Goal: Information Seeking & Learning: Check status

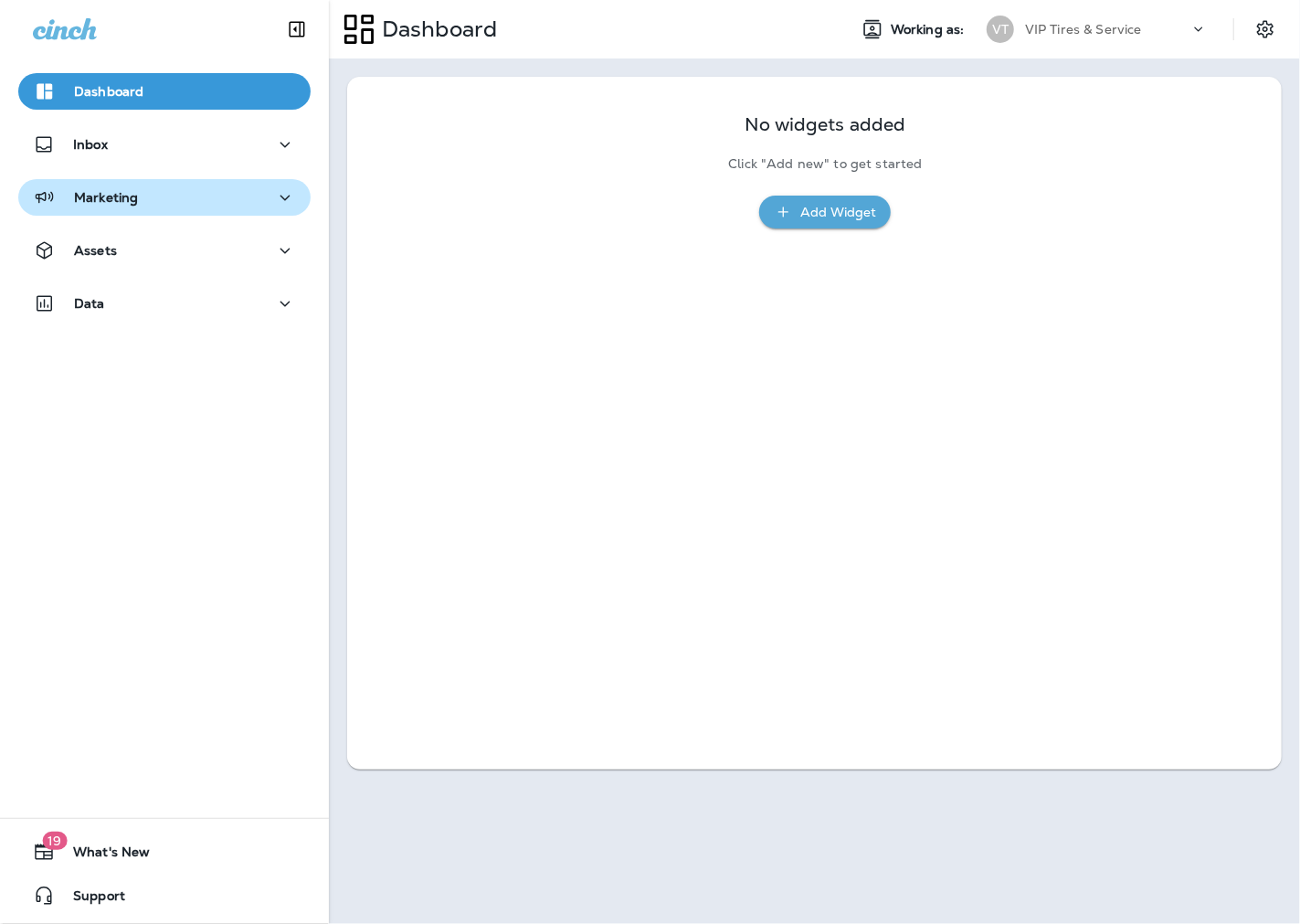
click at [110, 194] on p "Marketing" at bounding box center [106, 197] width 64 height 15
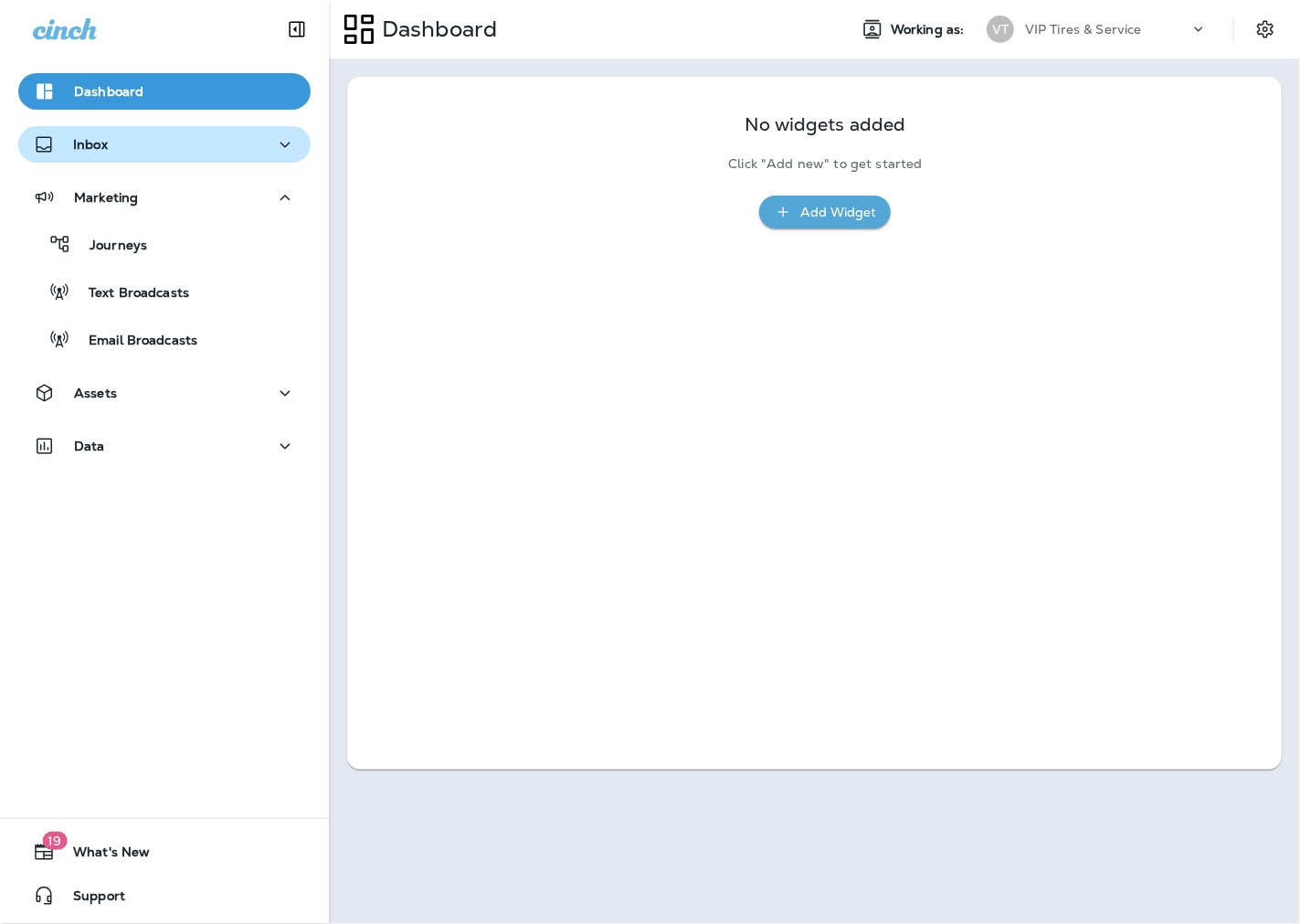
click at [110, 154] on div "Inbox" at bounding box center [165, 145] width 263 height 23
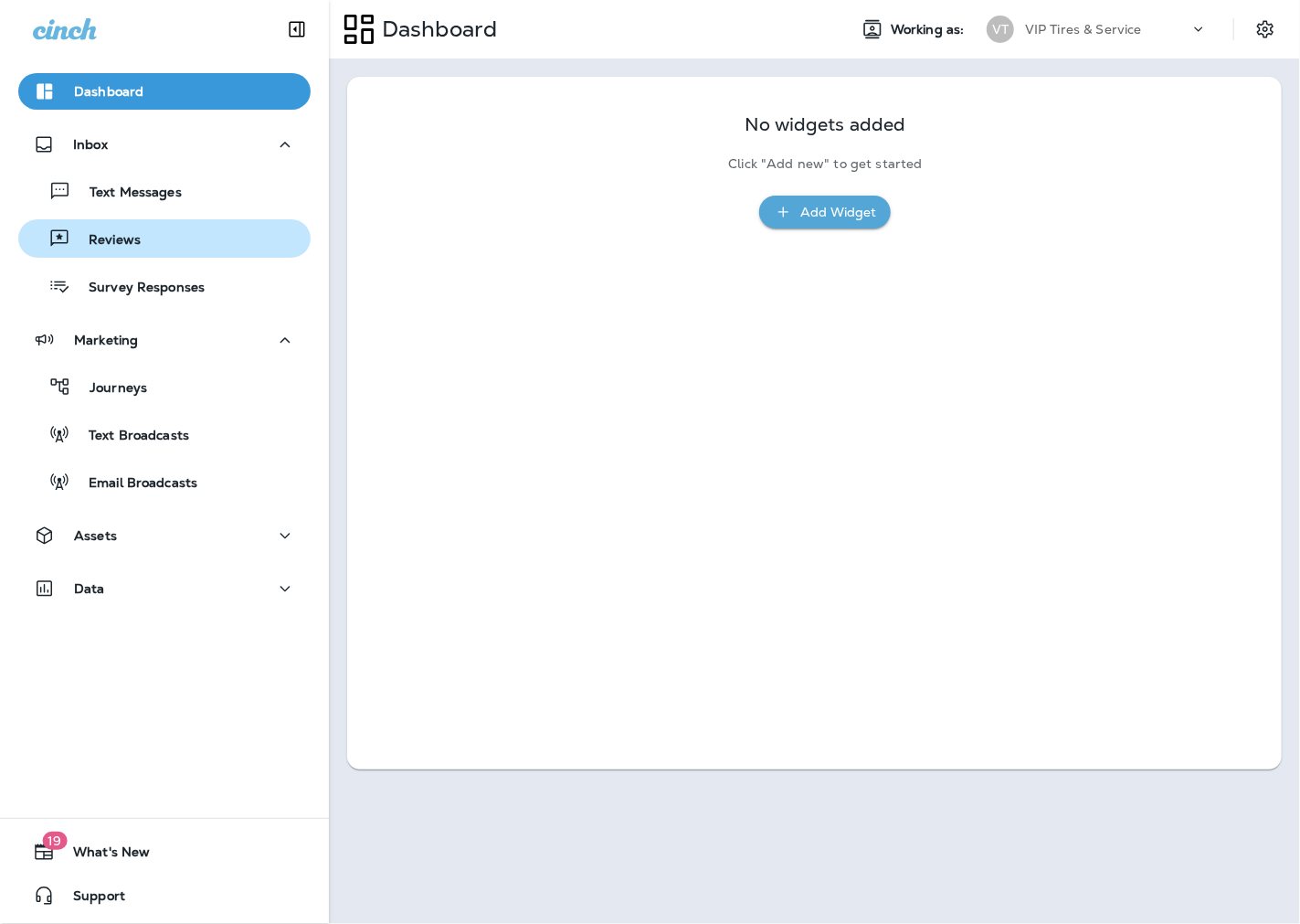
click at [126, 237] on p "Reviews" at bounding box center [105, 240] width 70 height 17
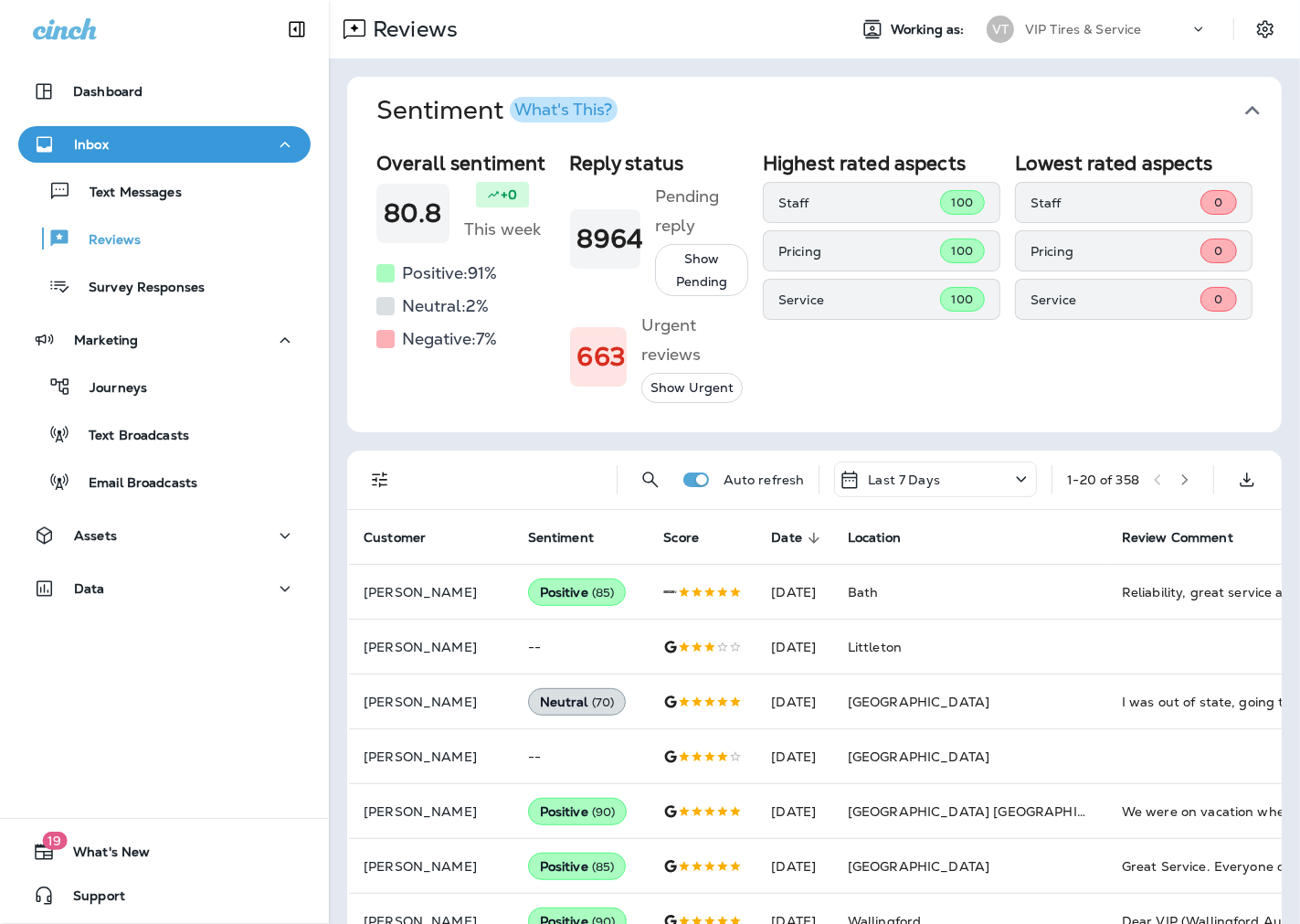
click at [382, 421] on div "Overall sentiment 80.8 +0 This week Positive: 91 % Neutral: 2 % Negative: 7 % R…" at bounding box center [814, 288] width 935 height 287
click at [385, 479] on icon "Filters" at bounding box center [380, 480] width 22 height 22
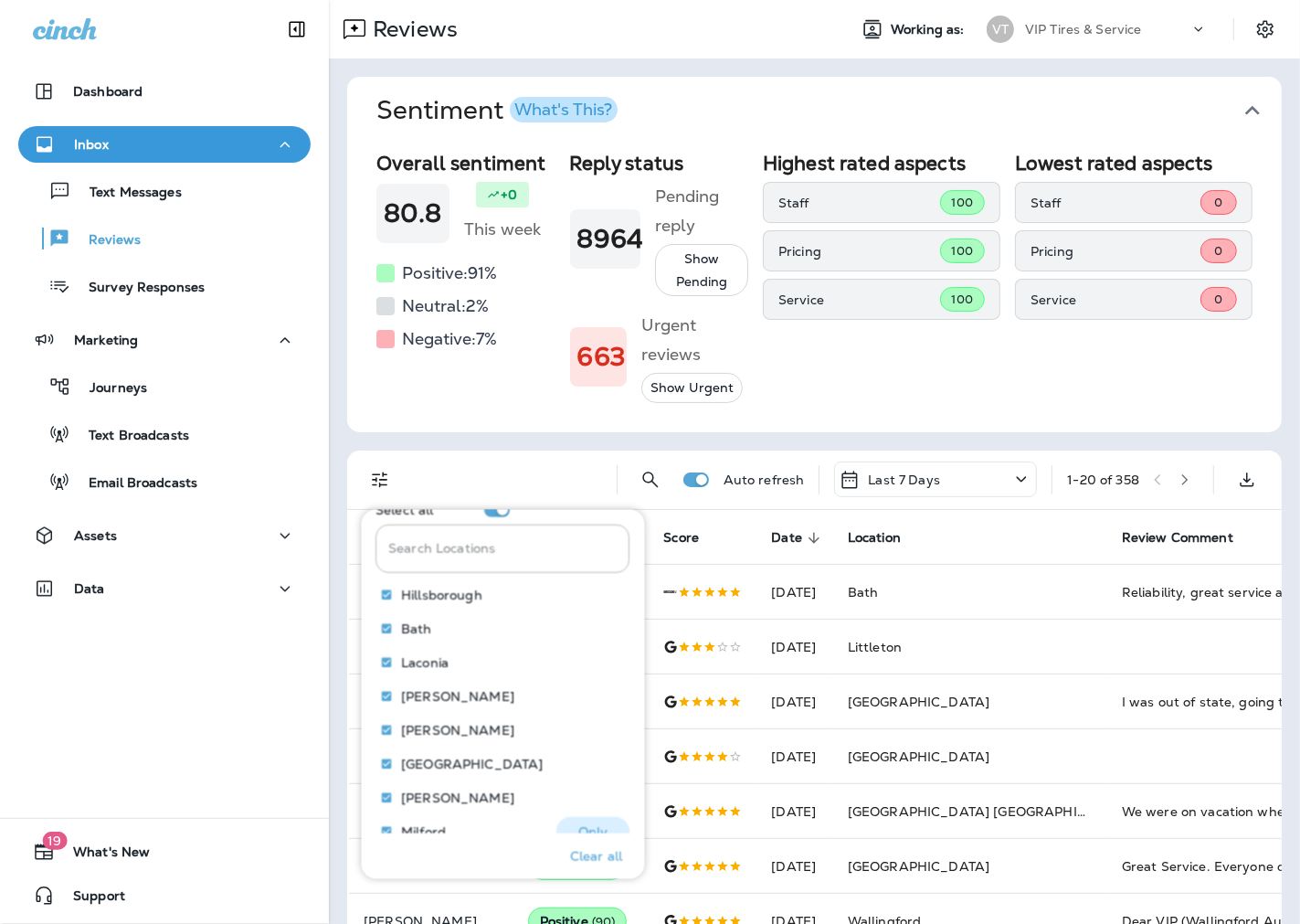
scroll to position [800, 0]
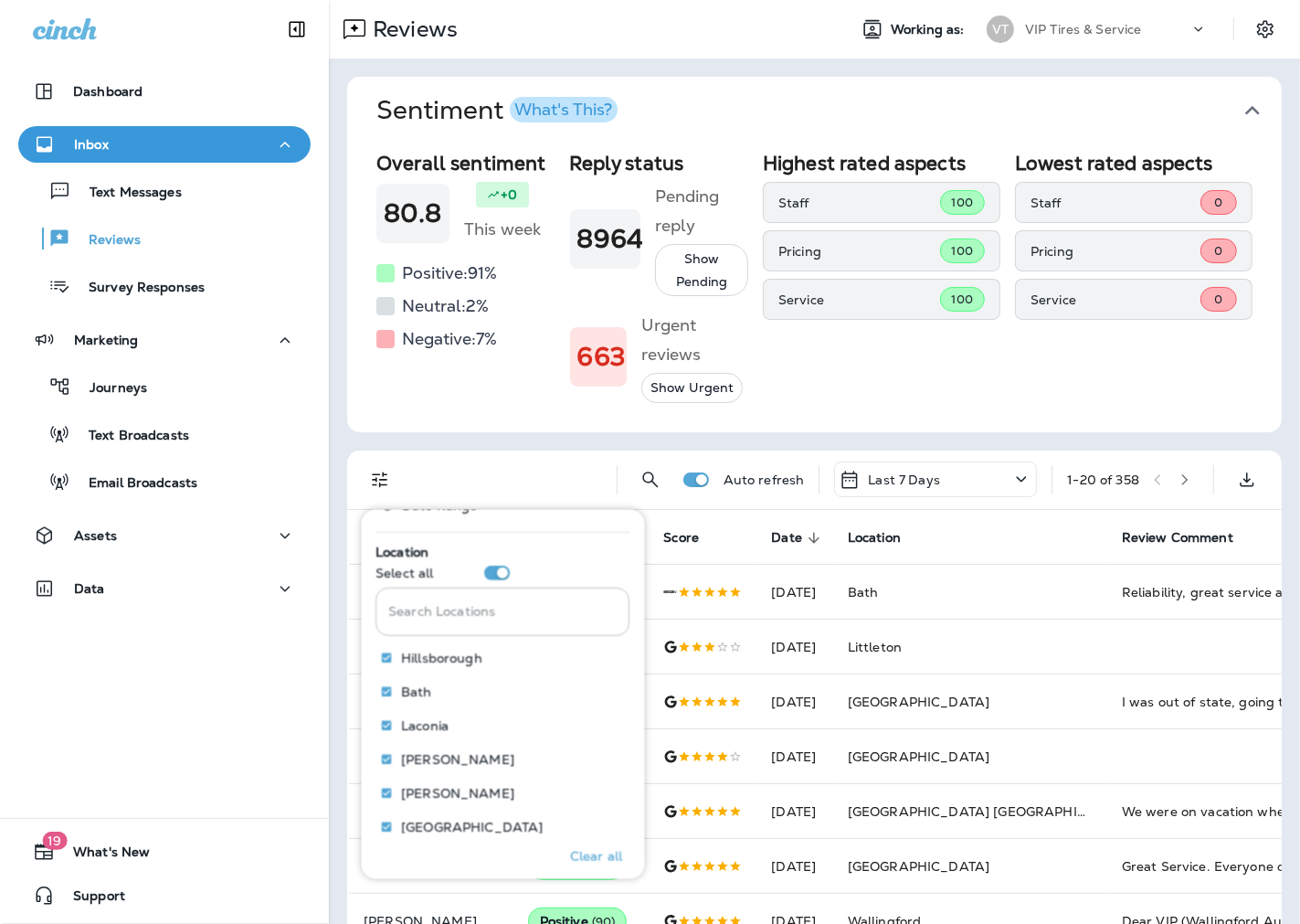
click at [446, 612] on input "Search Locations" at bounding box center [503, 612] width 254 height 49
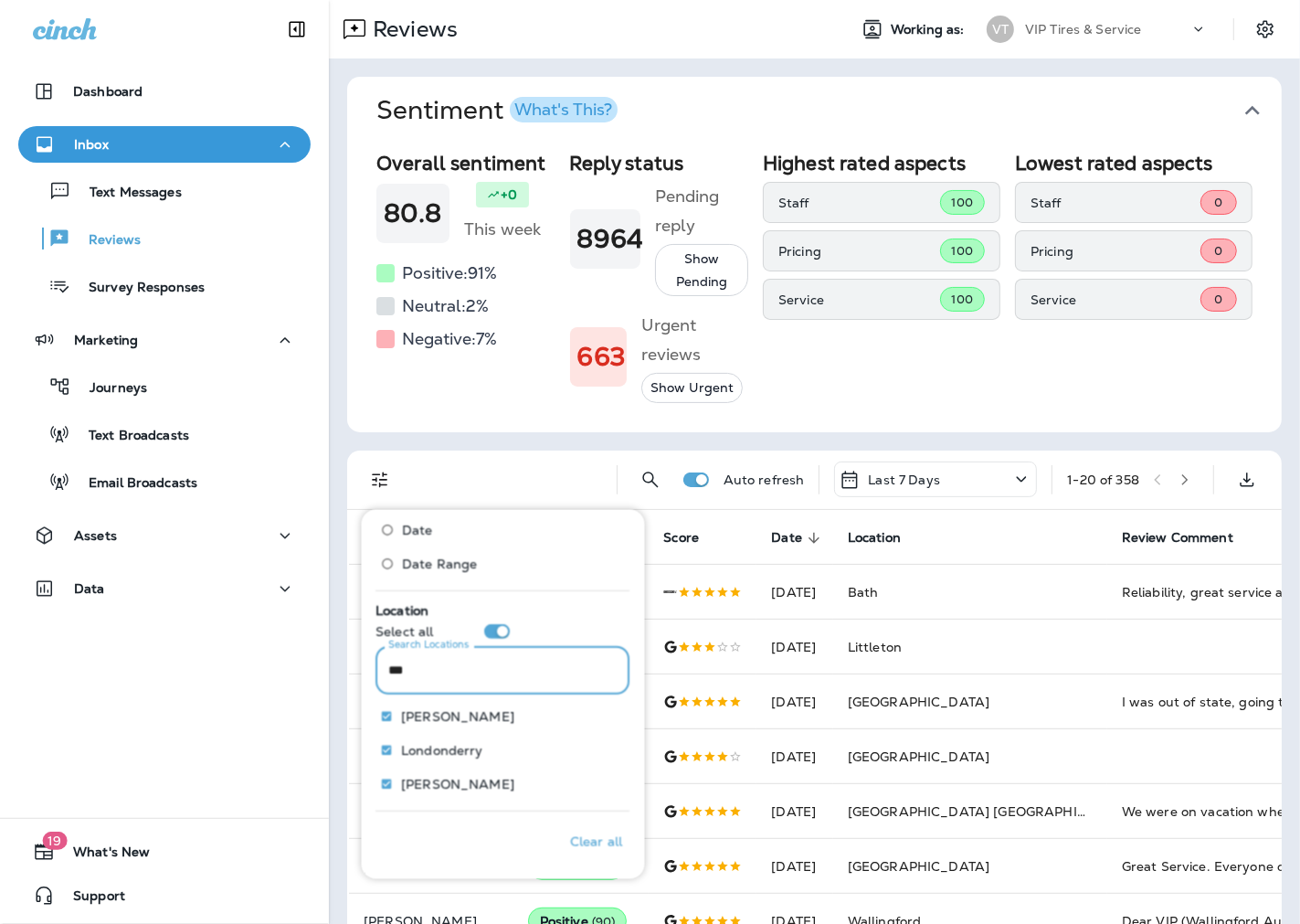
scroll to position [674, 0]
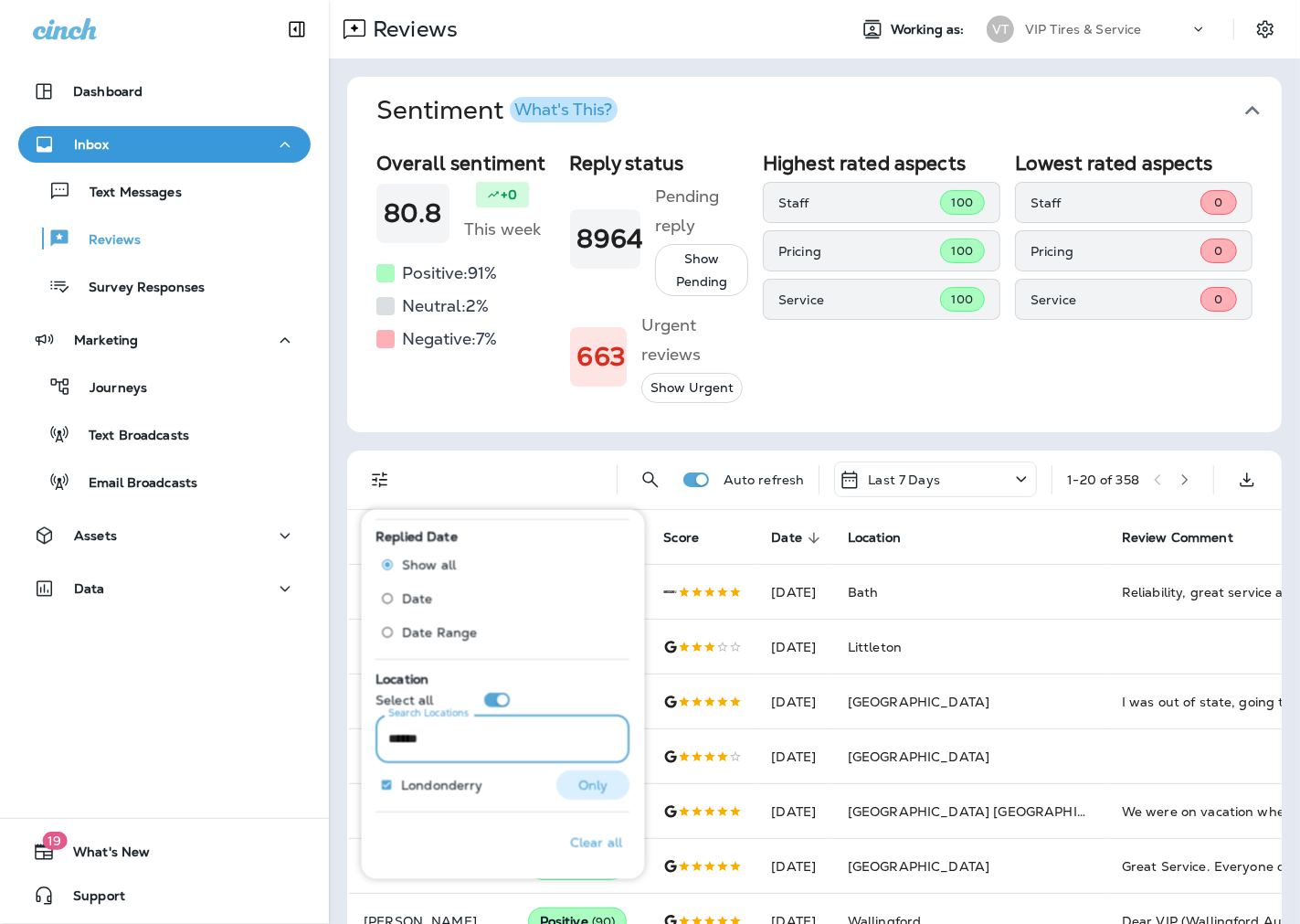
type input "******"
click at [589, 780] on p "Only" at bounding box center [594, 784] width 30 height 15
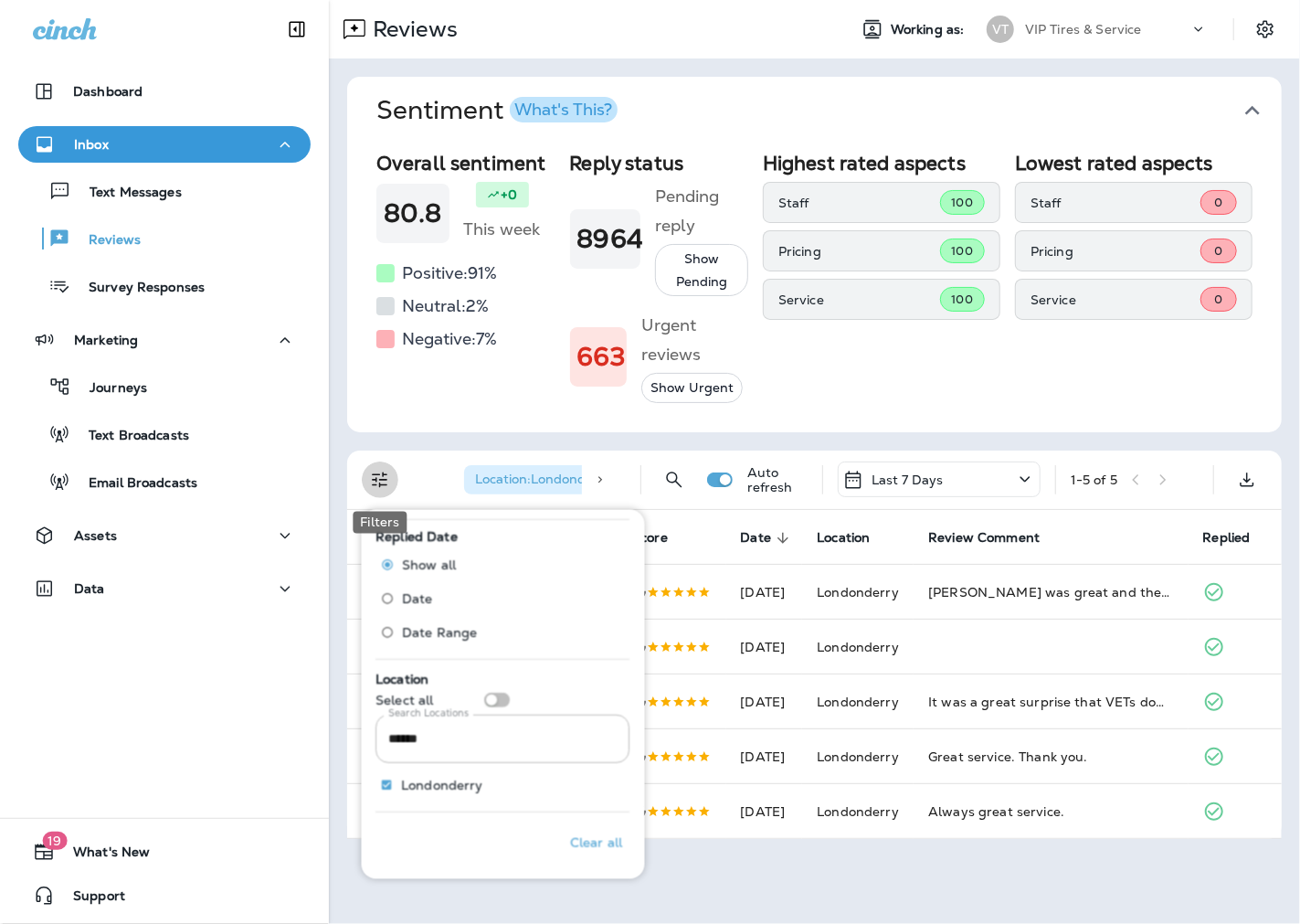
click at [381, 479] on icon "Filters" at bounding box center [380, 480] width 22 height 22
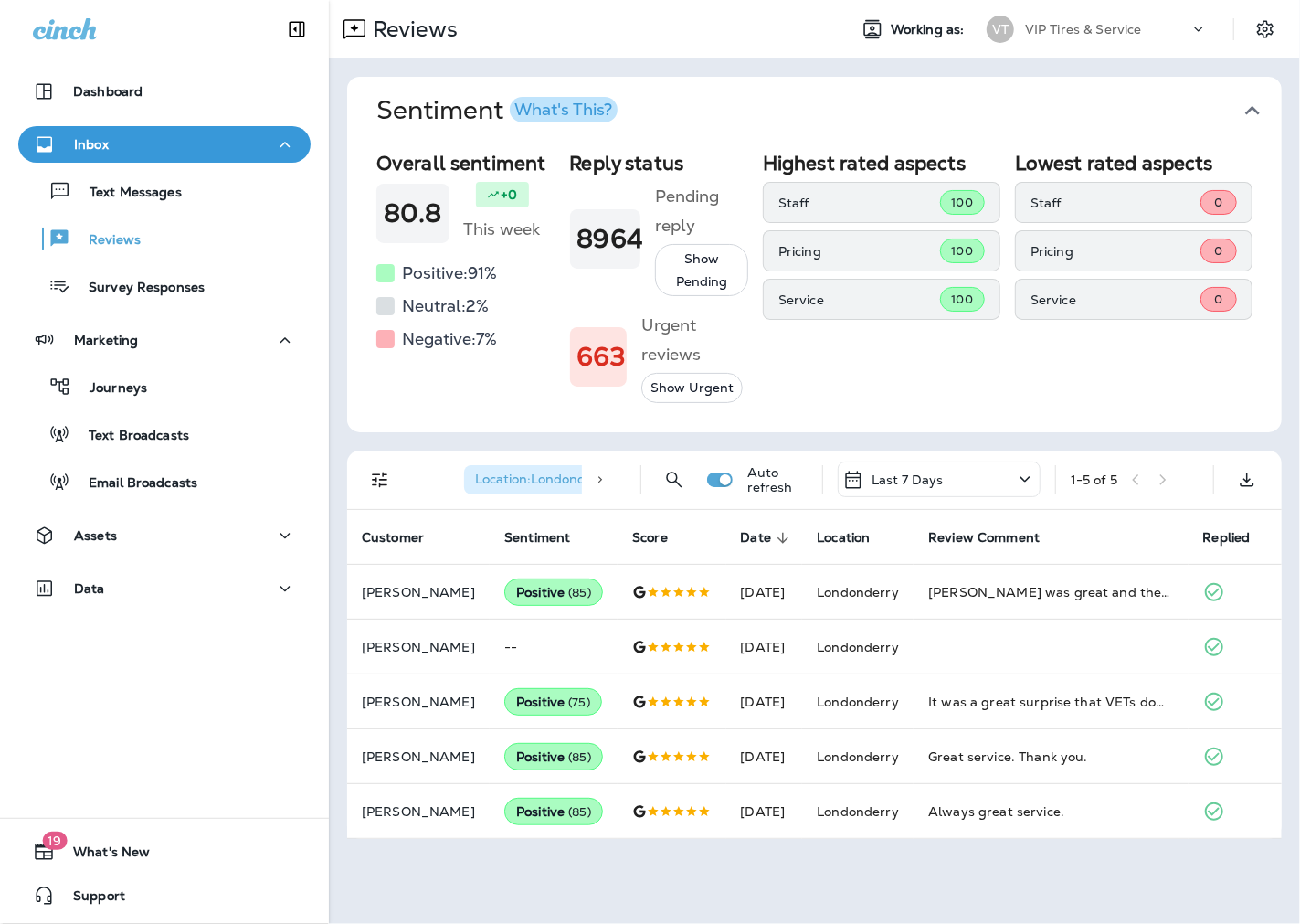
click at [964, 477] on div "Last 7 Days" at bounding box center [939, 479] width 203 height 36
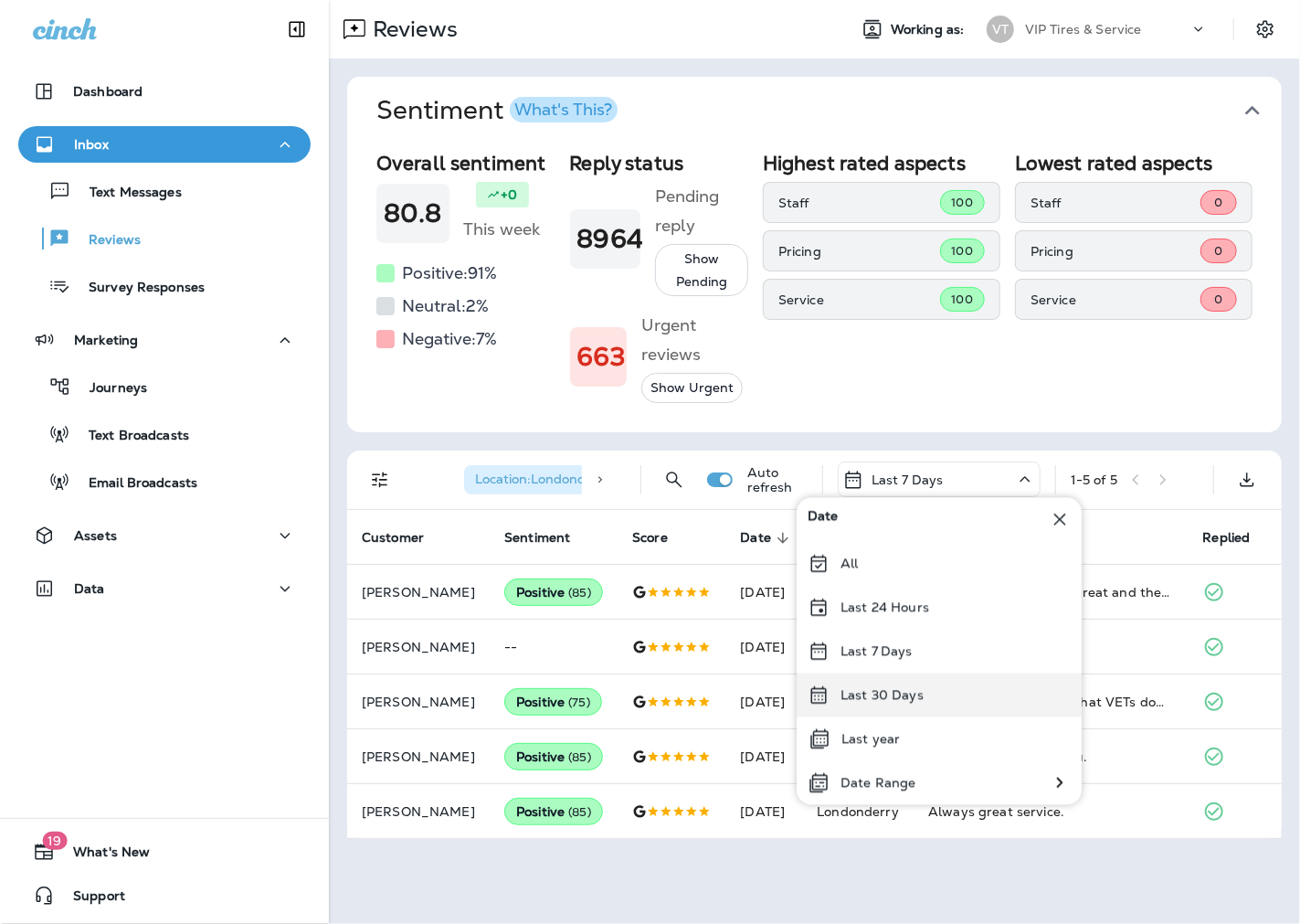
click at [904, 683] on div "Last 30 Days" at bounding box center [939, 694] width 285 height 44
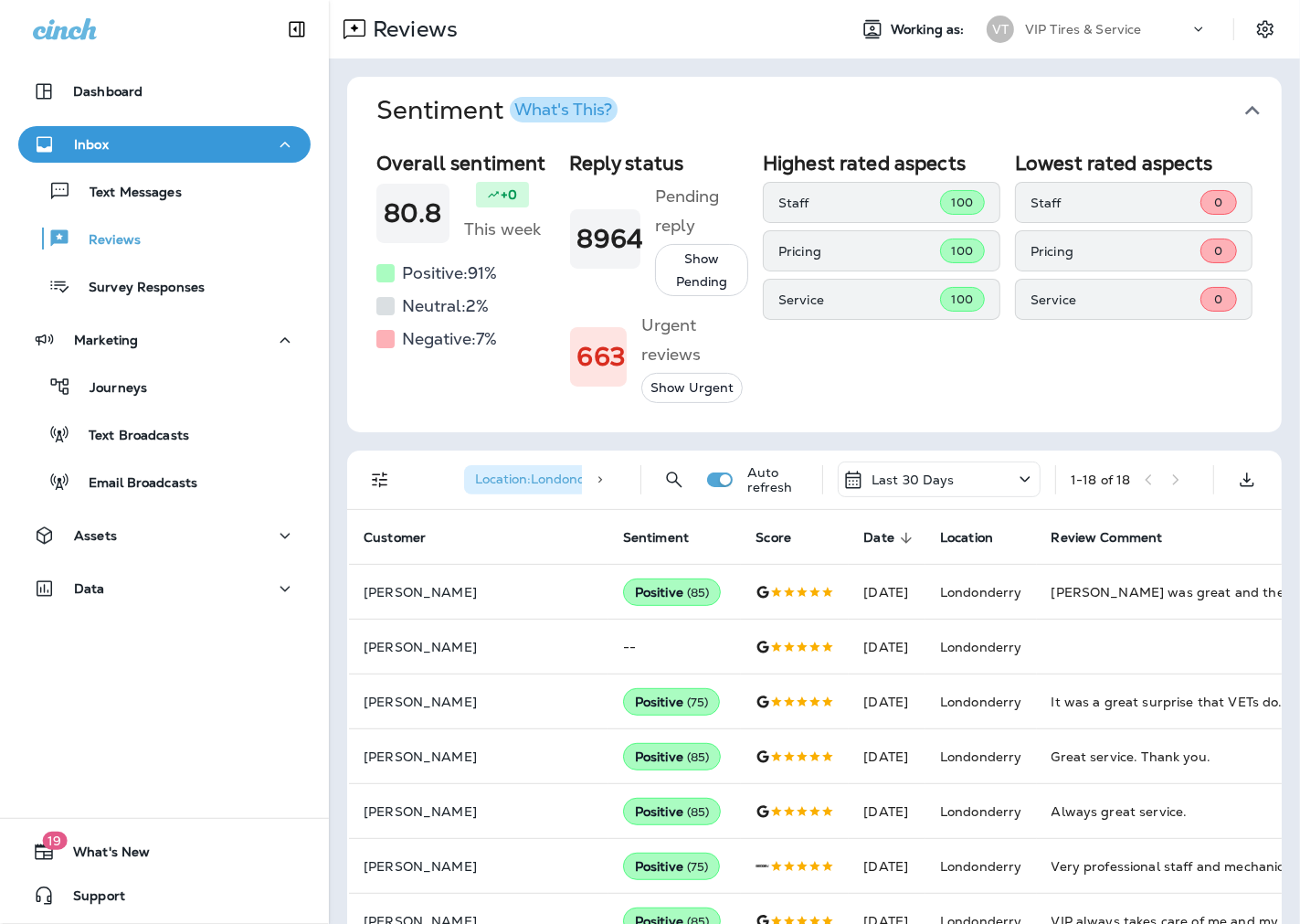
click at [594, 478] on icon at bounding box center [600, 479] width 13 height 13
click at [594, 479] on icon at bounding box center [600, 479] width 13 height 13
click at [537, 473] on span "Location : [GEOGRAPHIC_DATA]" at bounding box center [543, 479] width 136 height 16
click at [379, 477] on icon "Filters" at bounding box center [380, 480] width 22 height 22
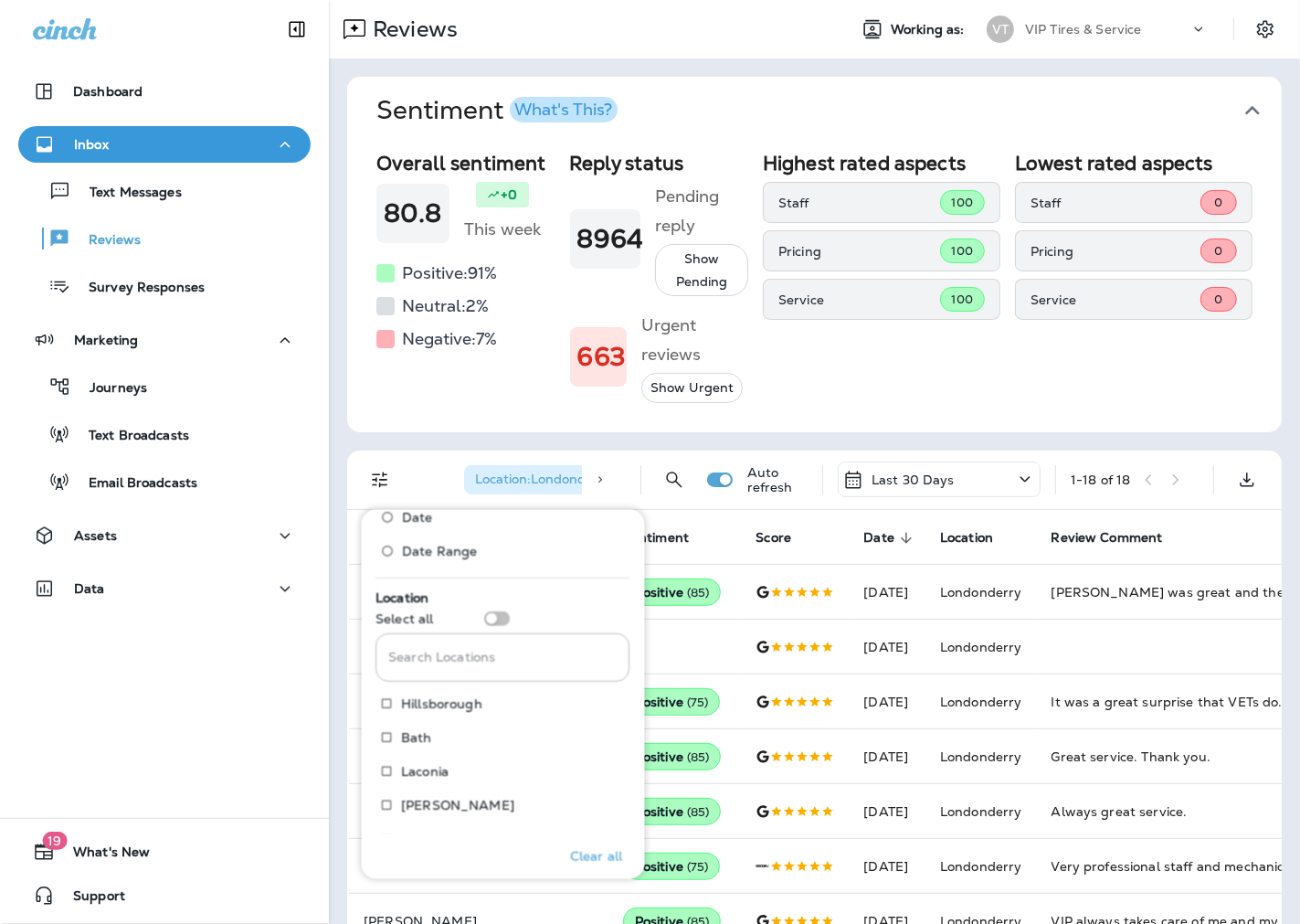
scroll to position [709, 0]
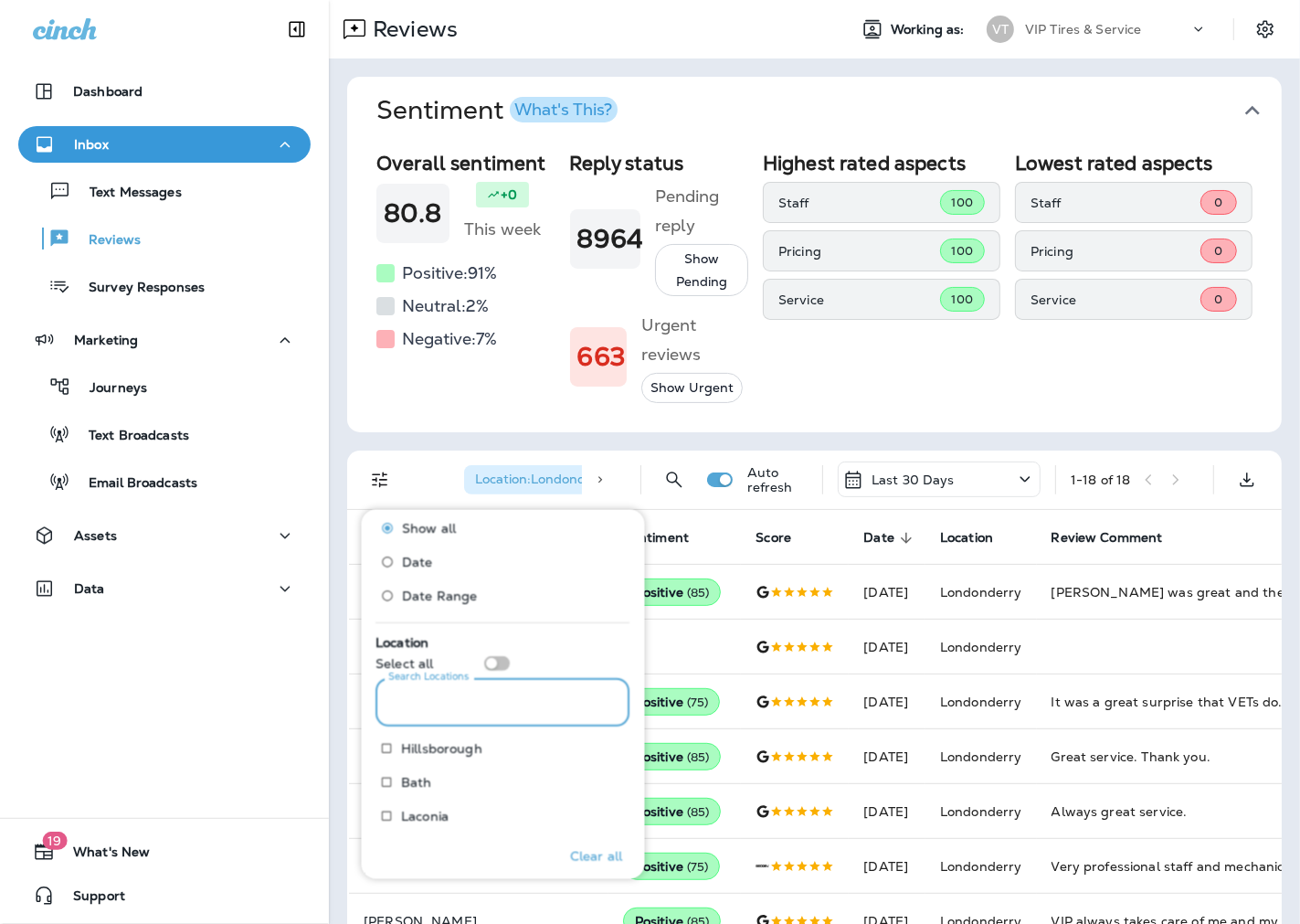
click at [448, 712] on input "Search Locations" at bounding box center [503, 701] width 254 height 49
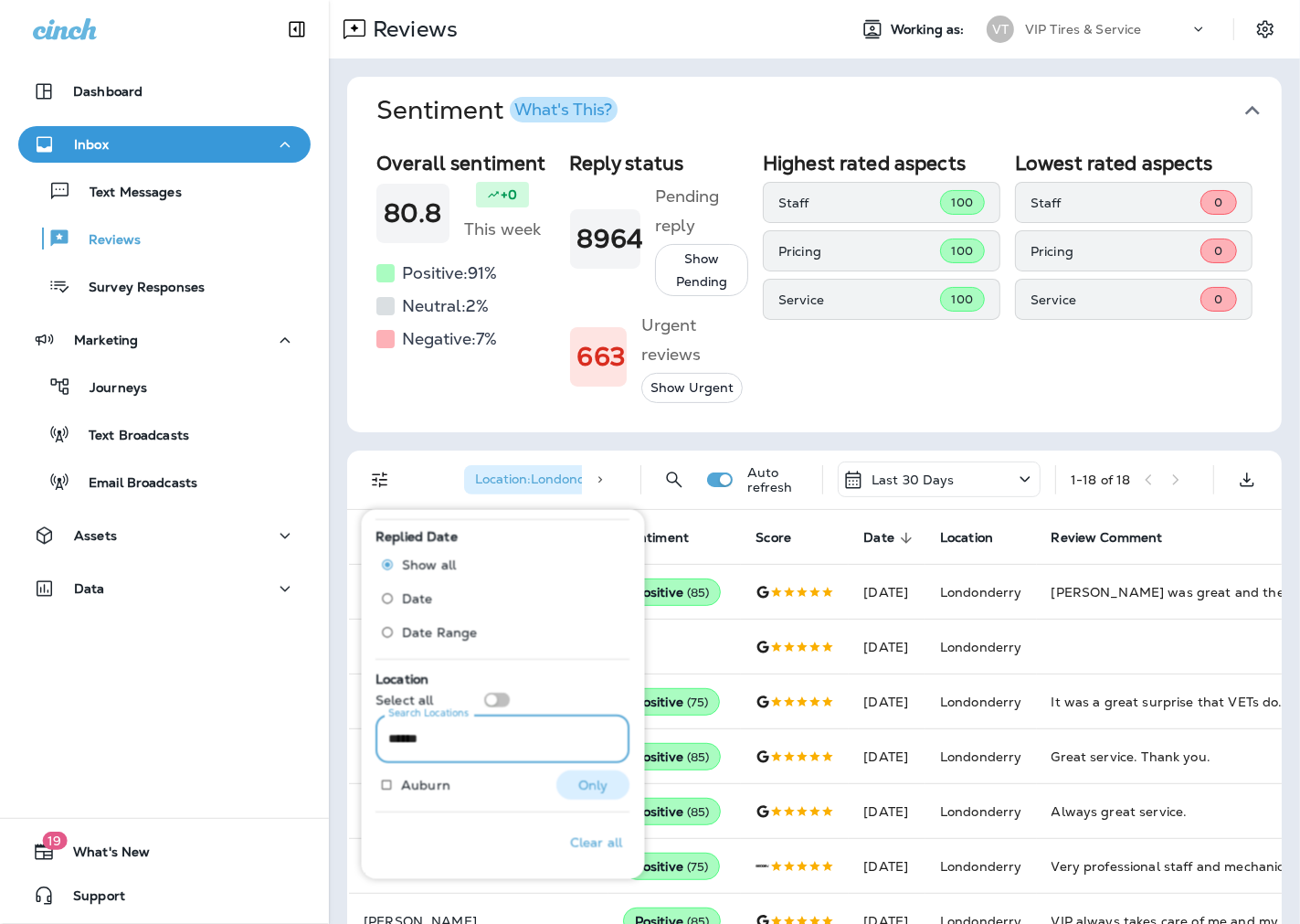
type input "******"
click at [579, 777] on p "Only" at bounding box center [594, 784] width 30 height 15
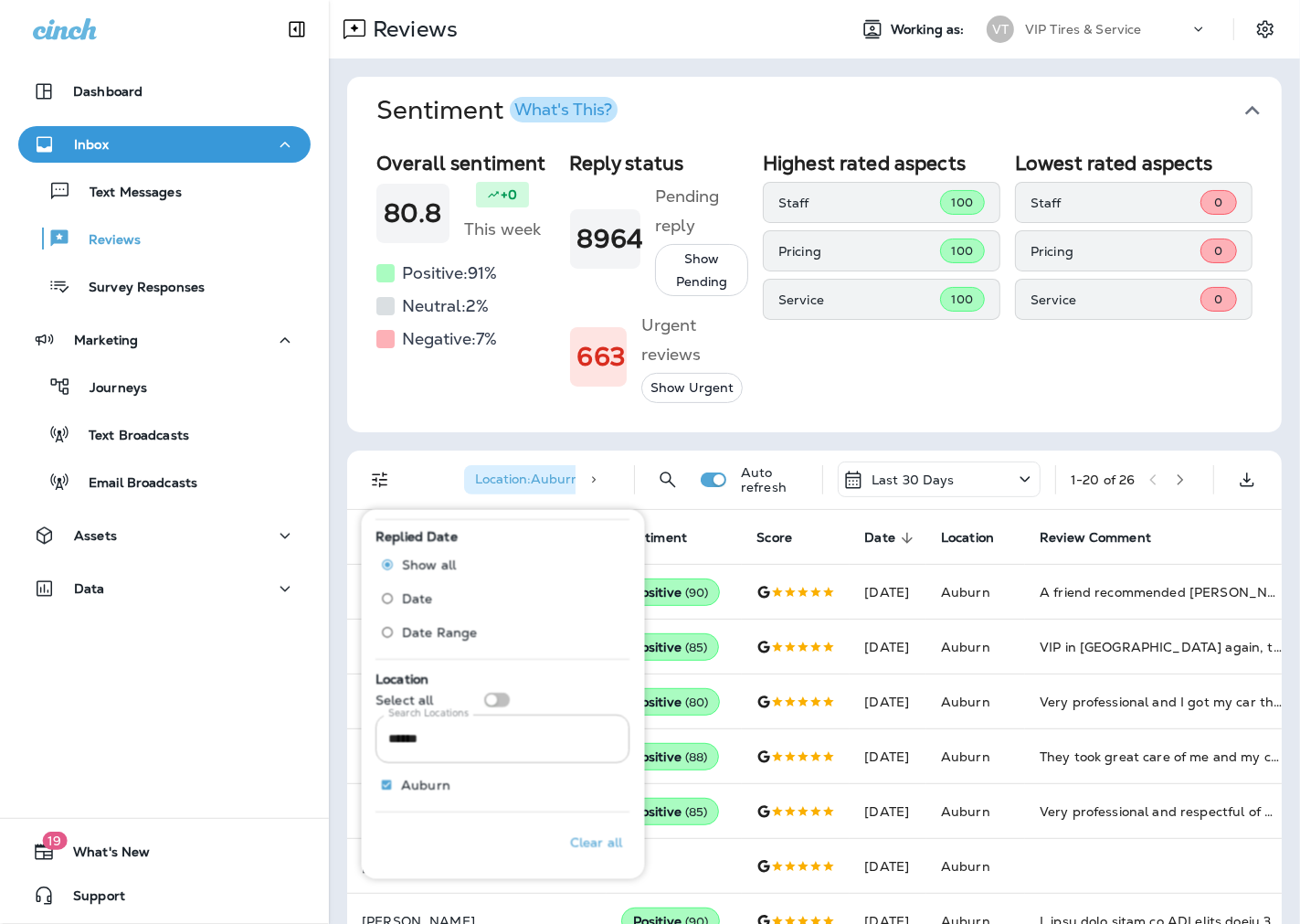
click at [341, 606] on div "Sentiment What's This? Overall sentiment 80.8 +0 This week Positive: 91 % Neutr…" at bounding box center [814, 869] width 971 height 1620
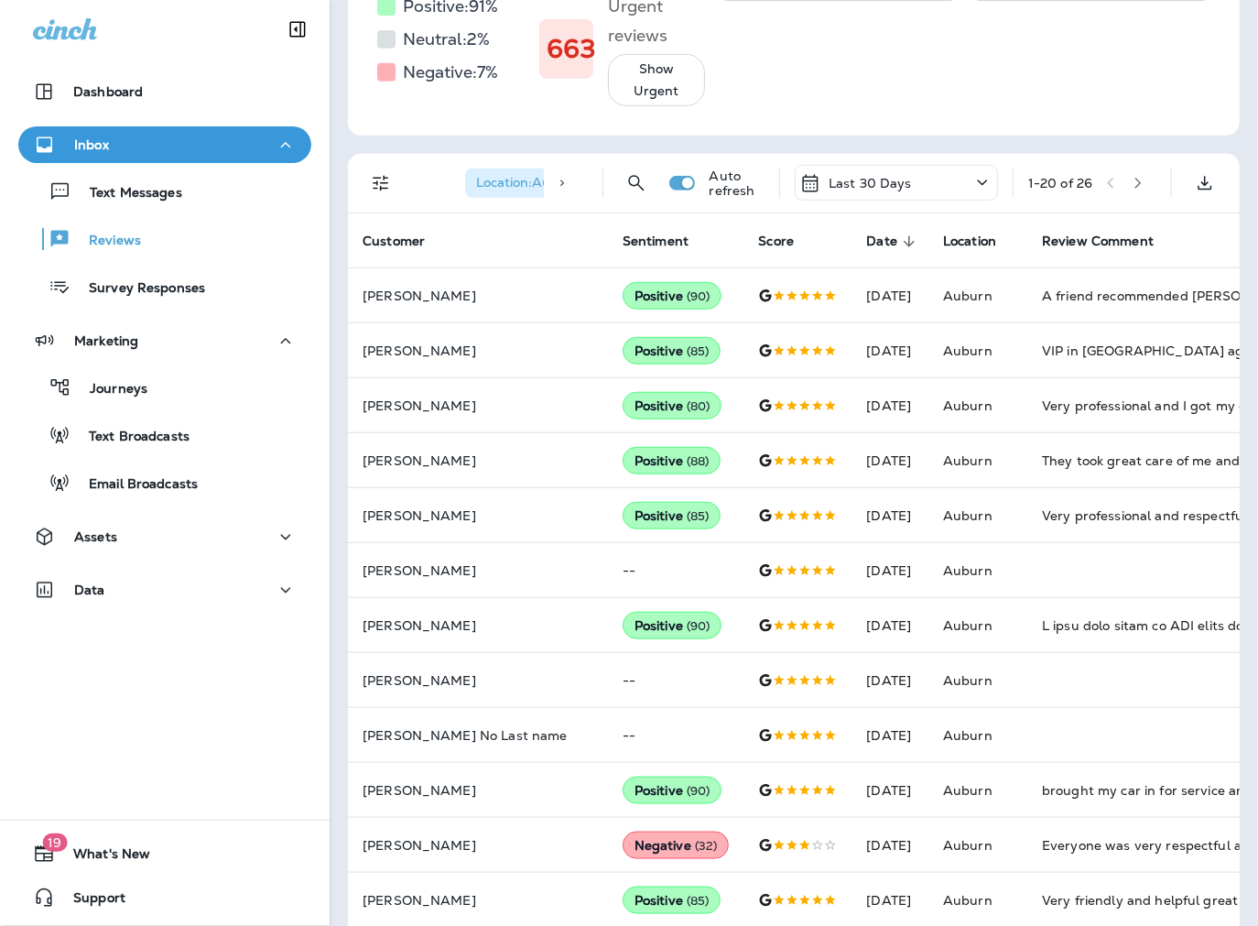
scroll to position [203, 0]
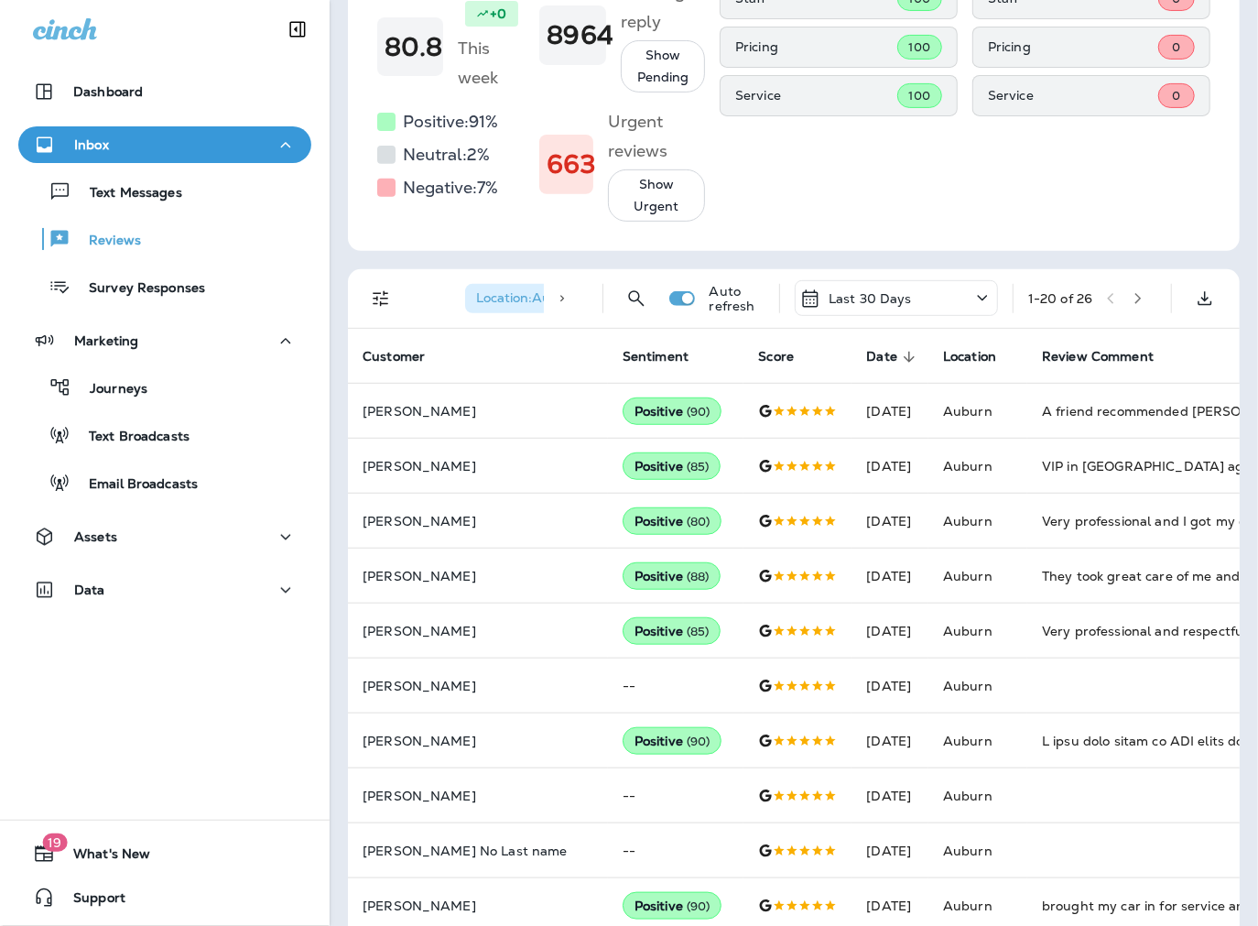
click at [371, 309] on icon "Filters" at bounding box center [381, 298] width 22 height 22
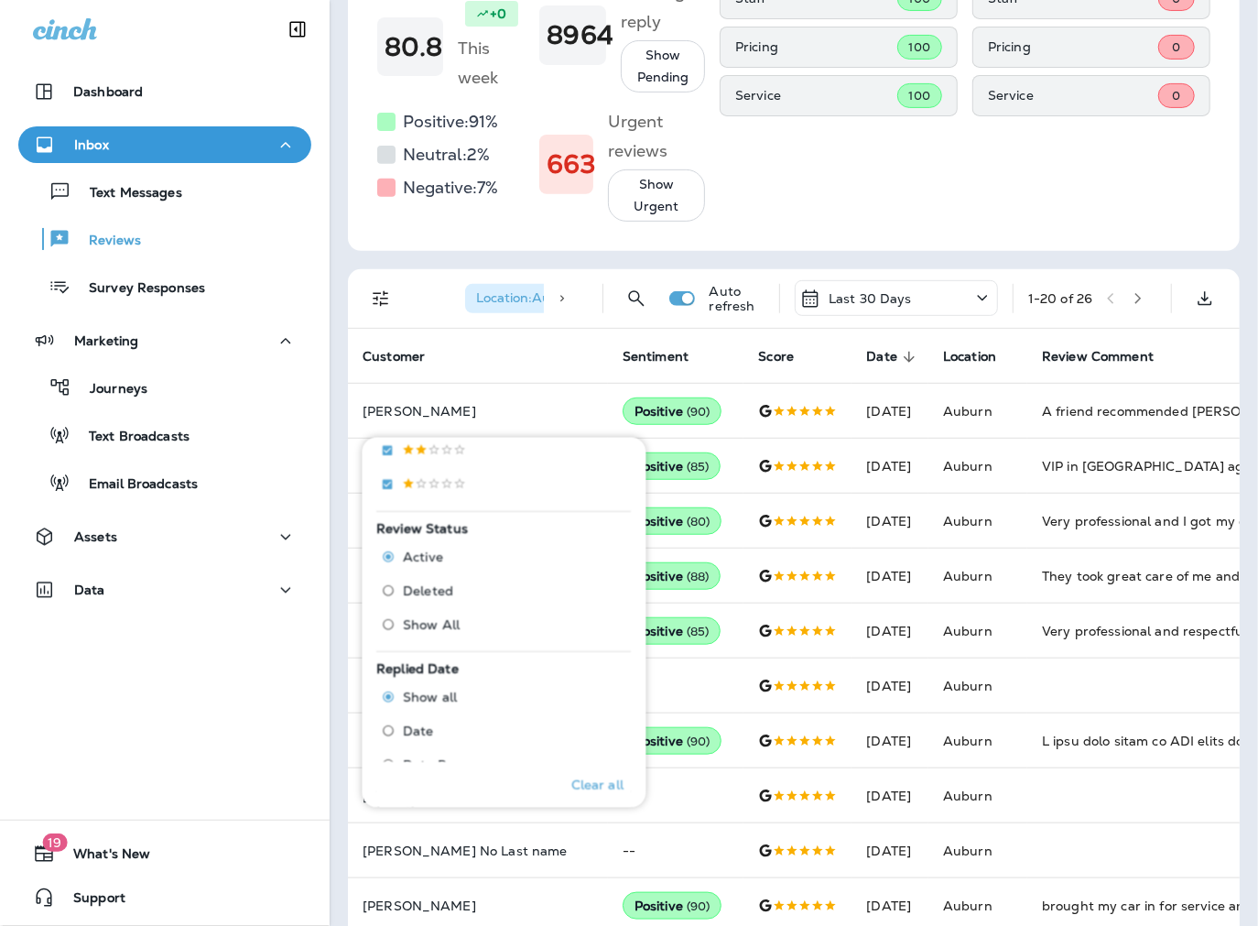
scroll to position [711, 0]
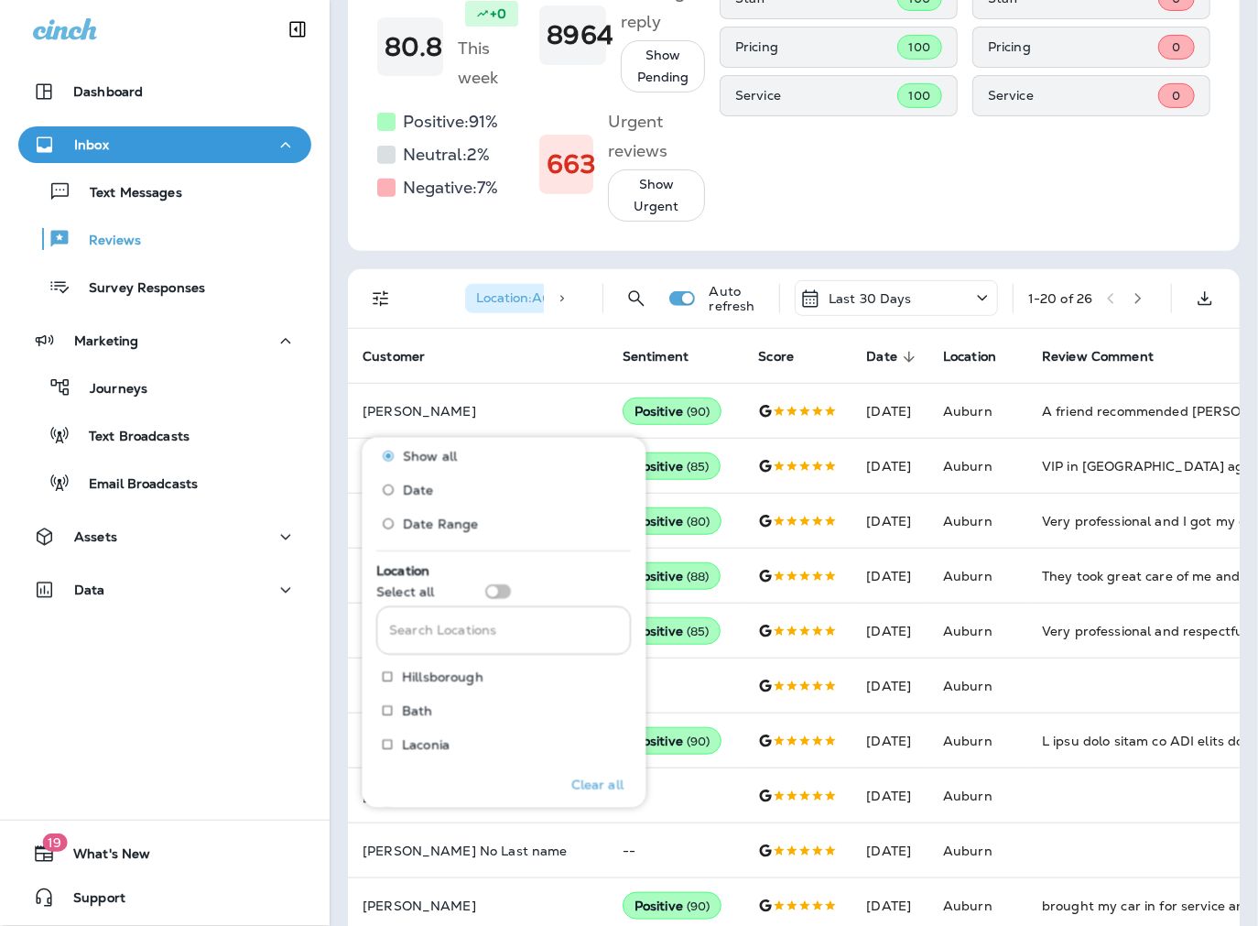
click at [442, 620] on input "Search Locations" at bounding box center [504, 630] width 255 height 49
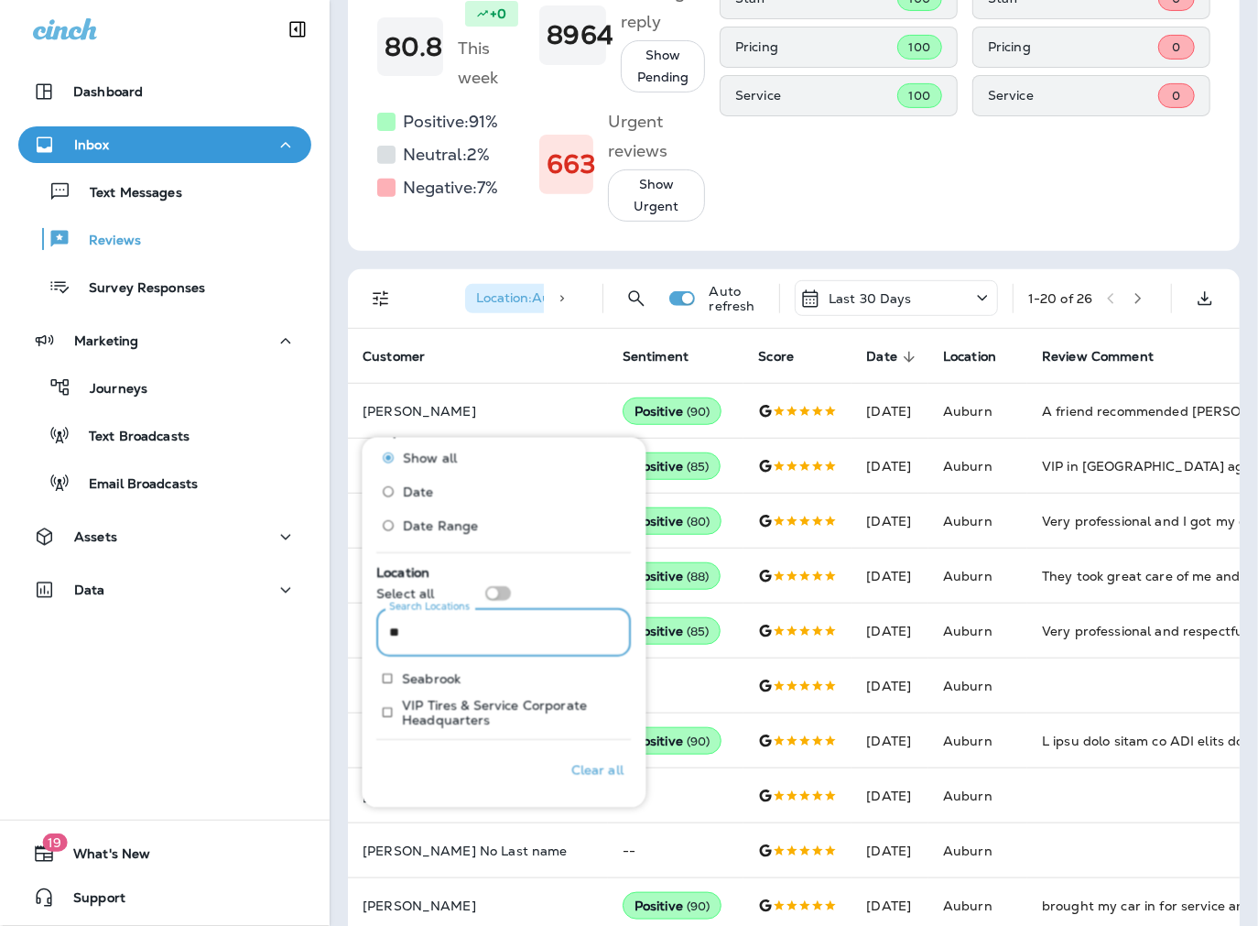
scroll to position [675, 0]
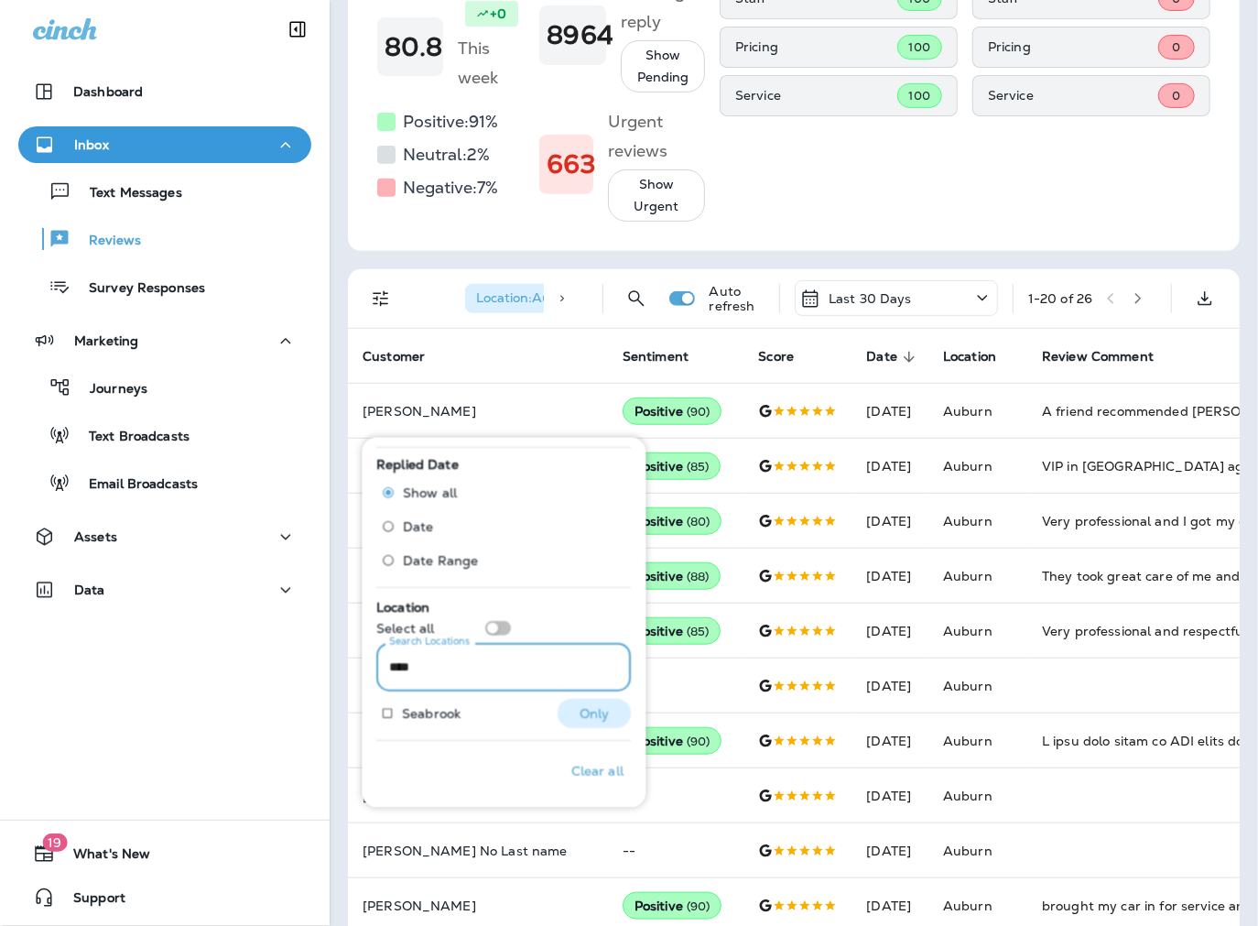
type input "****"
click at [580, 712] on p "Only" at bounding box center [595, 713] width 30 height 15
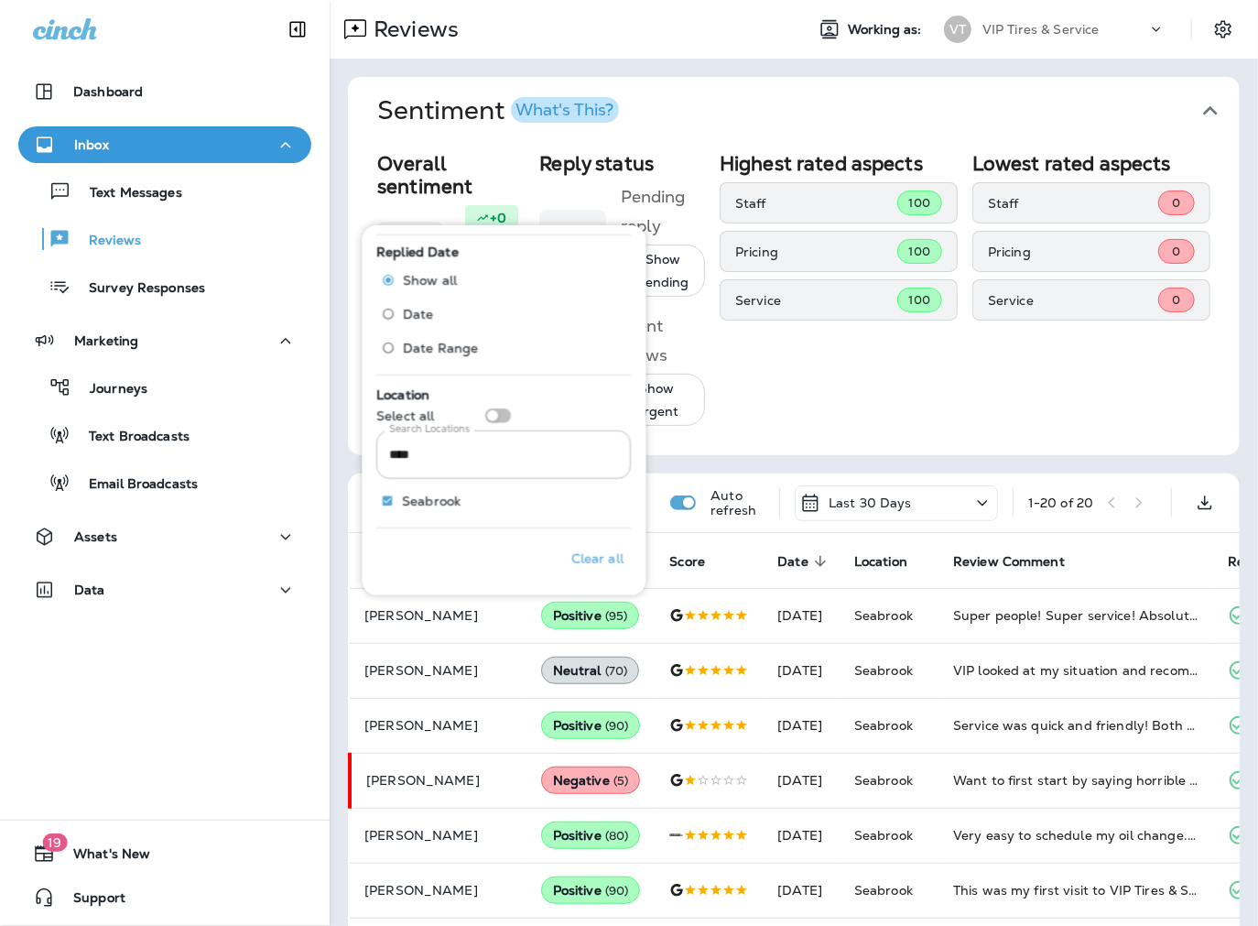
click at [335, 500] on div "Sentiment What's This? Overall sentiment 80.8 +0 This week Positive: 91 % Neutr…" at bounding box center [794, 882] width 928 height 1647
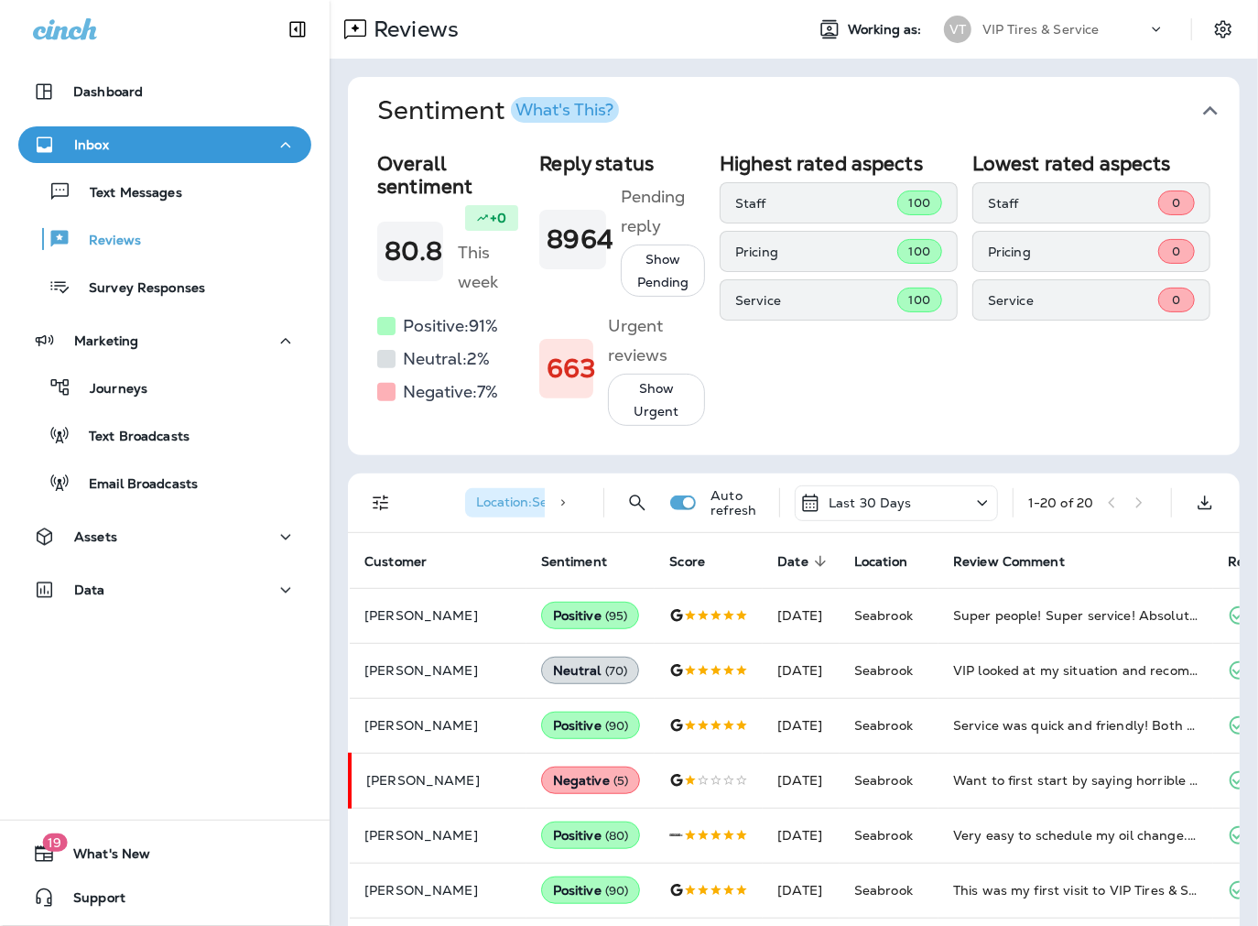
click at [370, 514] on icon "Filters" at bounding box center [381, 503] width 22 height 22
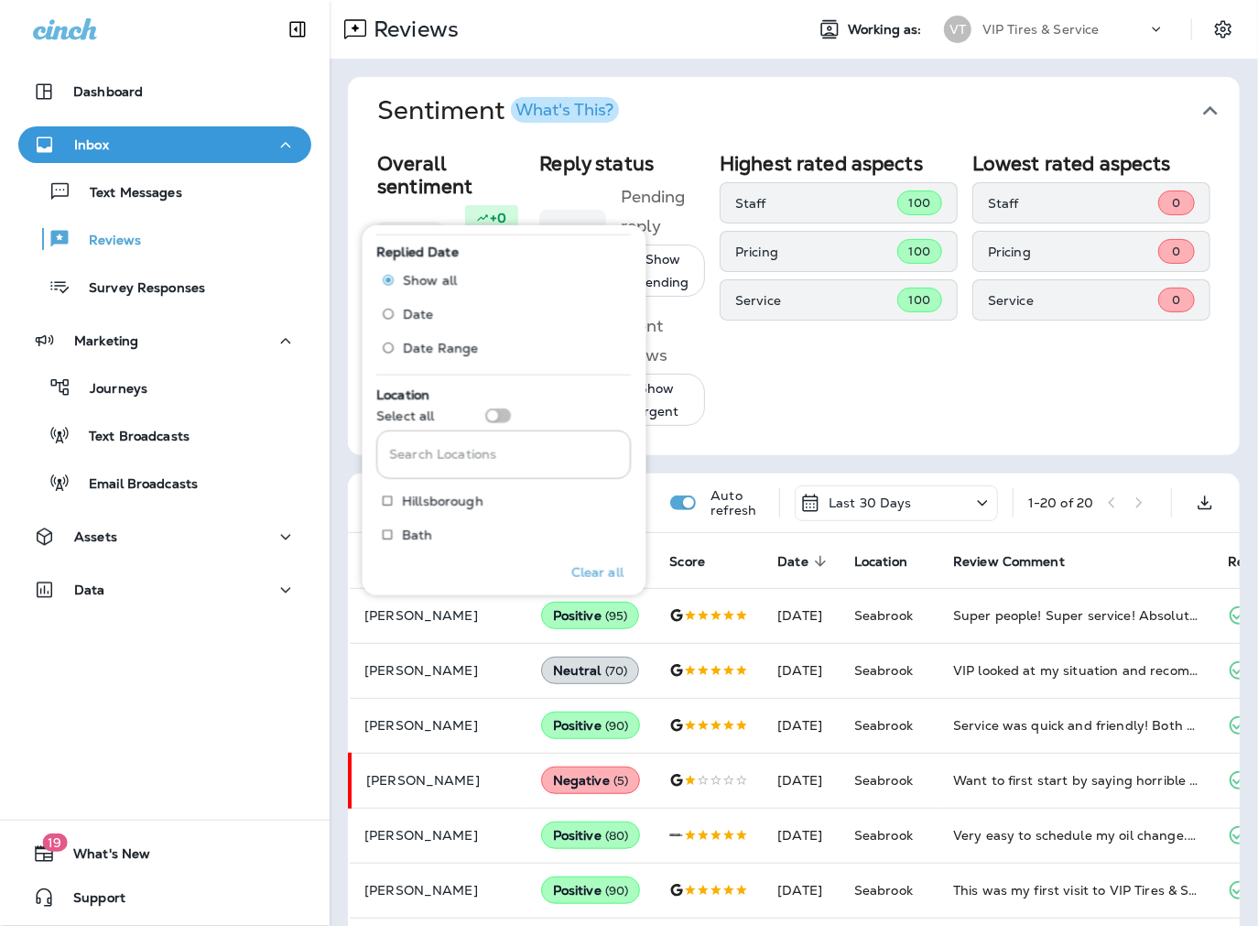
scroll to position [711, 0]
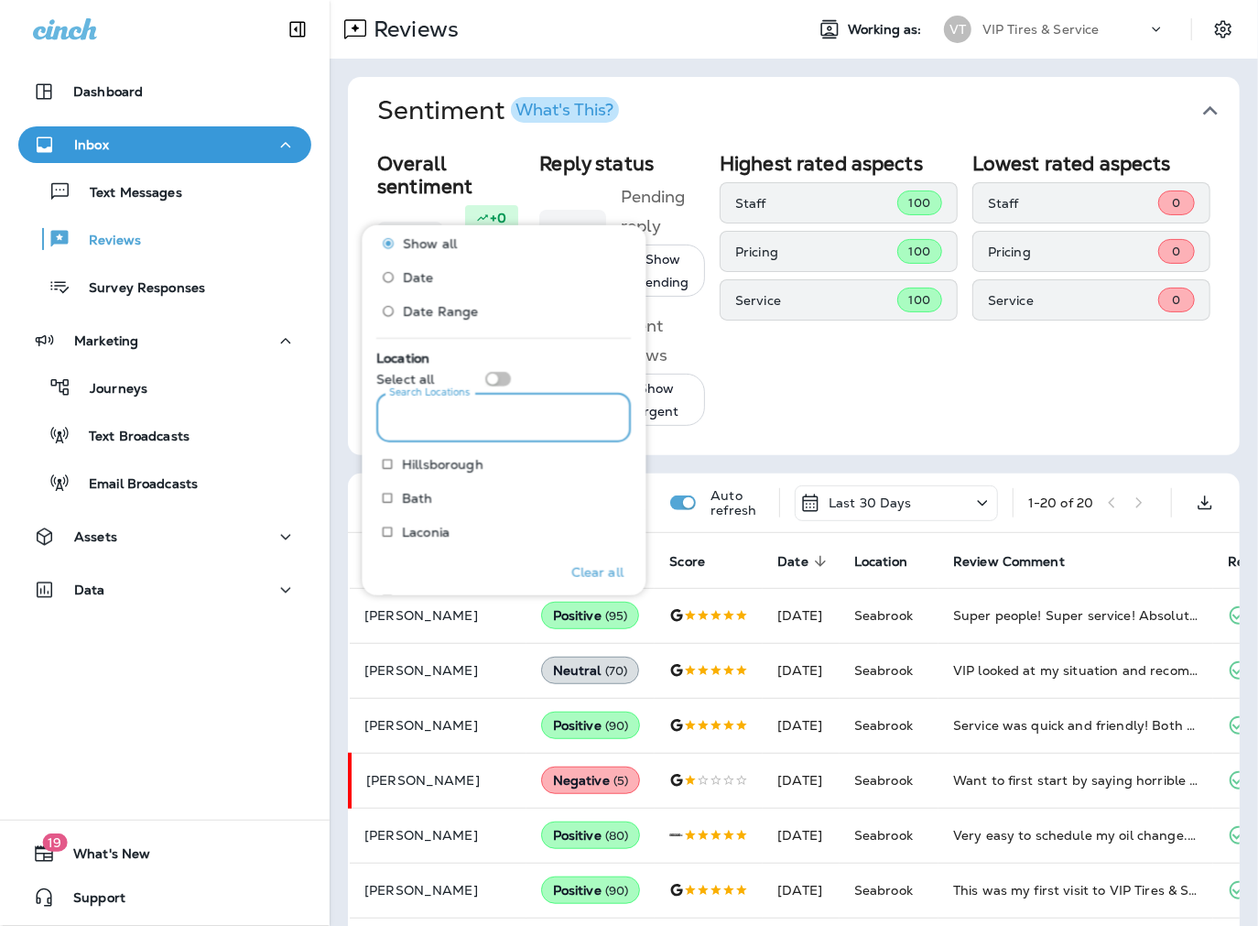
click at [442, 416] on input "Search Locations" at bounding box center [504, 418] width 255 height 49
type input "*****"
click at [581, 493] on p "Only" at bounding box center [595, 500] width 30 height 15
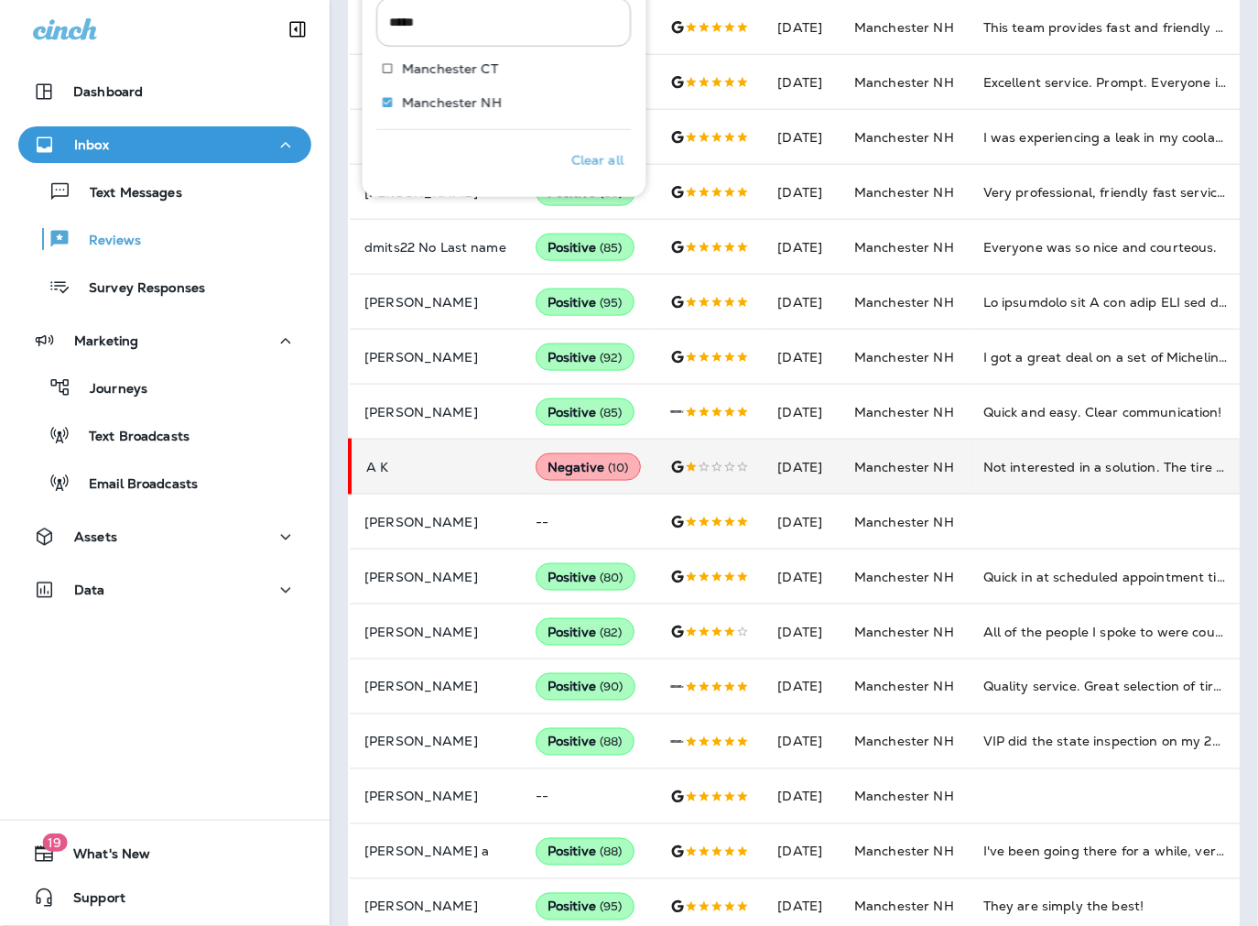
scroll to position [813, 0]
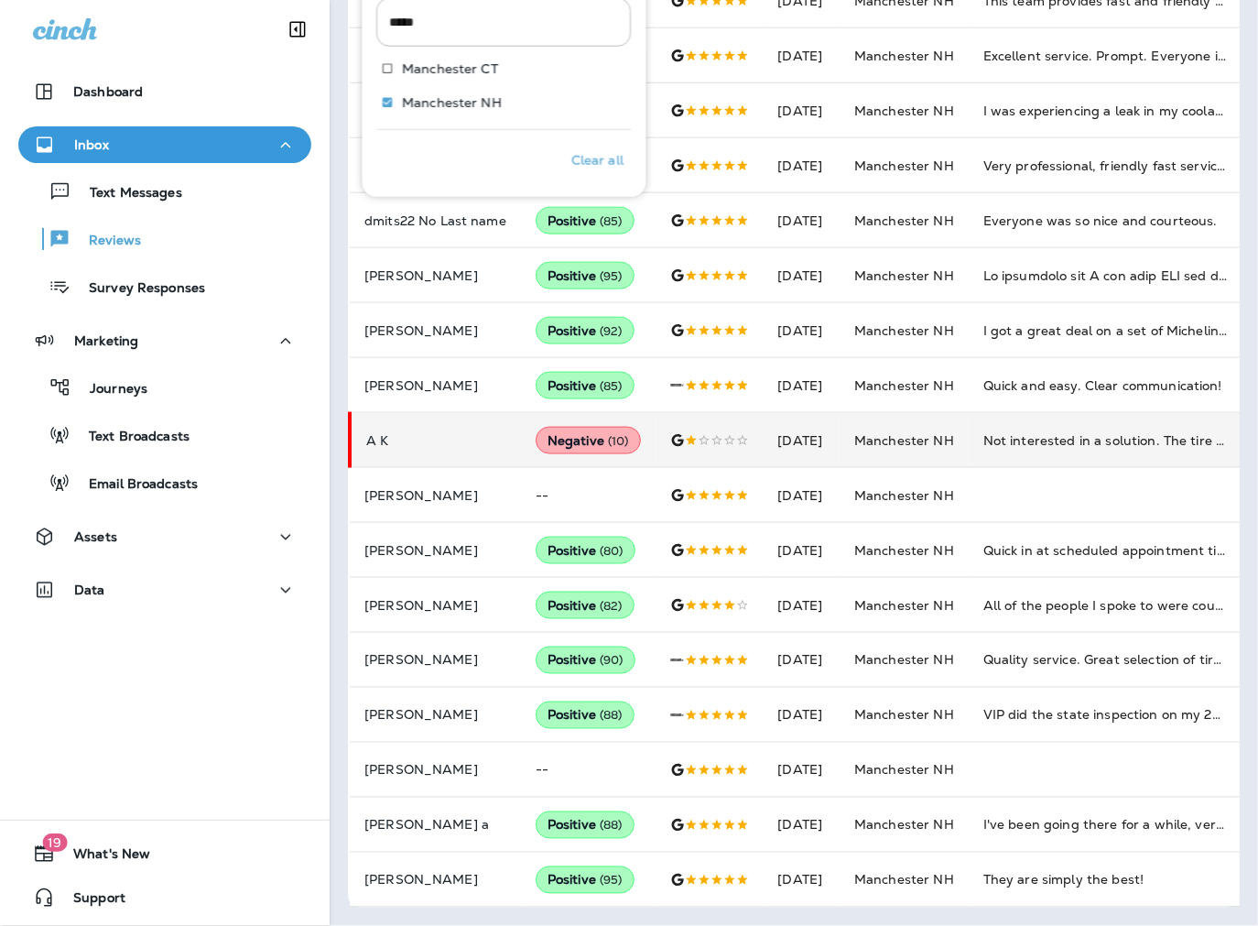
click at [377, 448] on p "A K" at bounding box center [436, 440] width 140 height 15
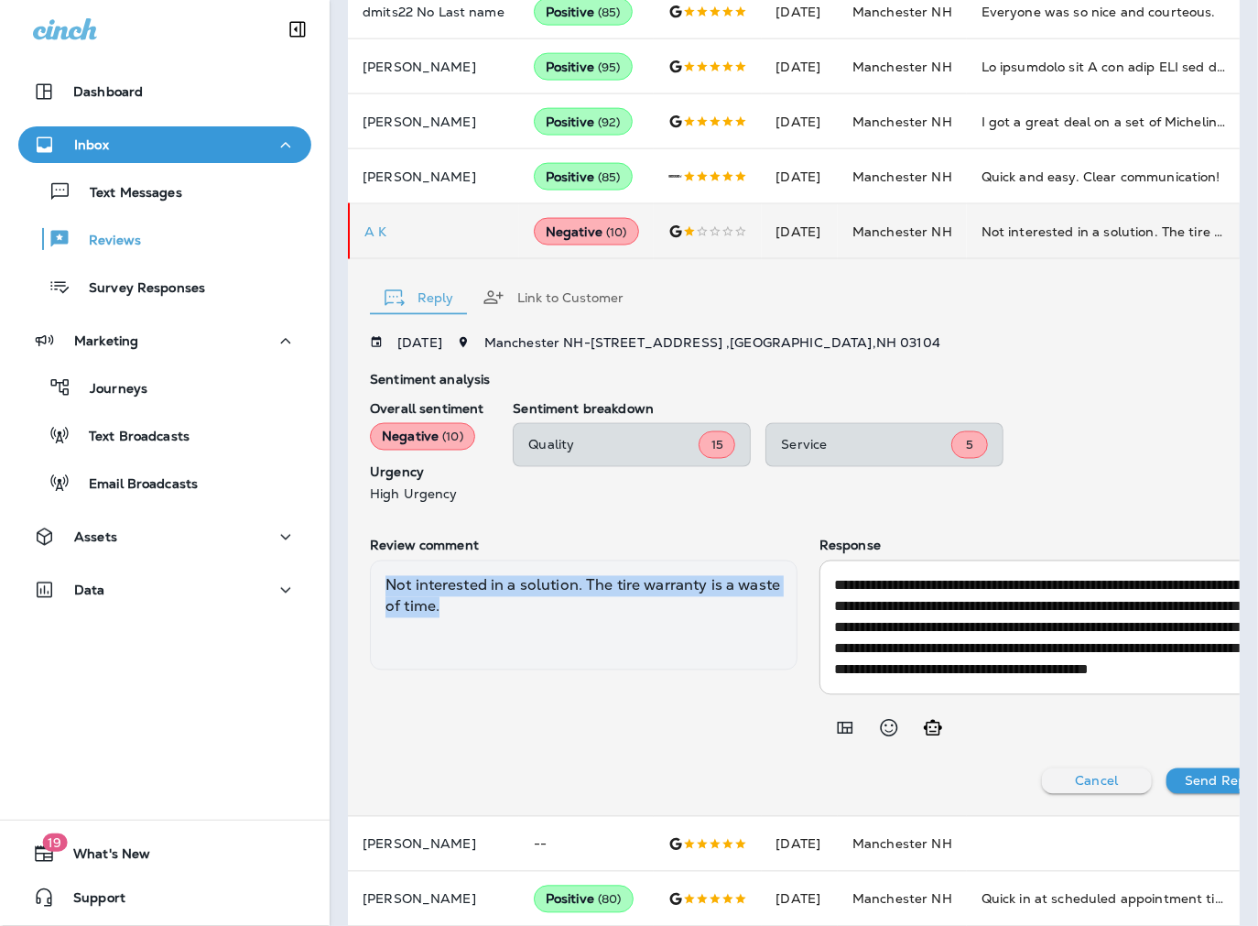
scroll to position [0, 0]
drag, startPoint x: 407, startPoint y: 710, endPoint x: 351, endPoint y: 689, distance: 60.5
click at [351, 689] on div "**********" at bounding box center [843, 537] width 987 height 557
copy div "Not interested in a solution. The tire warranty is a waste of time."
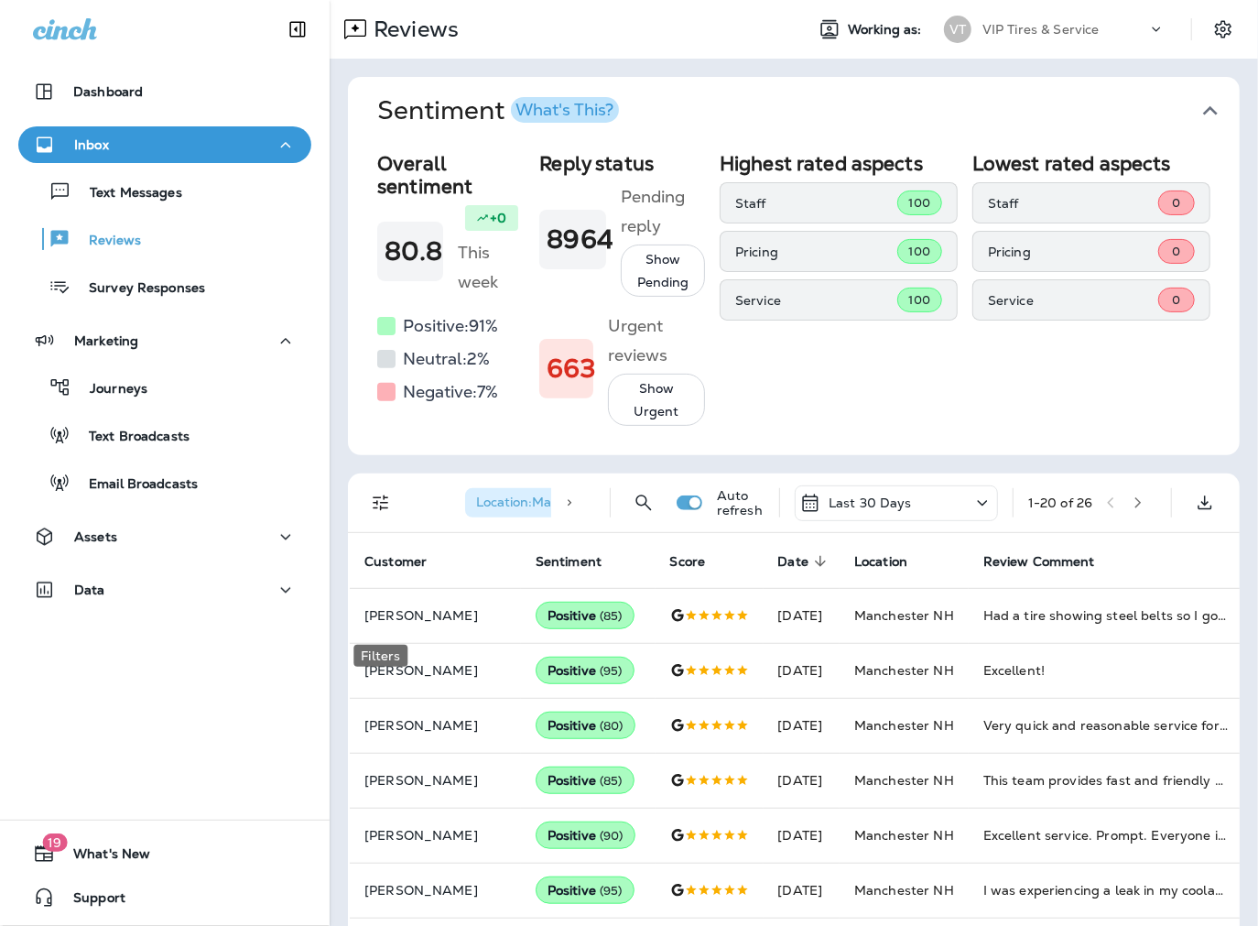
click at [383, 514] on icon "Filters" at bounding box center [381, 503] width 22 height 22
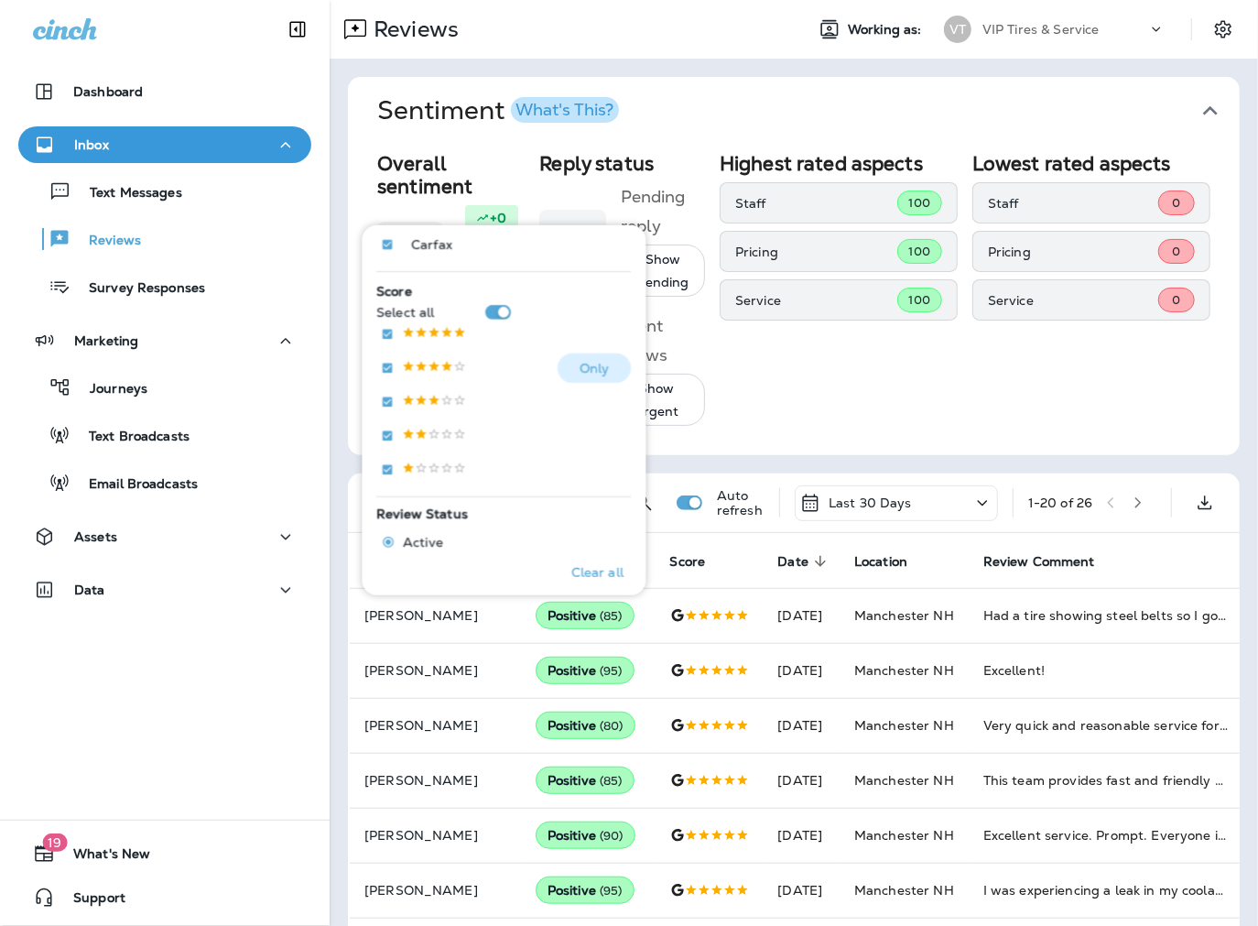
scroll to position [711, 0]
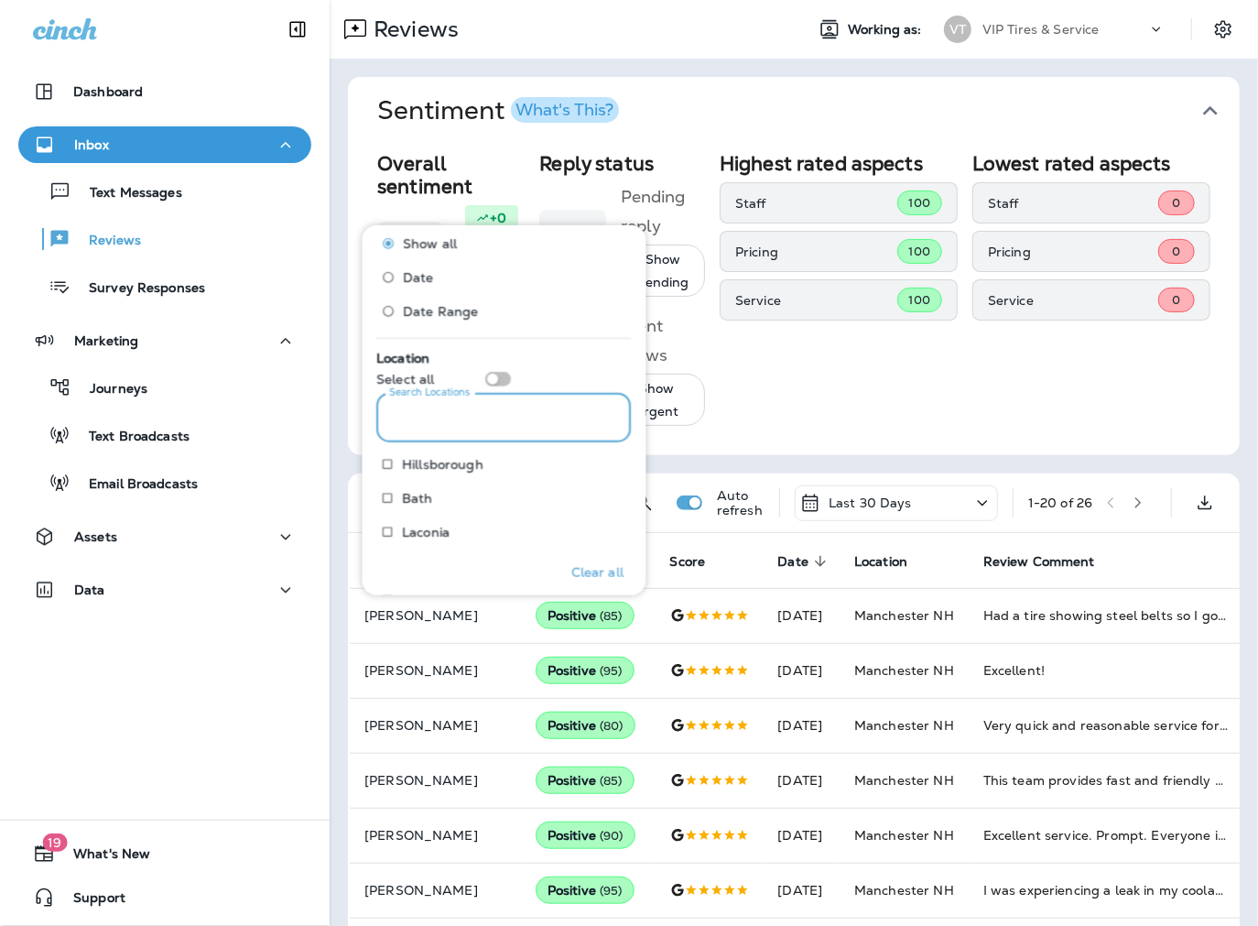
drag, startPoint x: 469, startPoint y: 428, endPoint x: 456, endPoint y: 424, distance: 13.3
click at [469, 428] on input "Search Locations" at bounding box center [504, 418] width 255 height 49
type input "******"
click at [458, 561] on div "Clear all" at bounding box center [504, 559] width 255 height 46
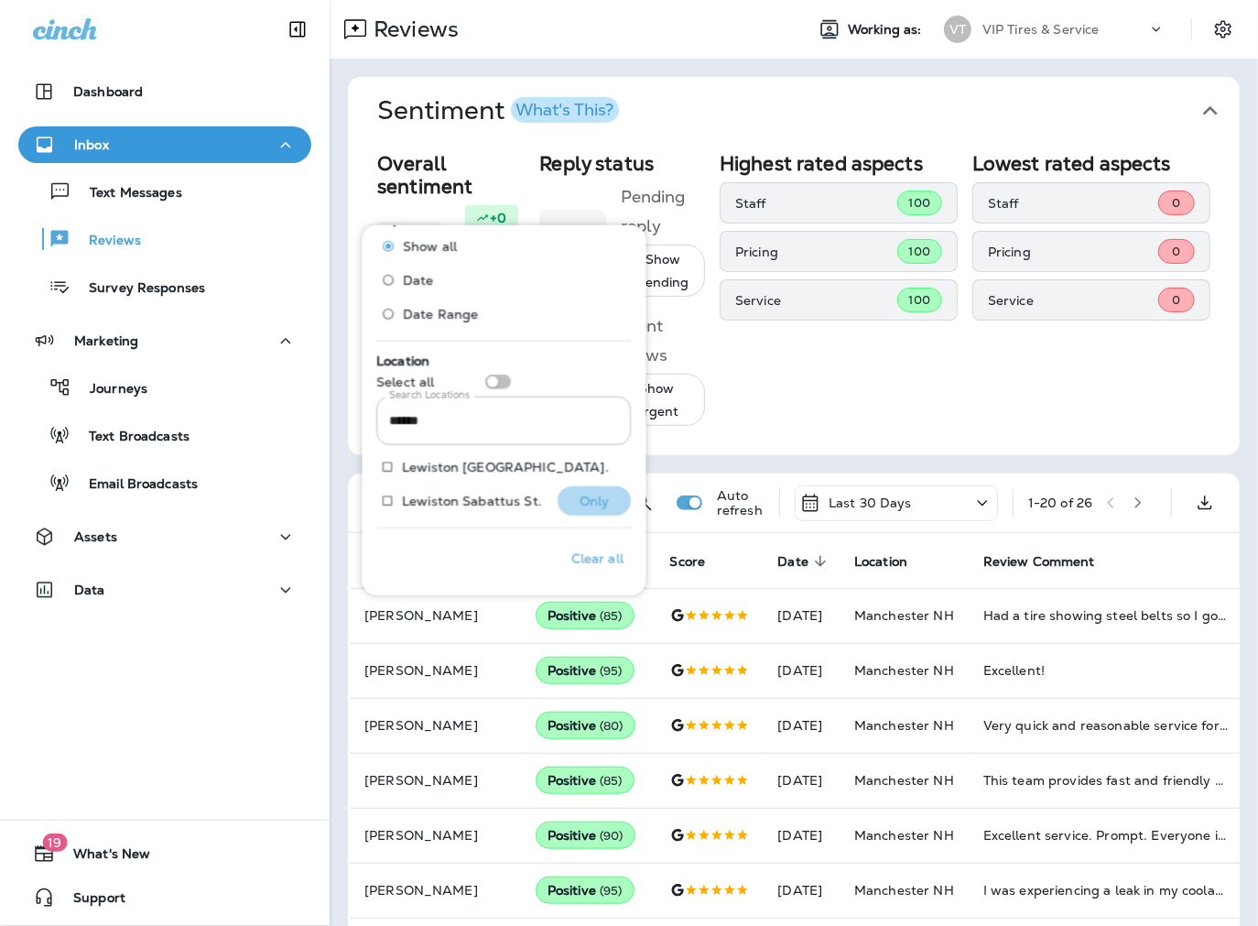
click at [588, 500] on p "Only" at bounding box center [595, 500] width 30 height 15
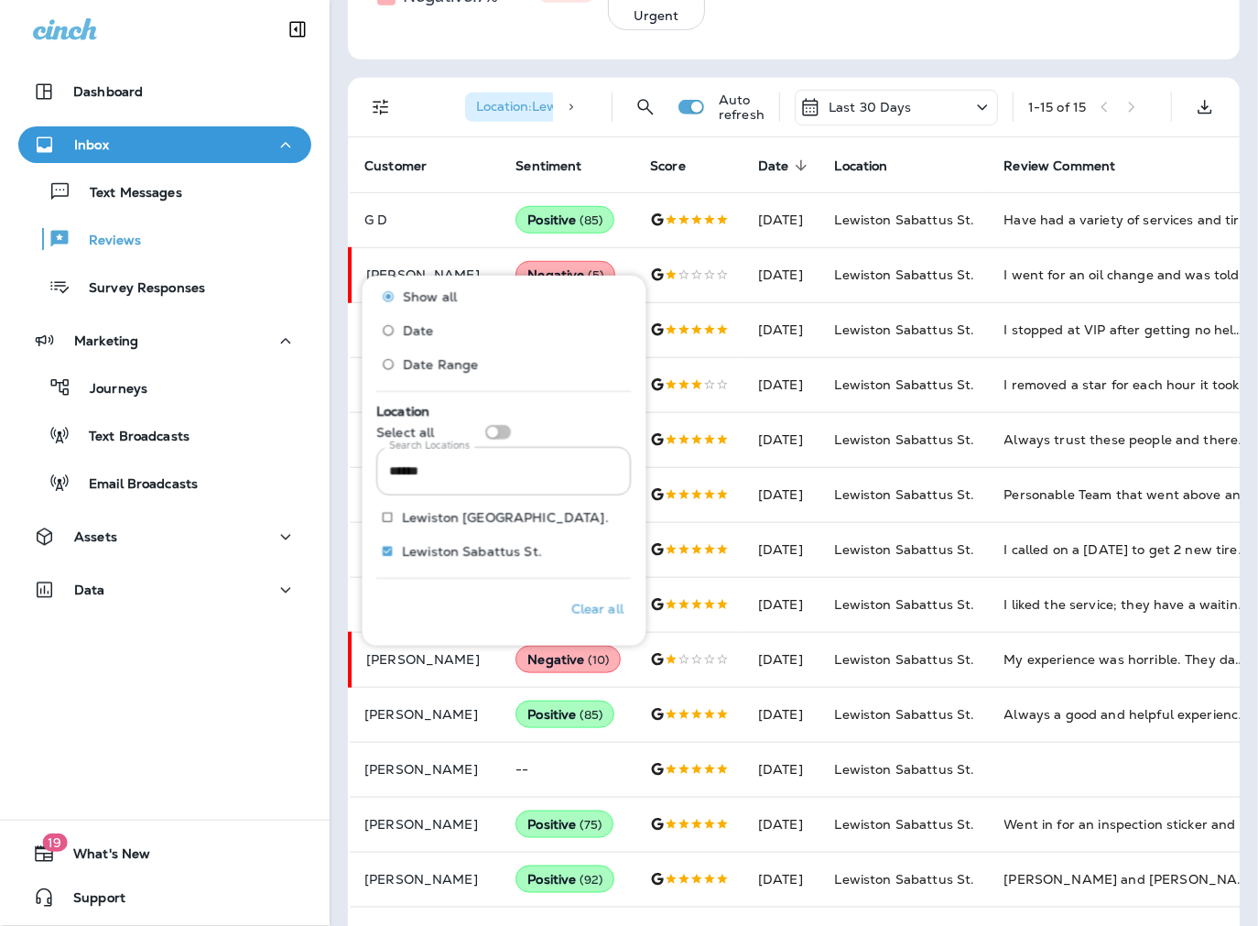
scroll to position [407, 0]
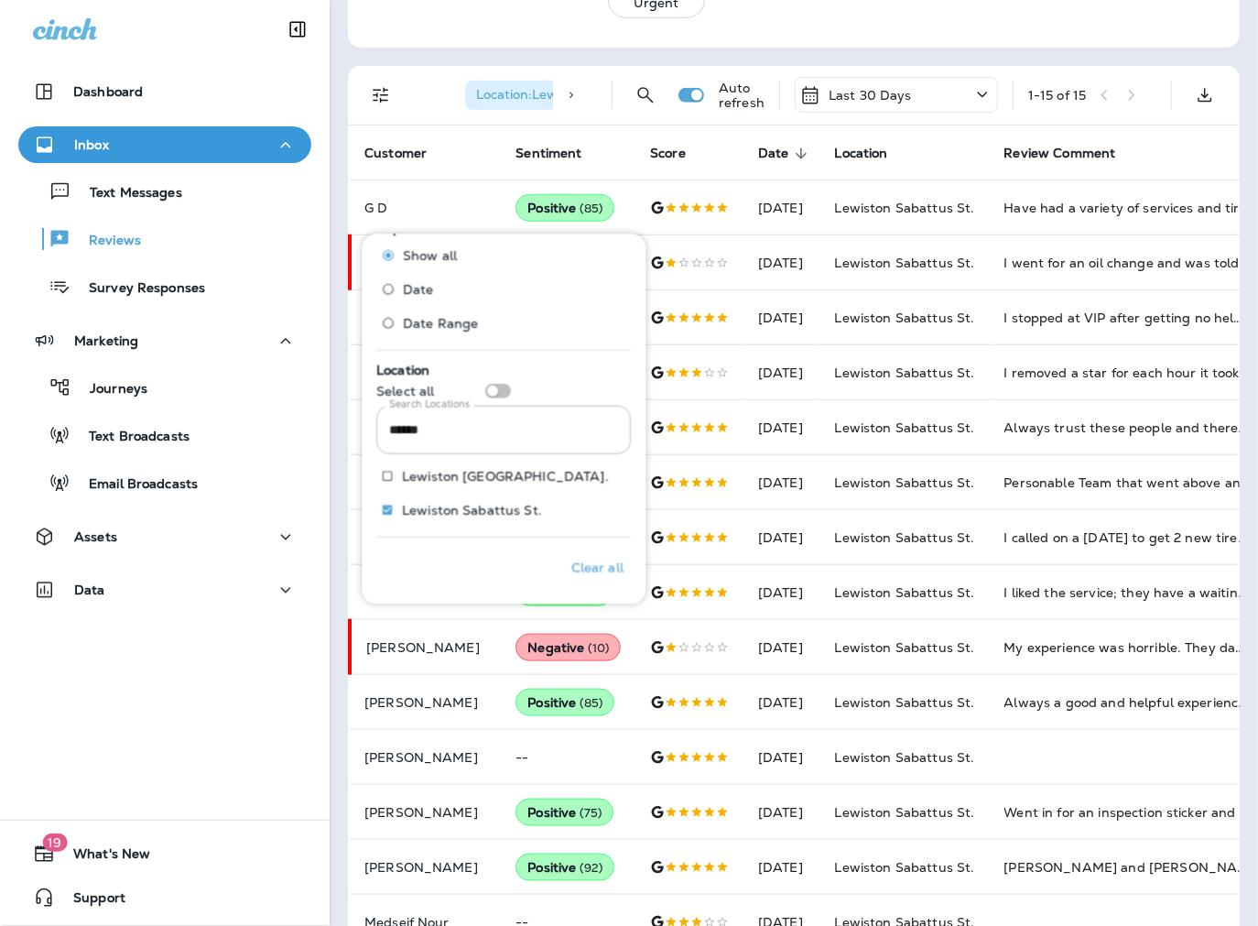
click at [332, 816] on div "Sentiment Overall sentiment 80.8 +0 This week Positive: 91 % Neutral: 2 % Negat…" at bounding box center [794, 337] width 928 height 1371
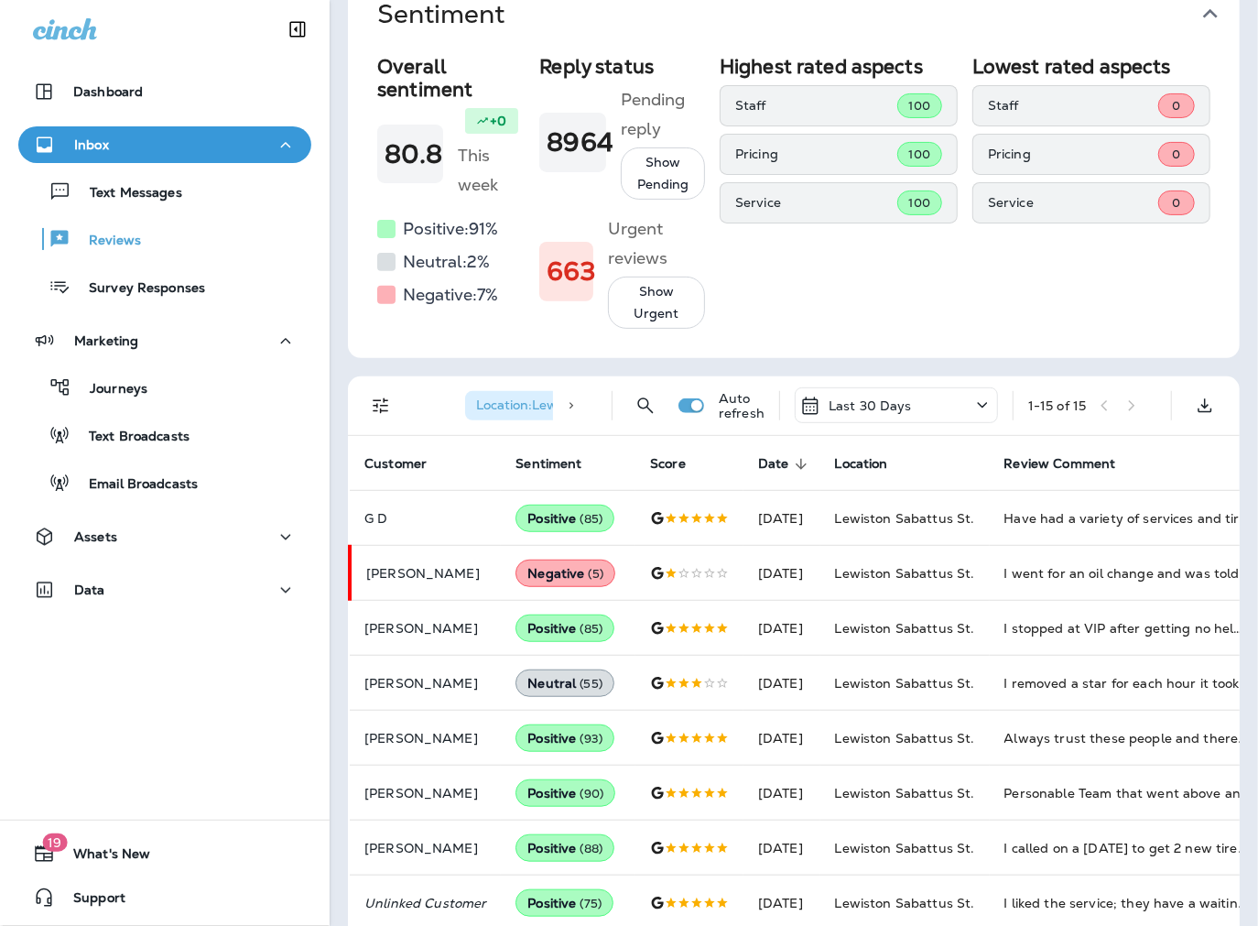
scroll to position [0, 0]
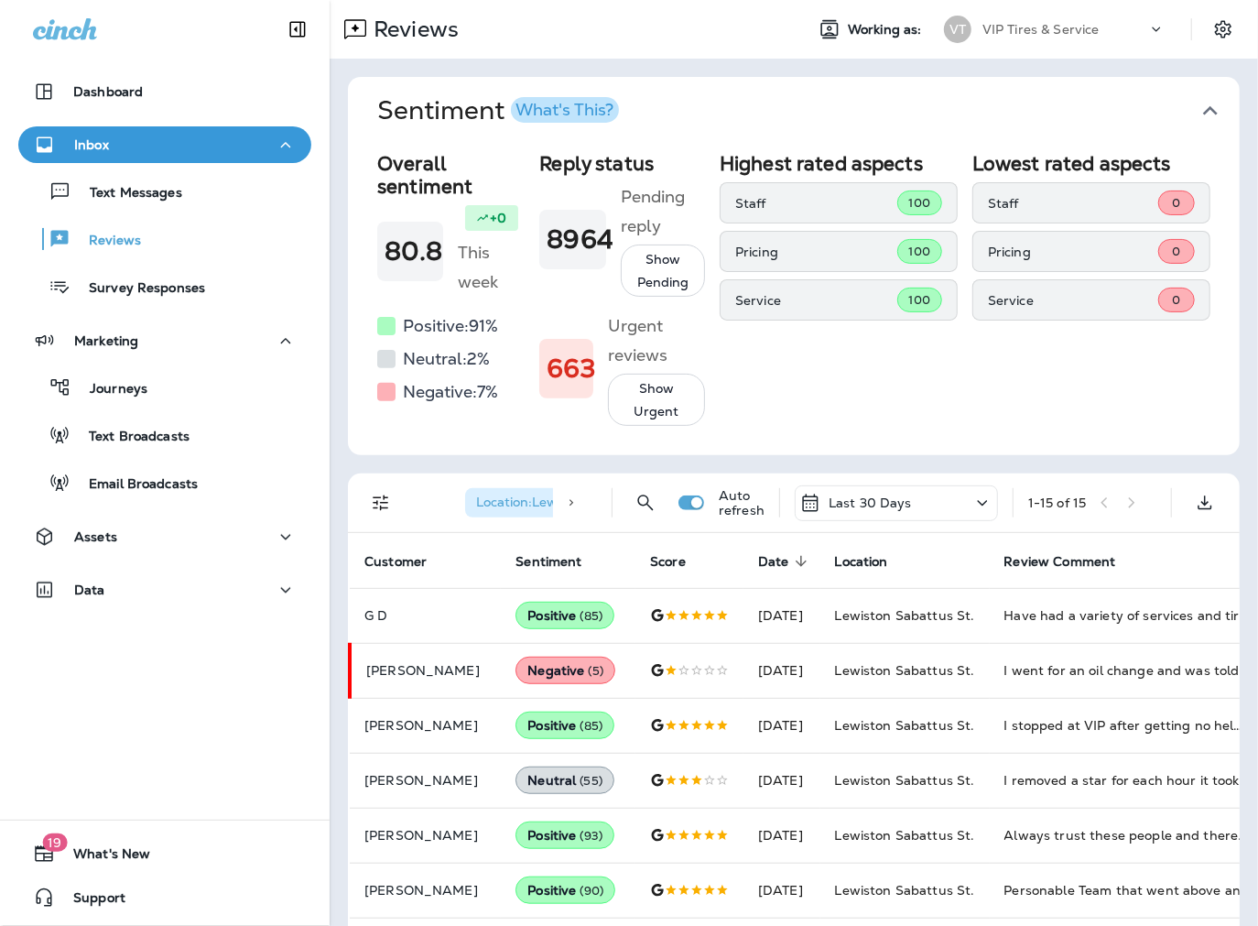
click at [482, 510] on span "Location : [GEOGRAPHIC_DATA] St." at bounding box center [572, 501] width 193 height 16
click at [375, 514] on icon "Filters" at bounding box center [381, 503] width 22 height 22
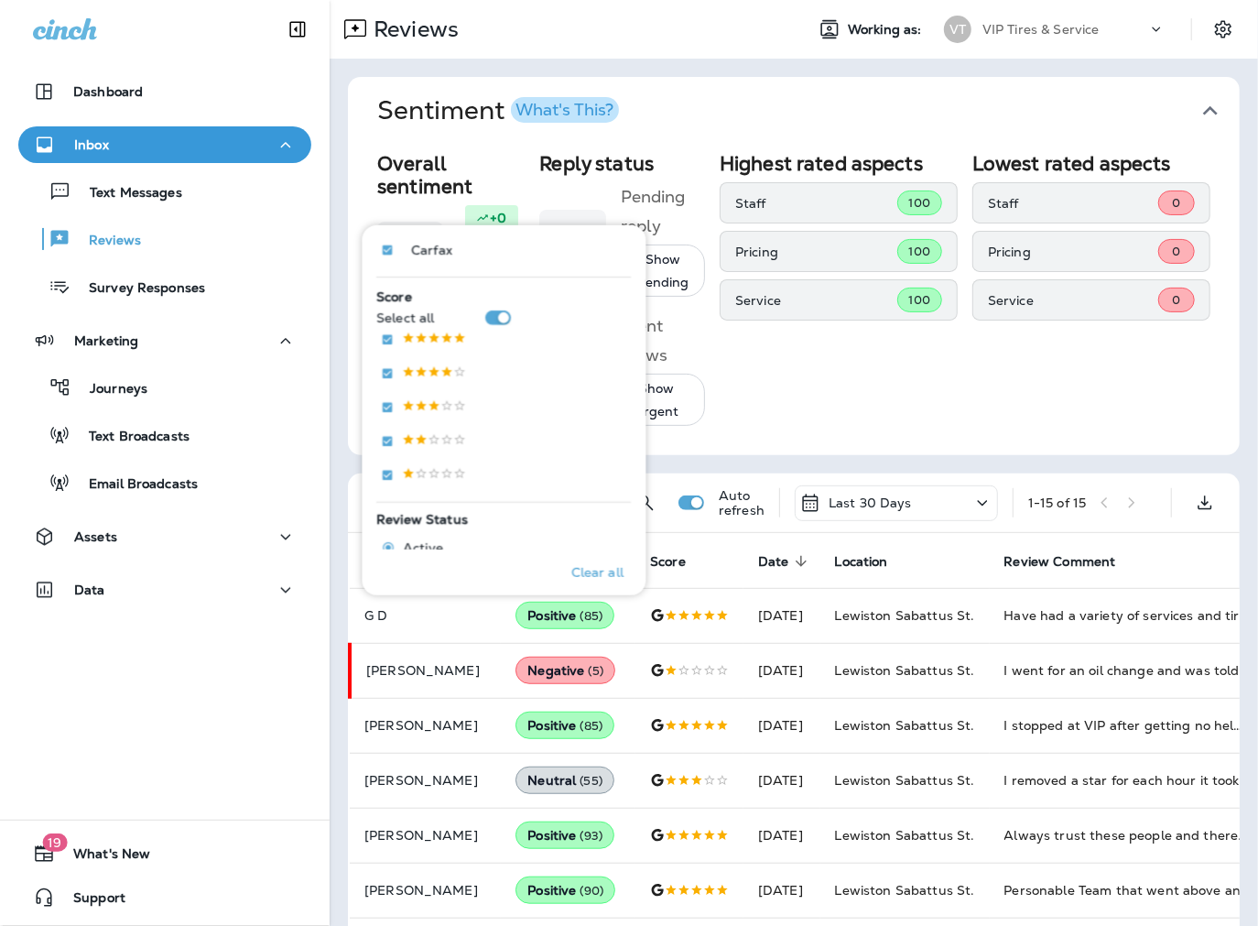
scroll to position [711, 0]
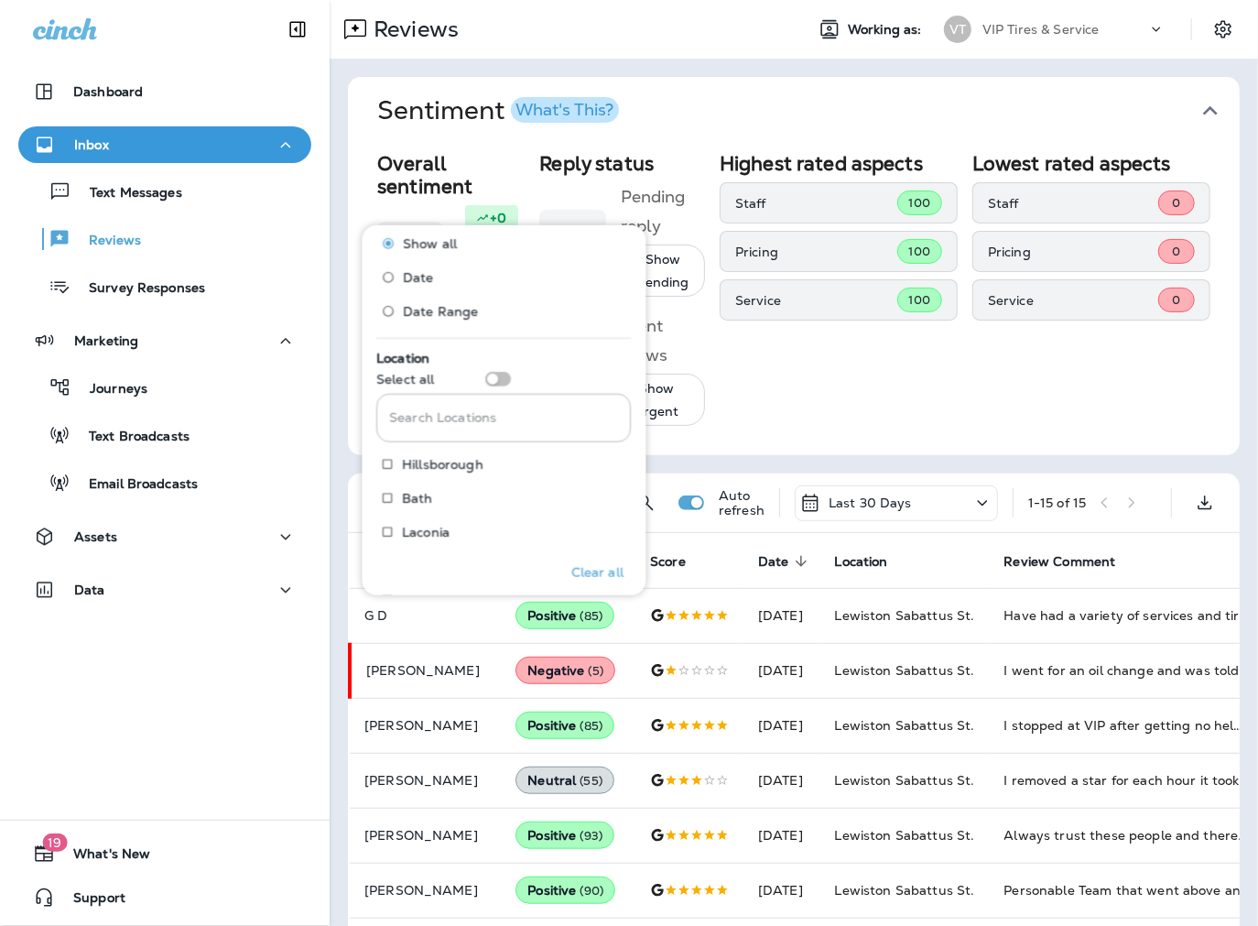
click at [443, 406] on div "Search Locations Search Locations" at bounding box center [504, 418] width 255 height 49
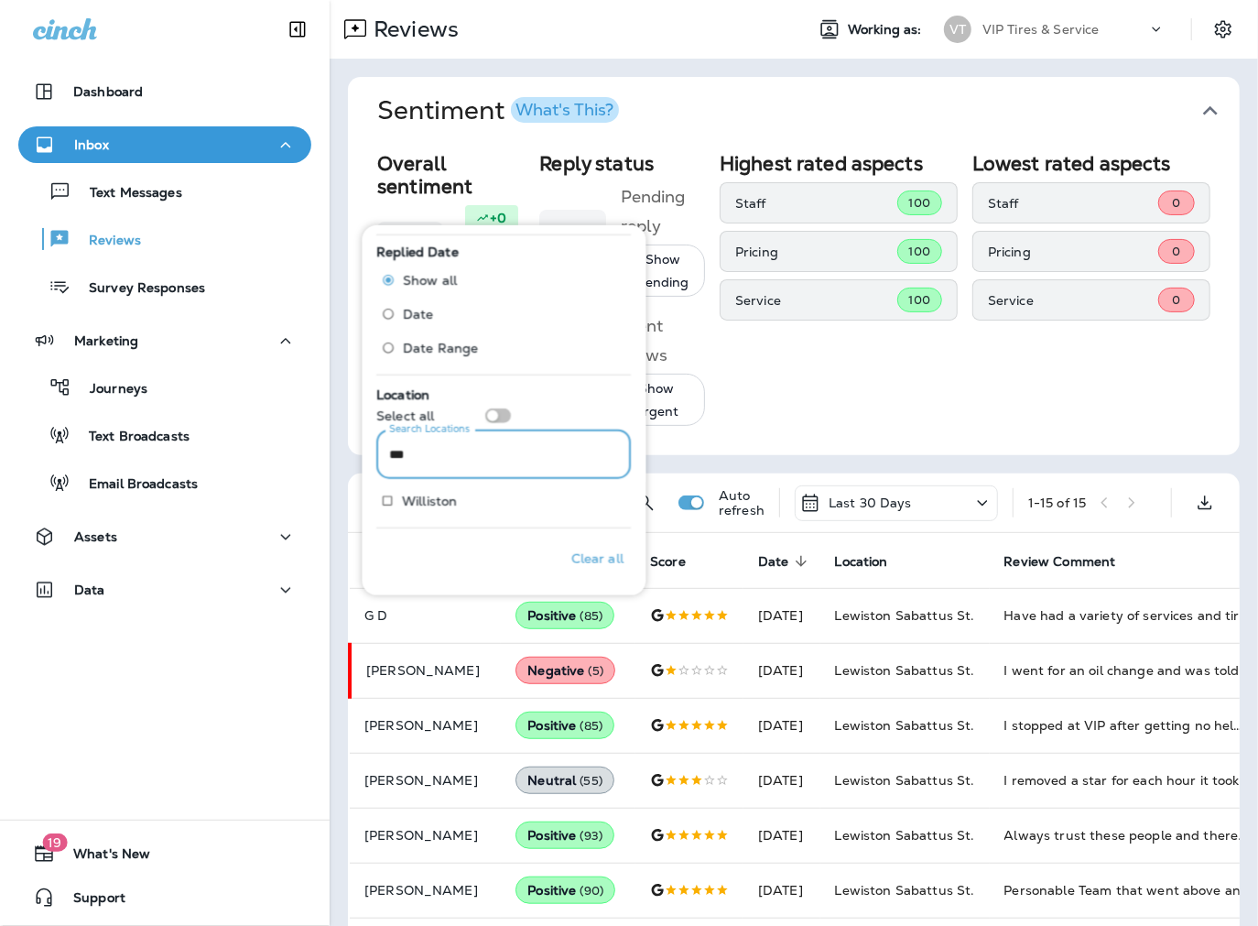
type input "***"
click at [431, 538] on div "Clear all" at bounding box center [504, 559] width 255 height 46
click at [591, 495] on p "Only" at bounding box center [595, 500] width 30 height 15
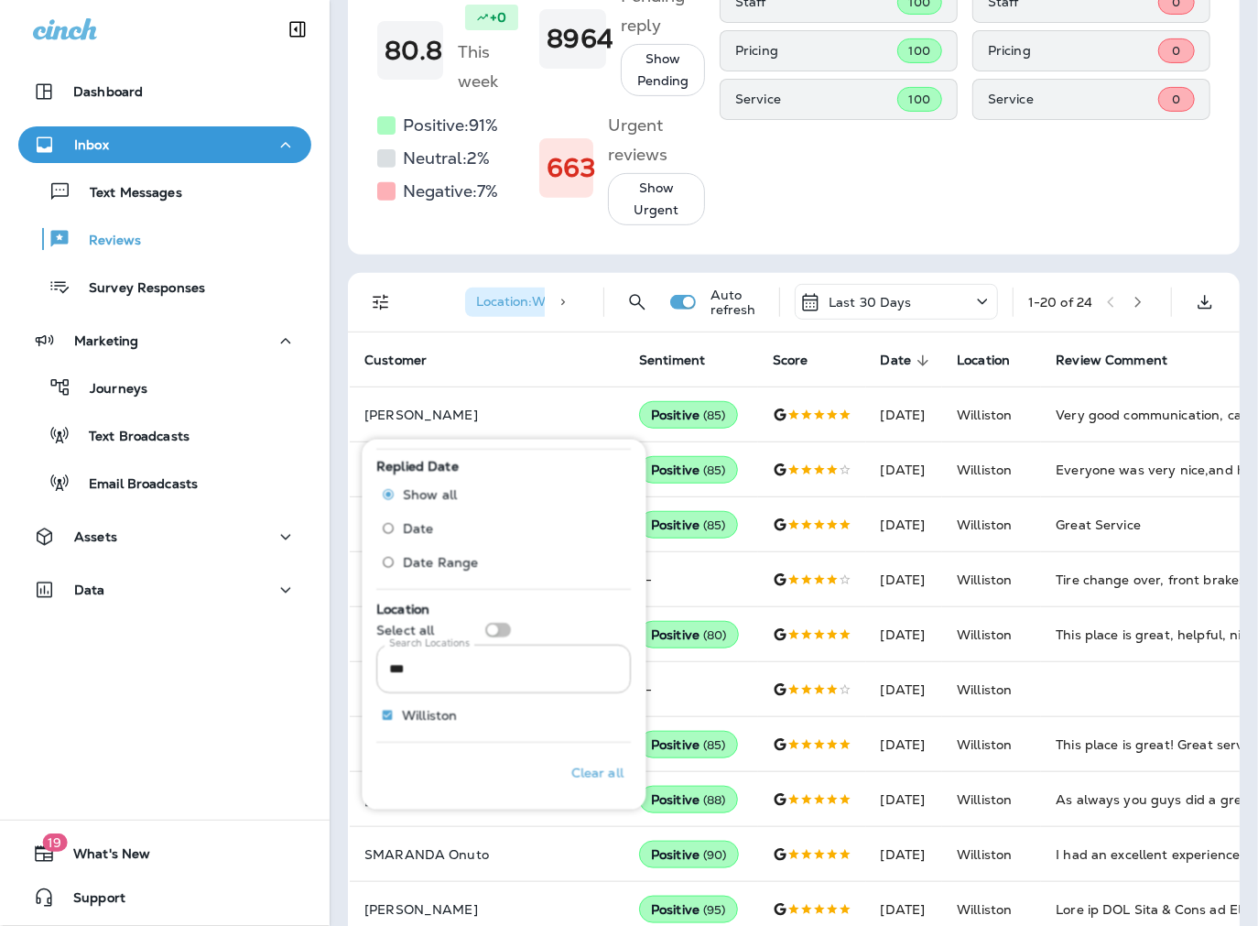
scroll to position [203, 0]
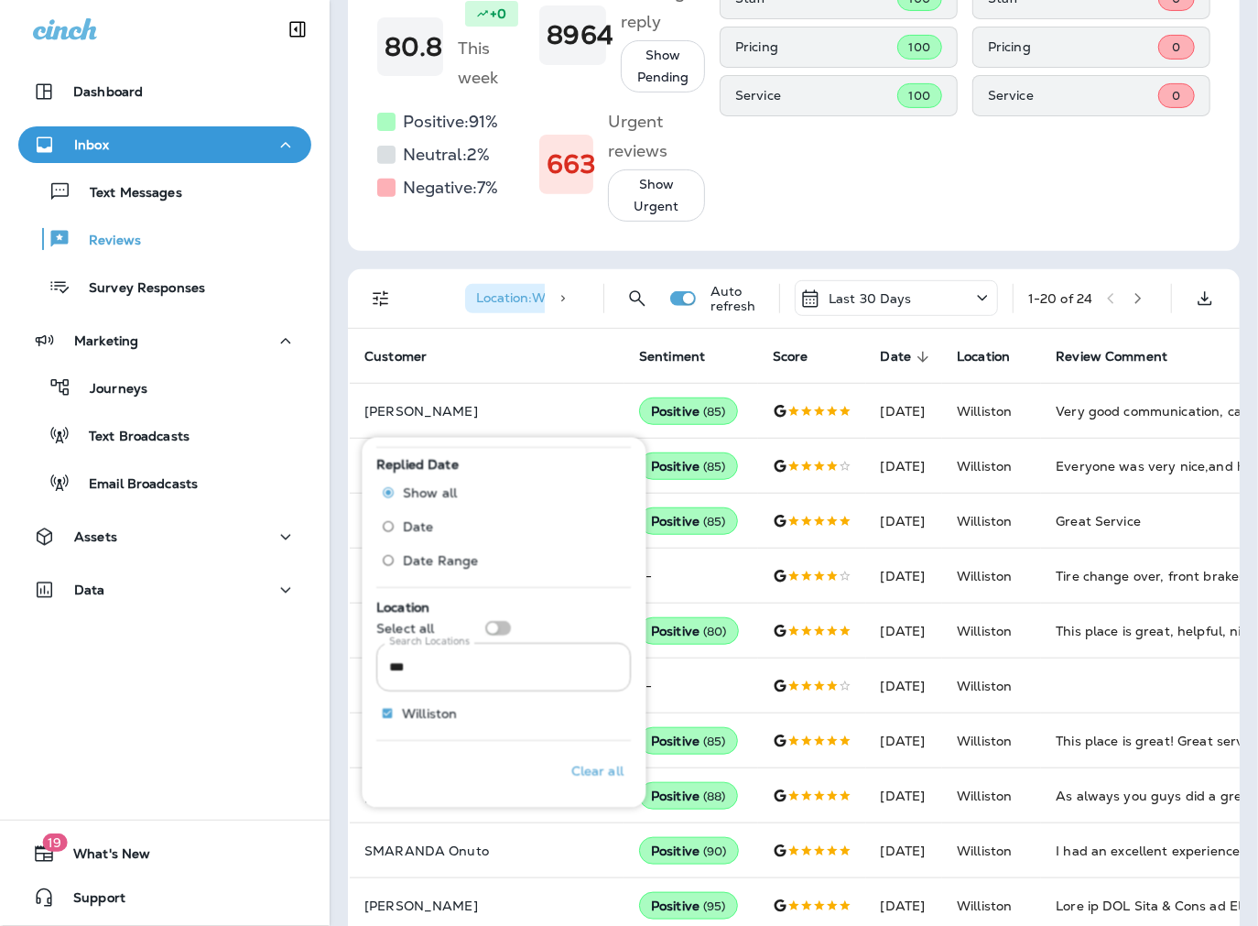
click at [336, 829] on div "Sentiment Overall sentiment 80.8 +0 This week Positive: 91 % Neutral: 2 % Negat…" at bounding box center [794, 677] width 928 height 1645
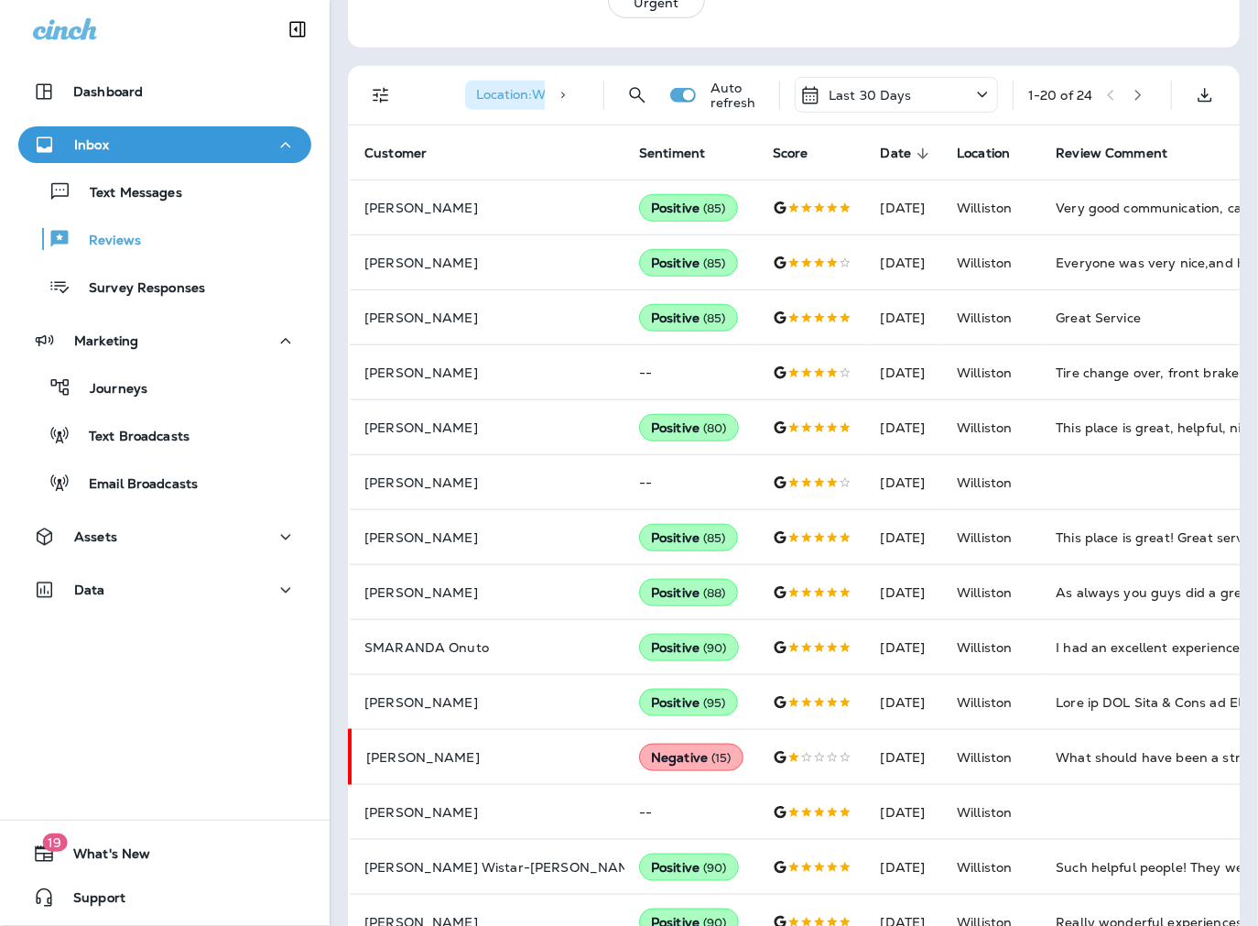
scroll to position [508, 0]
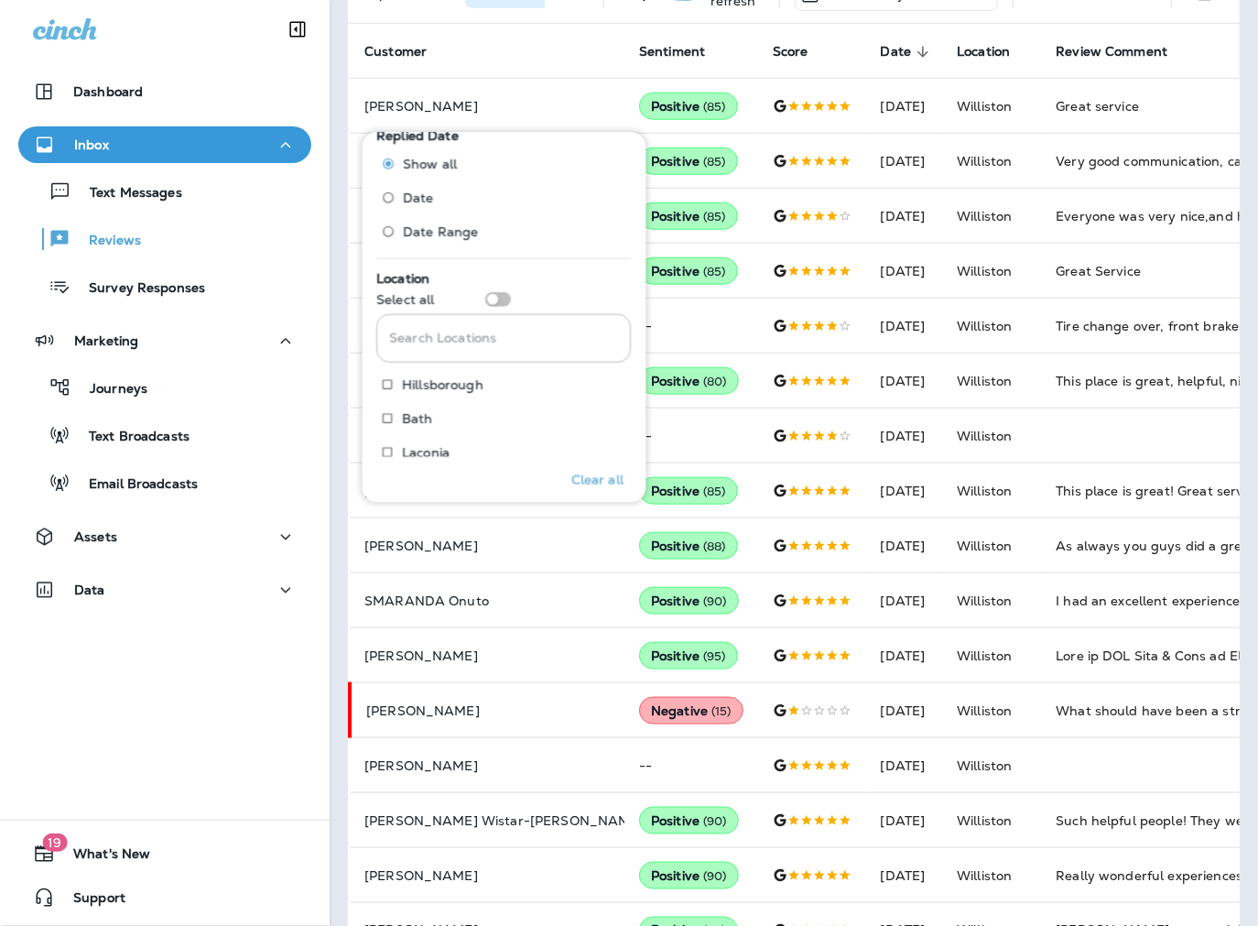
scroll to position [711, 0]
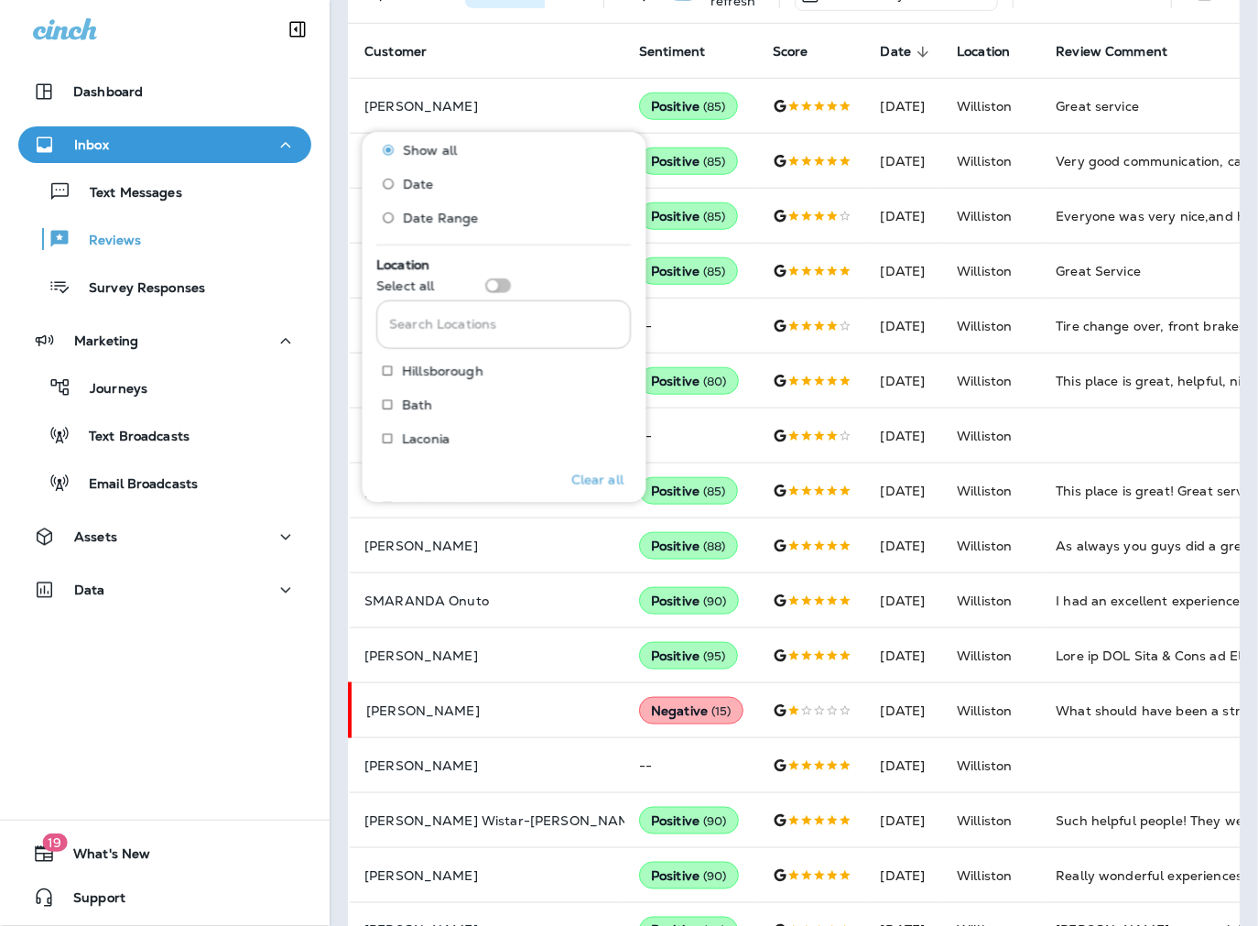
click at [423, 321] on input "Search Locations" at bounding box center [504, 324] width 255 height 49
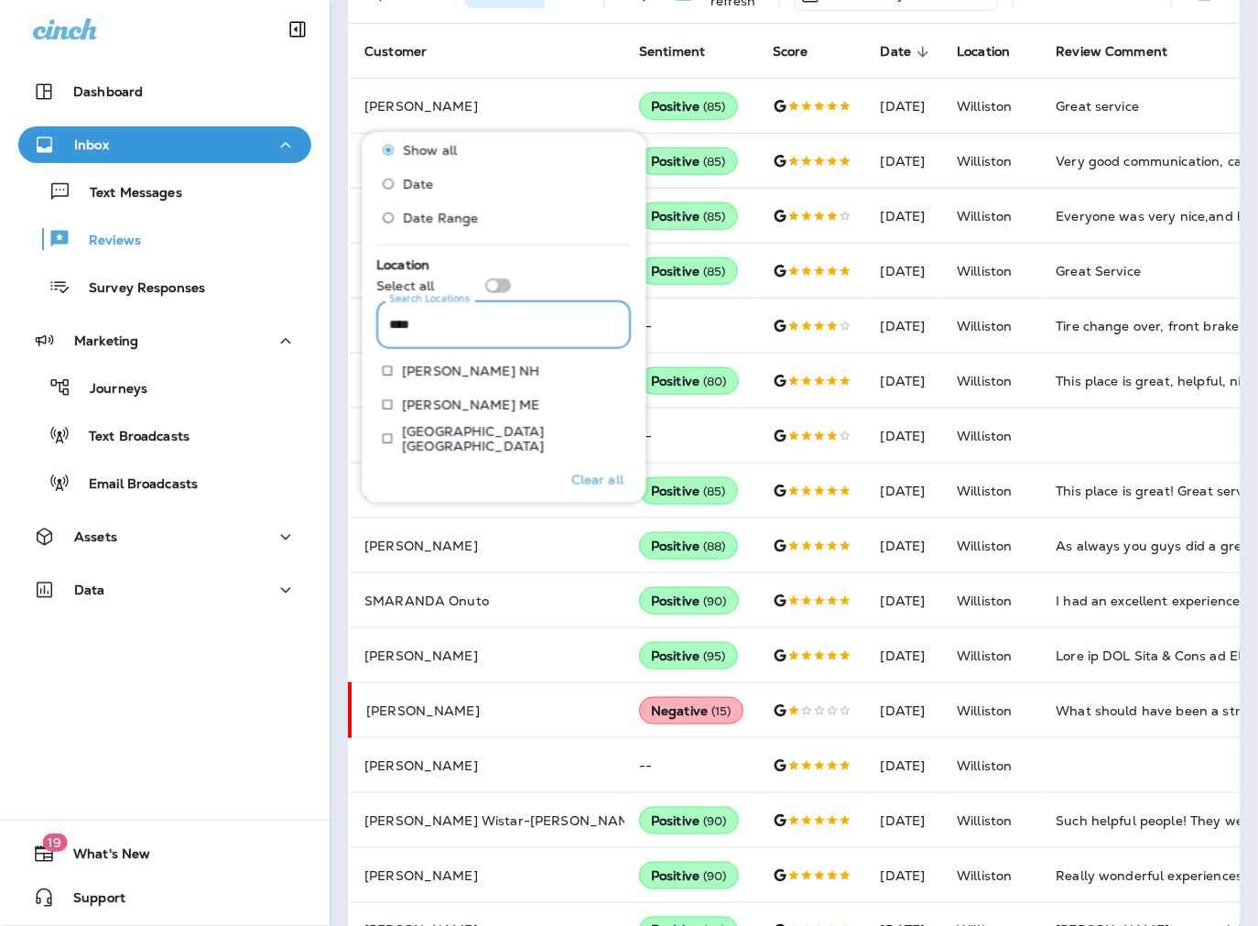
scroll to position [709, 0]
type input "*****"
click at [580, 401] on p "Only" at bounding box center [595, 407] width 30 height 15
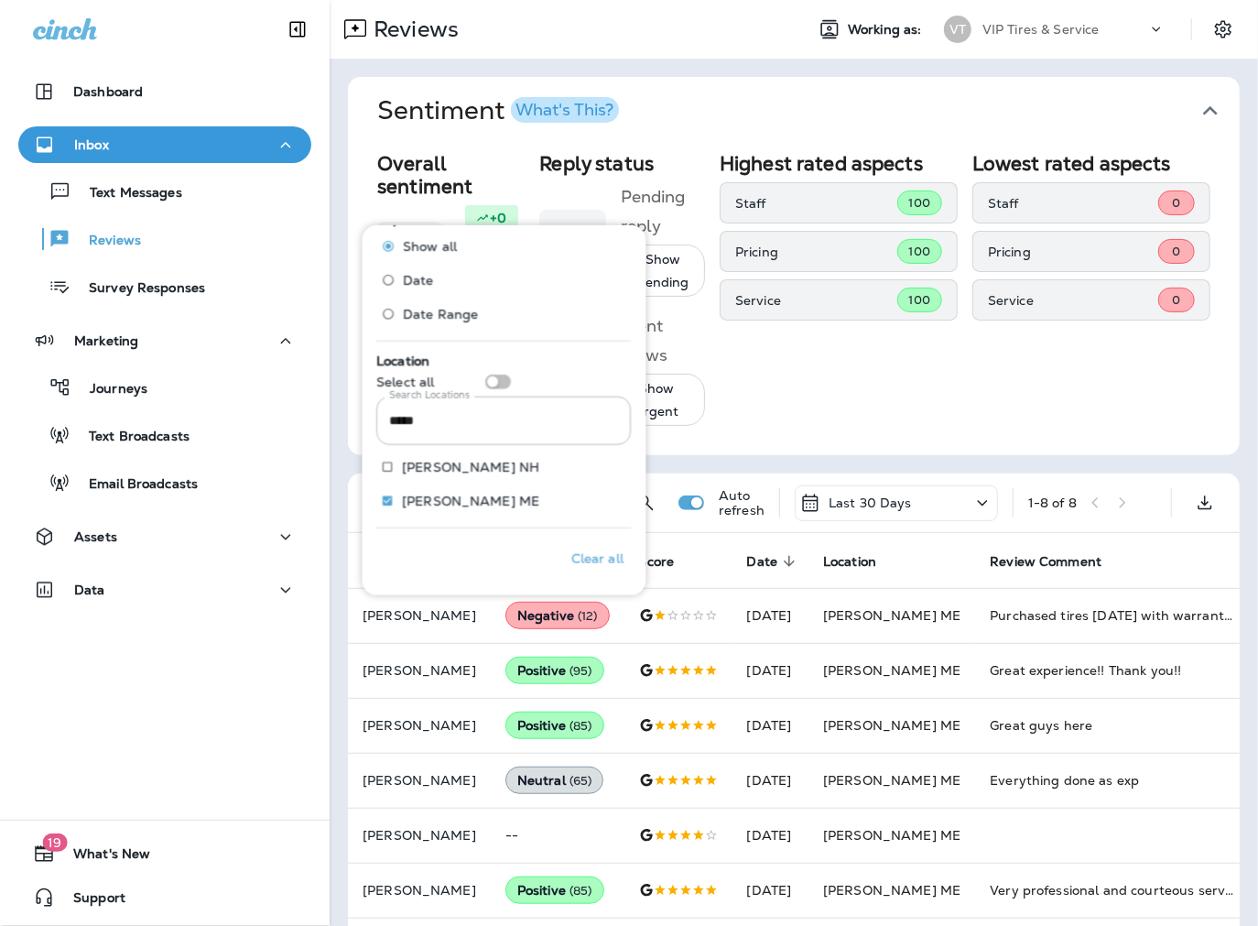
click at [333, 495] on div "Sentiment What's This? Overall sentiment 80.8 +0 This week Positive: 91 % Neutr…" at bounding box center [794, 553] width 928 height 988
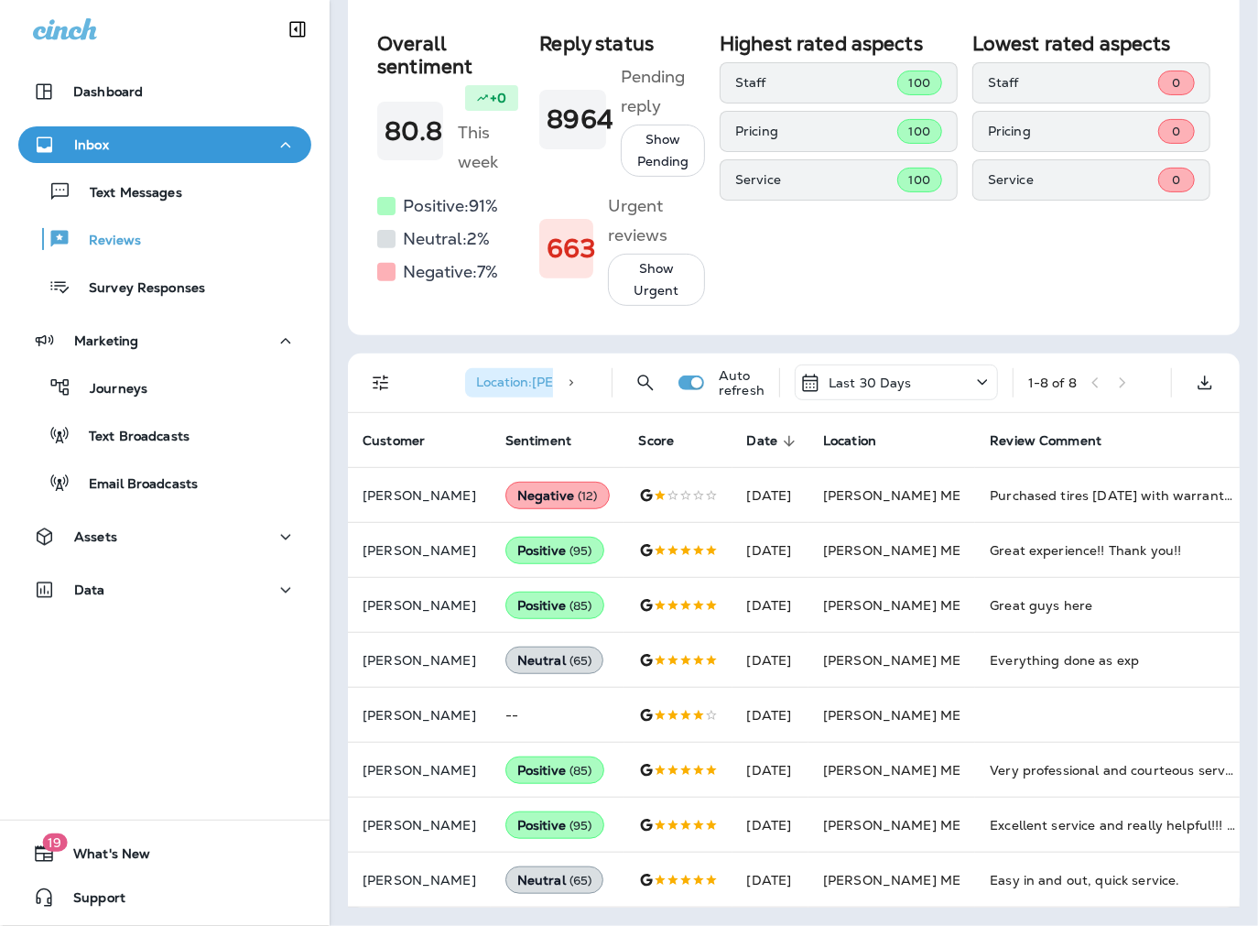
scroll to position [244, 0]
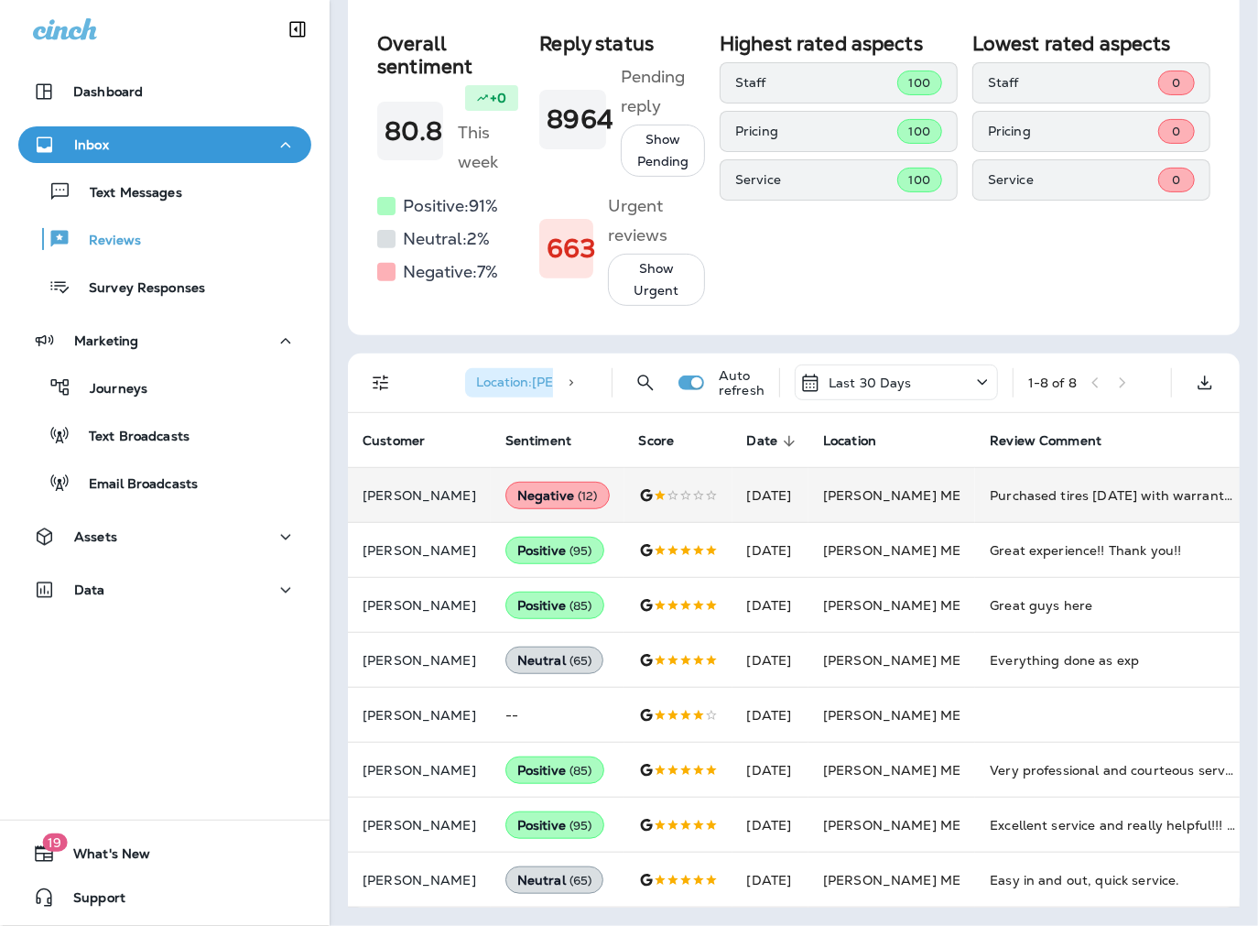
click at [389, 488] on p "[PERSON_NAME]" at bounding box center [420, 495] width 114 height 15
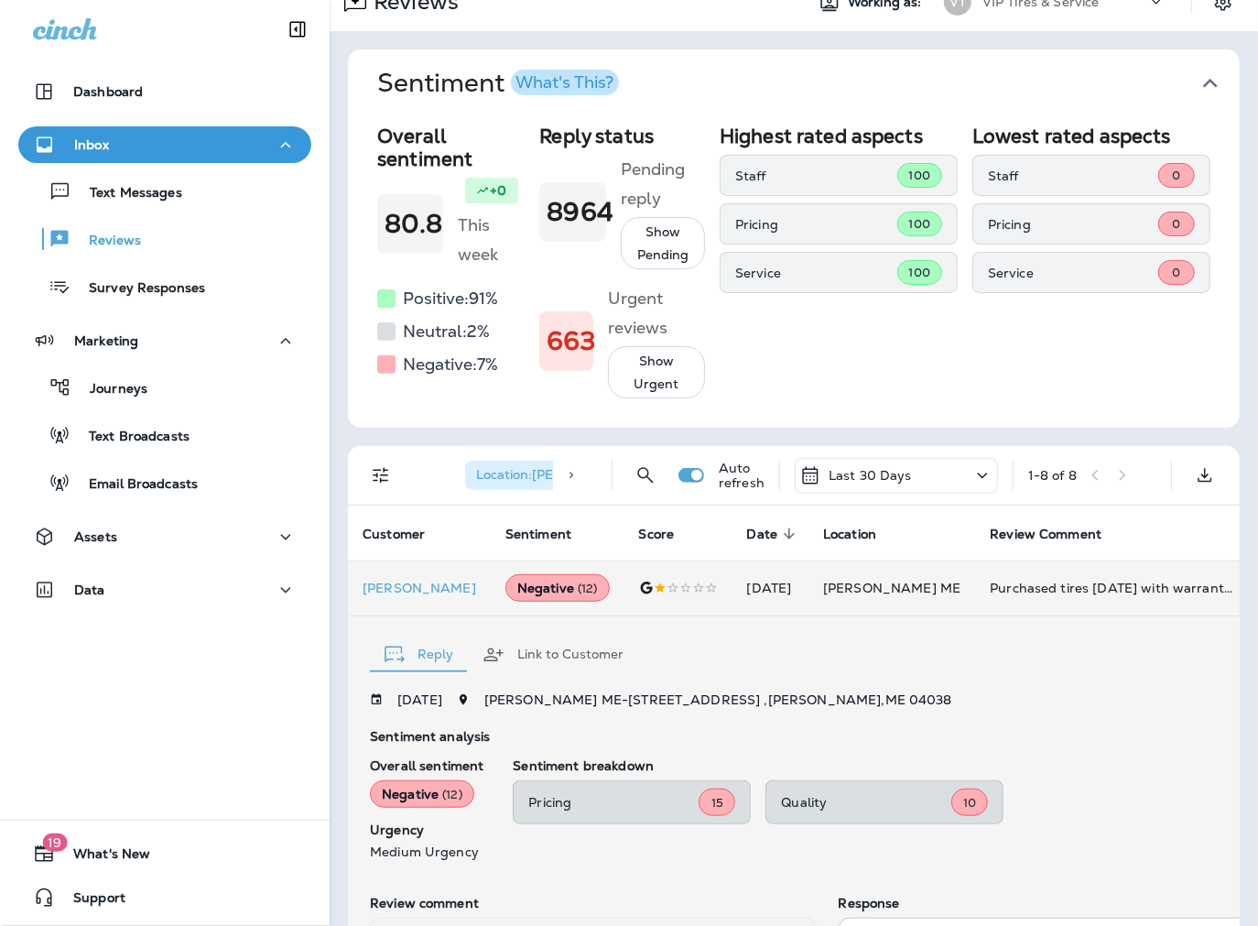
scroll to position [0, 0]
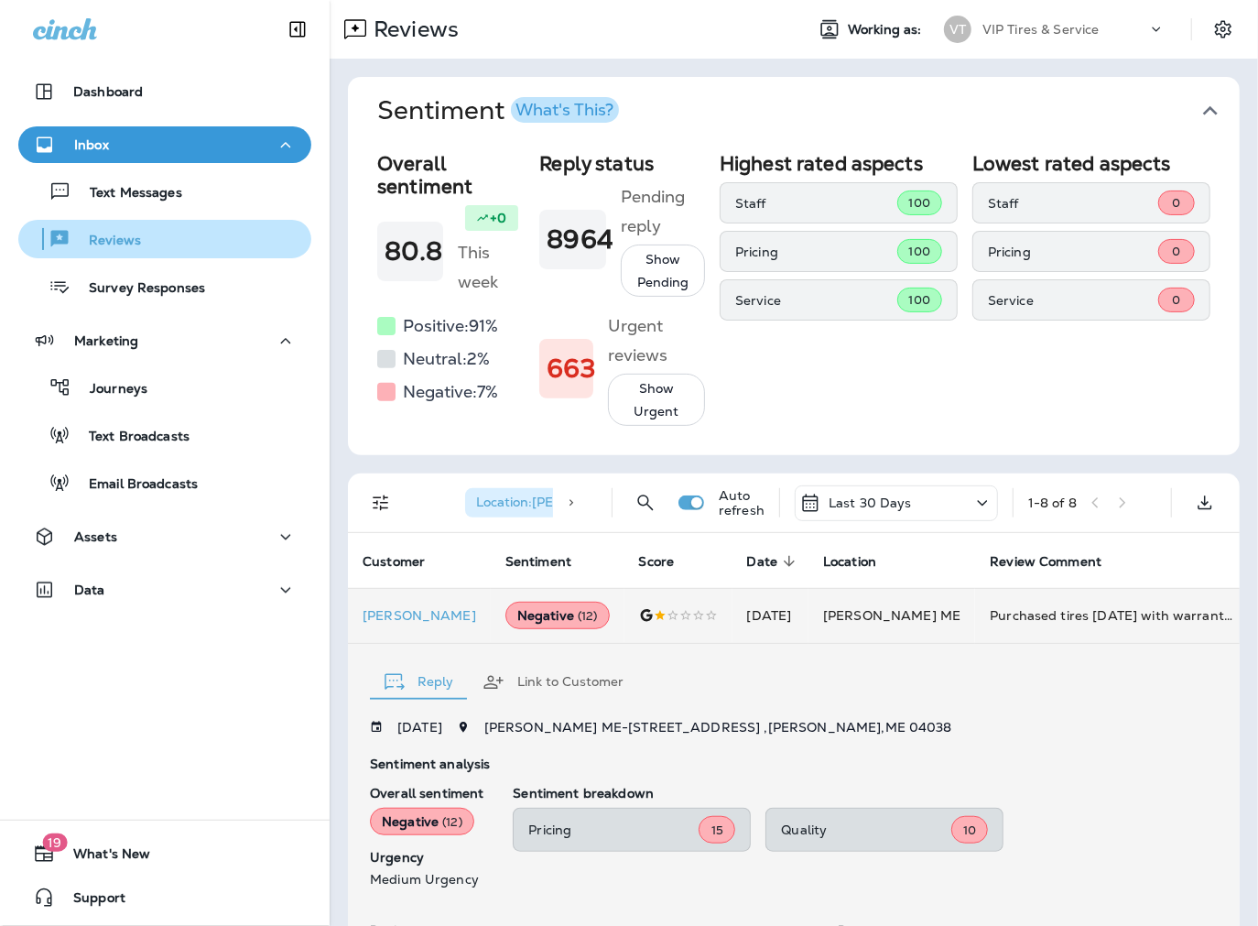
click at [113, 226] on div "Reviews" at bounding box center [83, 238] width 115 height 27
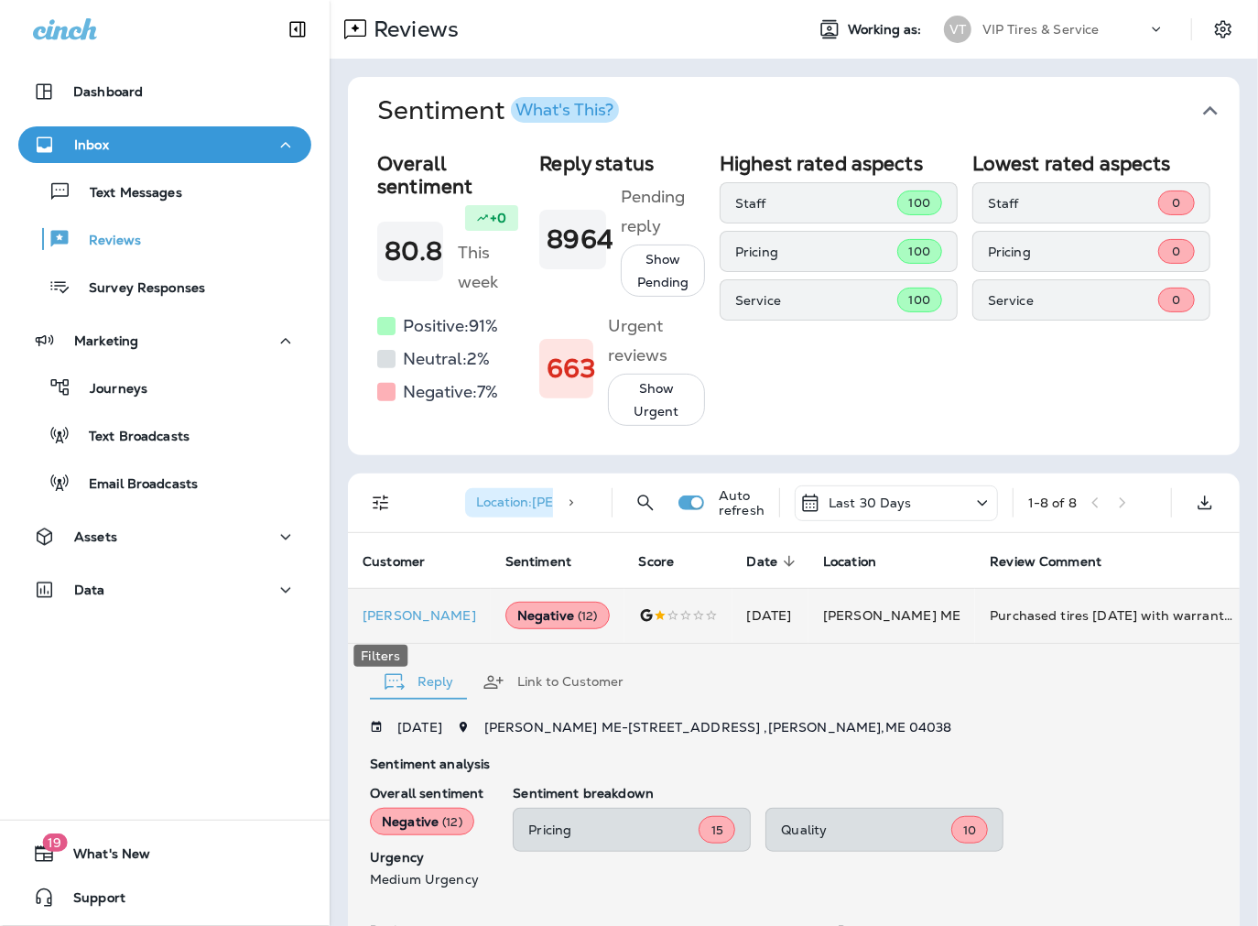
click at [386, 514] on icon "Filters" at bounding box center [381, 503] width 22 height 22
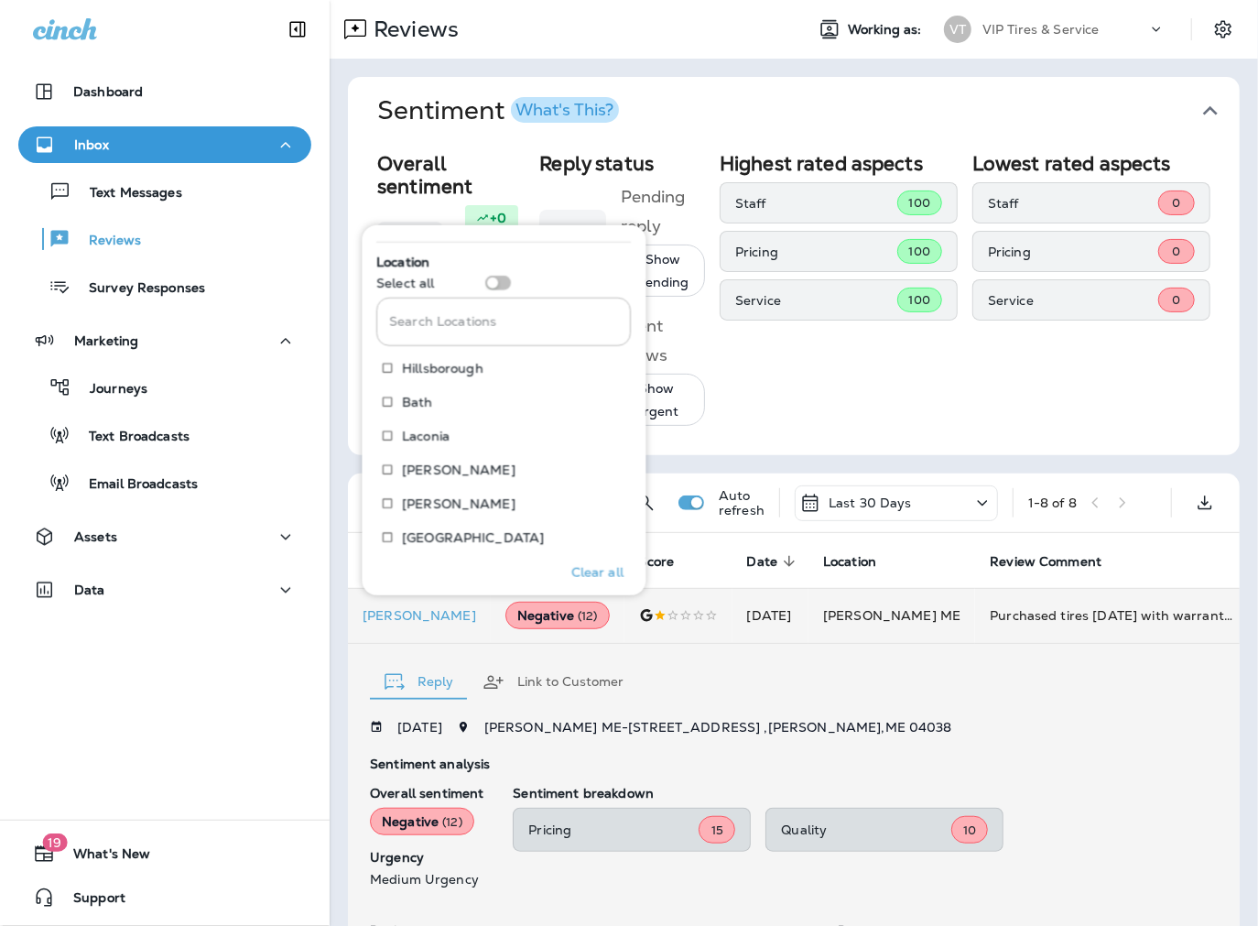
scroll to position [813, 0]
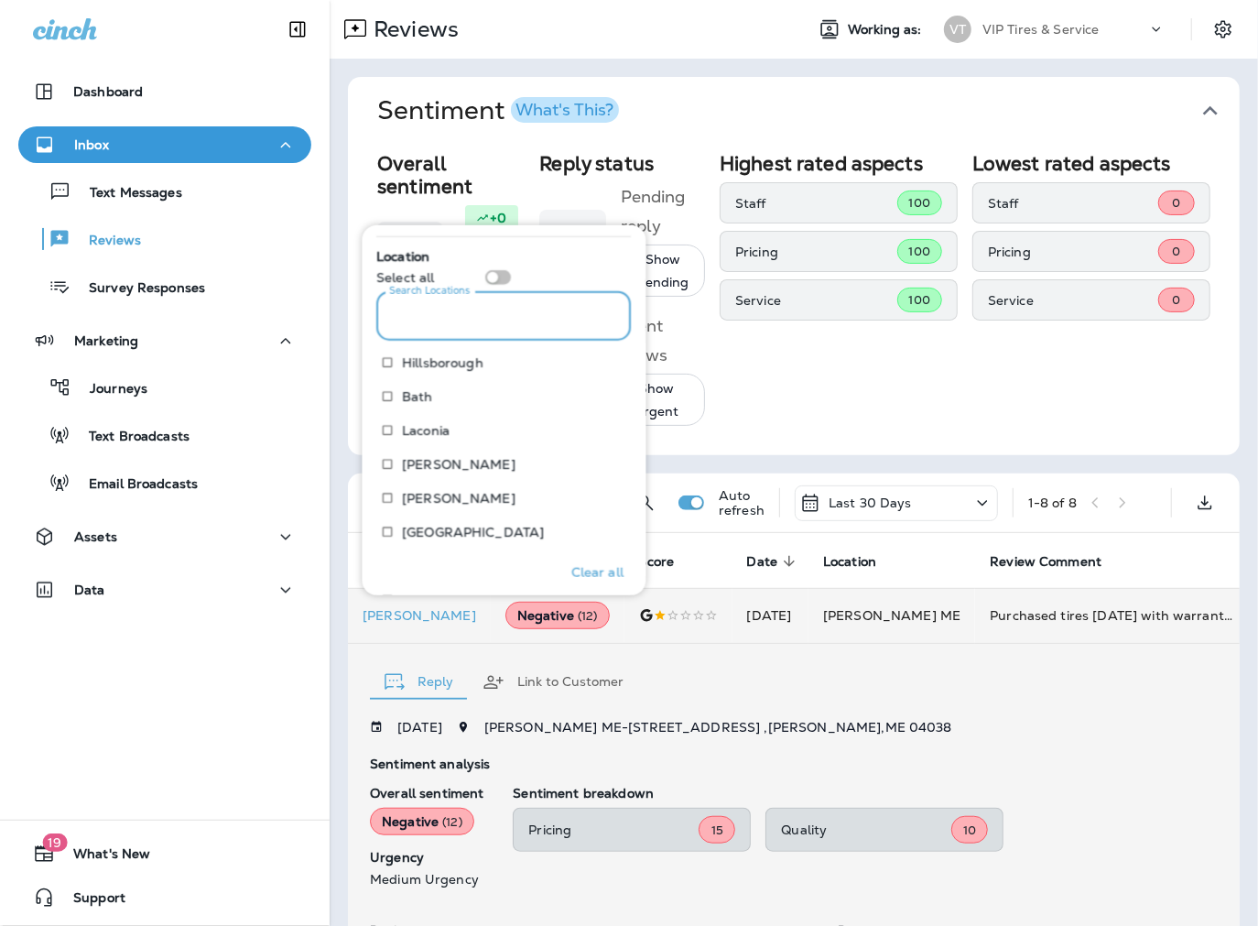
click at [452, 308] on input "Search Locations" at bounding box center [504, 316] width 255 height 49
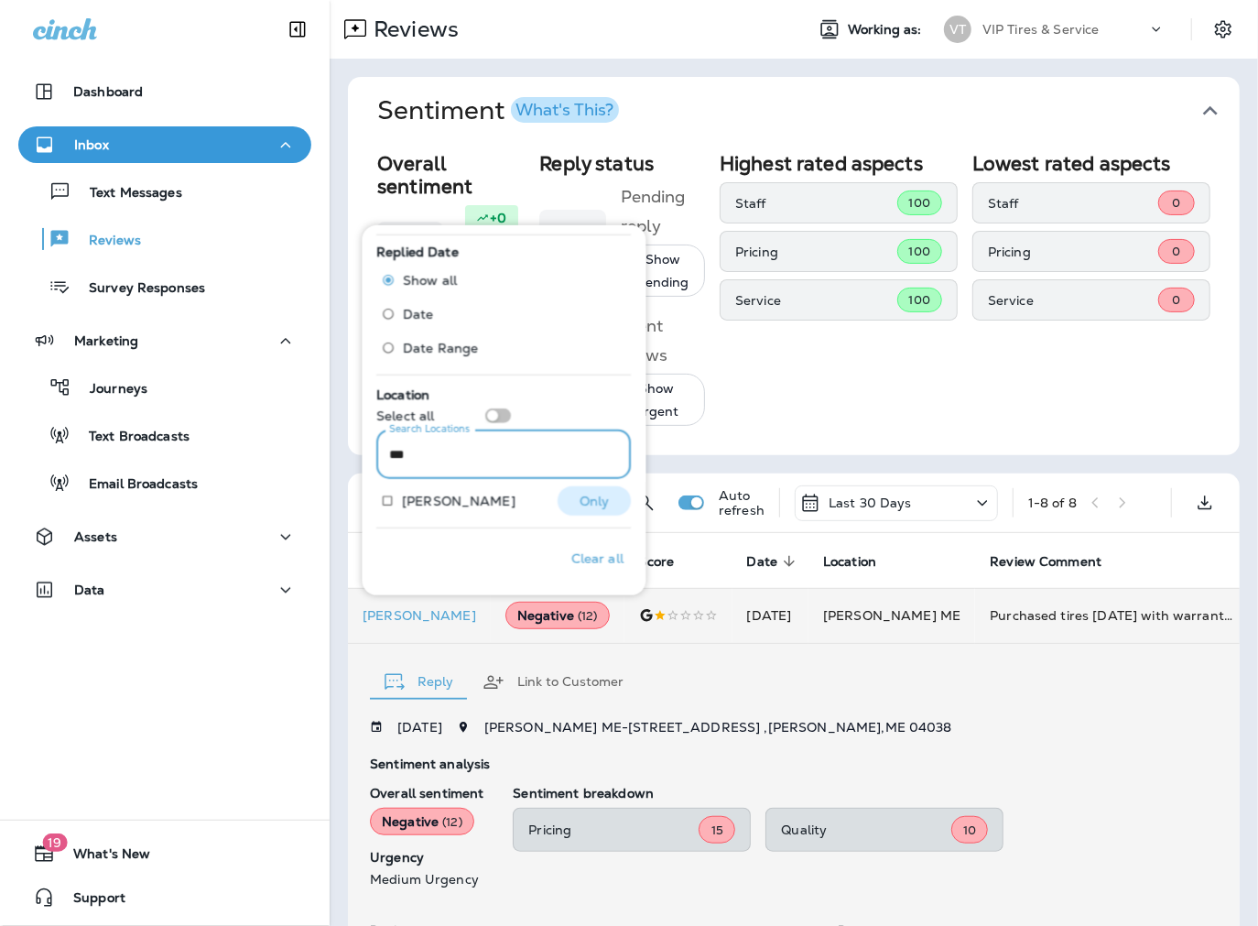
type input "***"
click at [591, 501] on p "Only" at bounding box center [595, 500] width 30 height 15
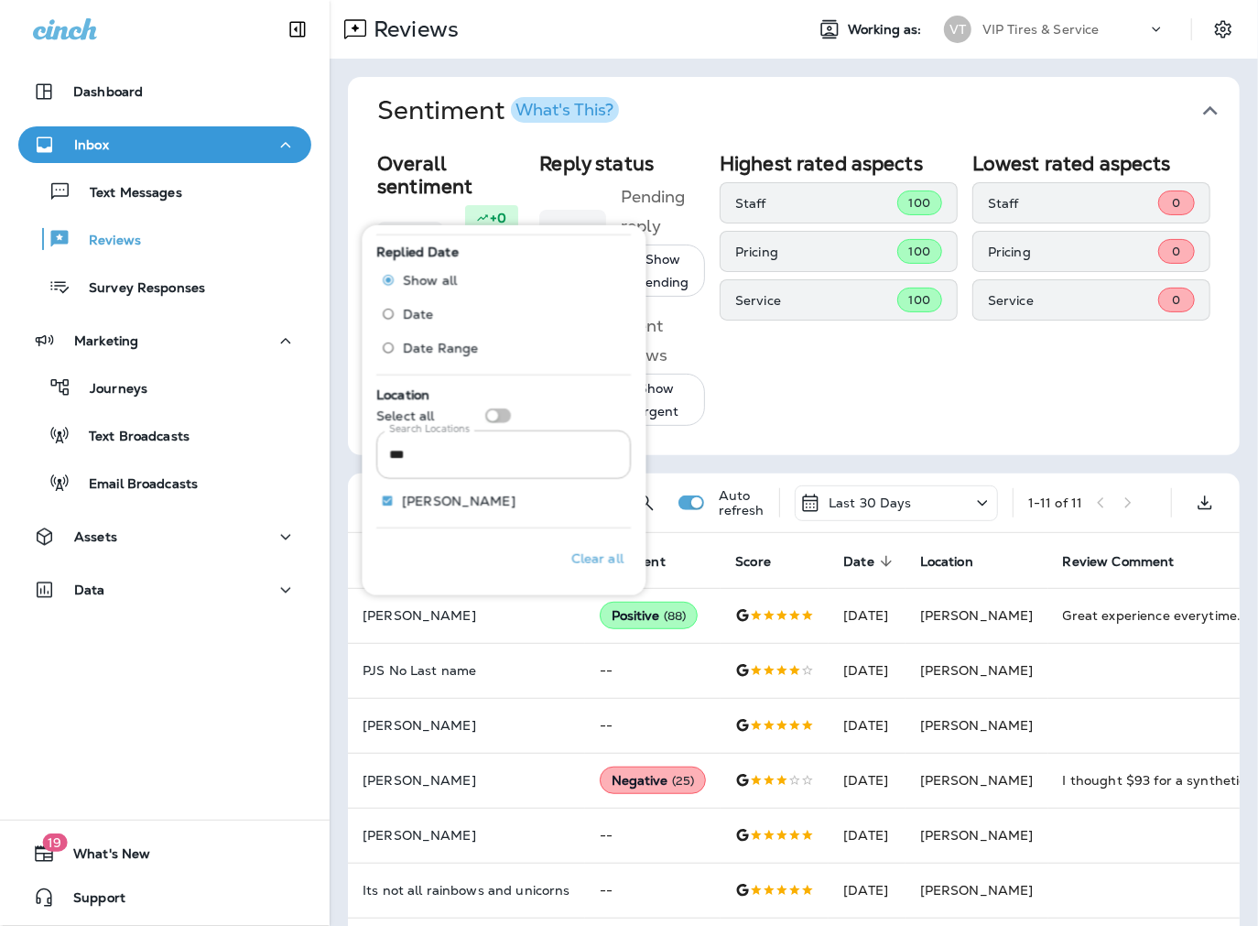
click at [341, 591] on div "Sentiment What's This? Overall sentiment 80.8 +0 This week Positive: 91 % Neutr…" at bounding box center [794, 635] width 928 height 1153
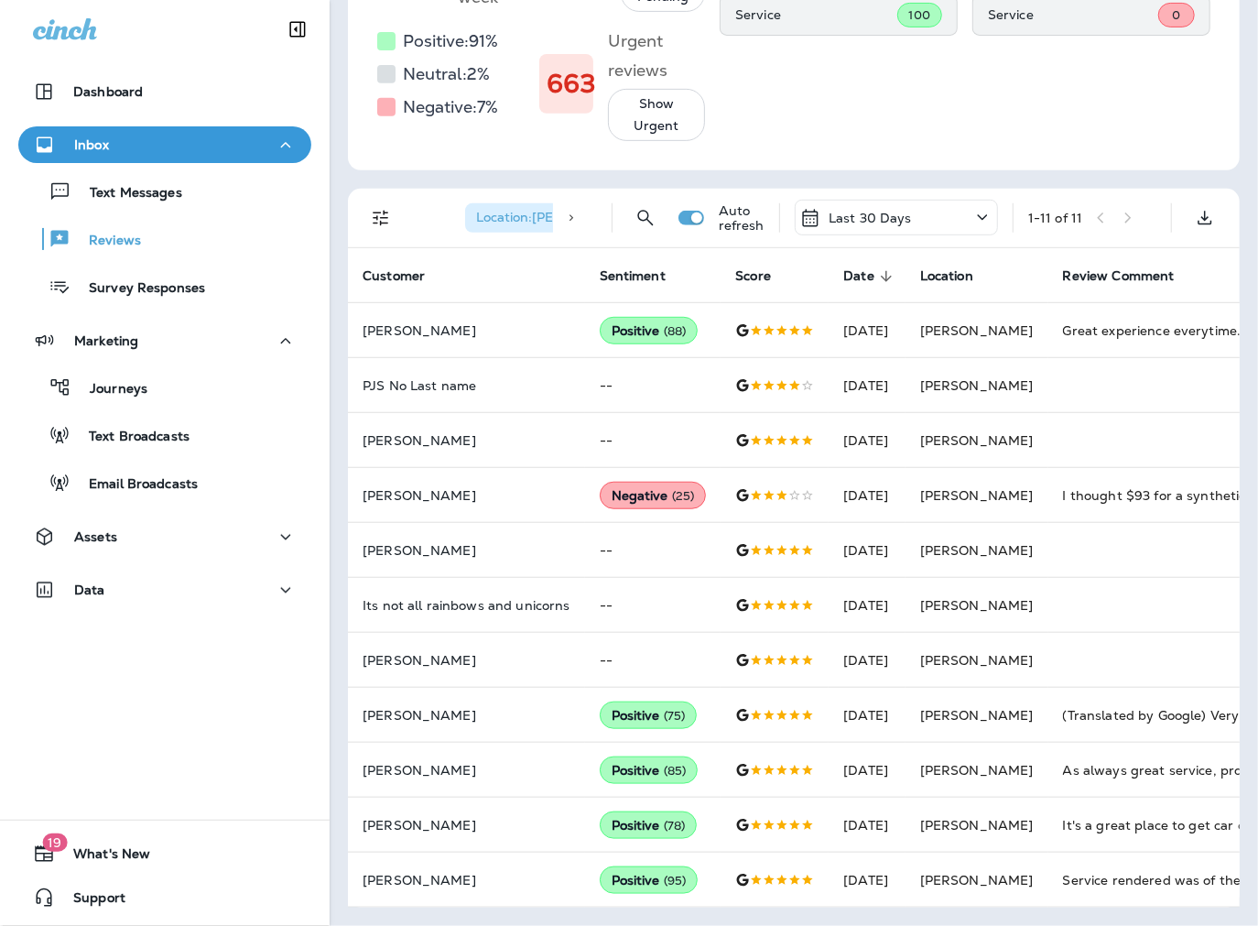
scroll to position [308, 0]
click at [513, 225] on span "Location : [PERSON_NAME]" at bounding box center [560, 217] width 168 height 16
click at [367, 236] on button "Filters" at bounding box center [381, 218] width 37 height 37
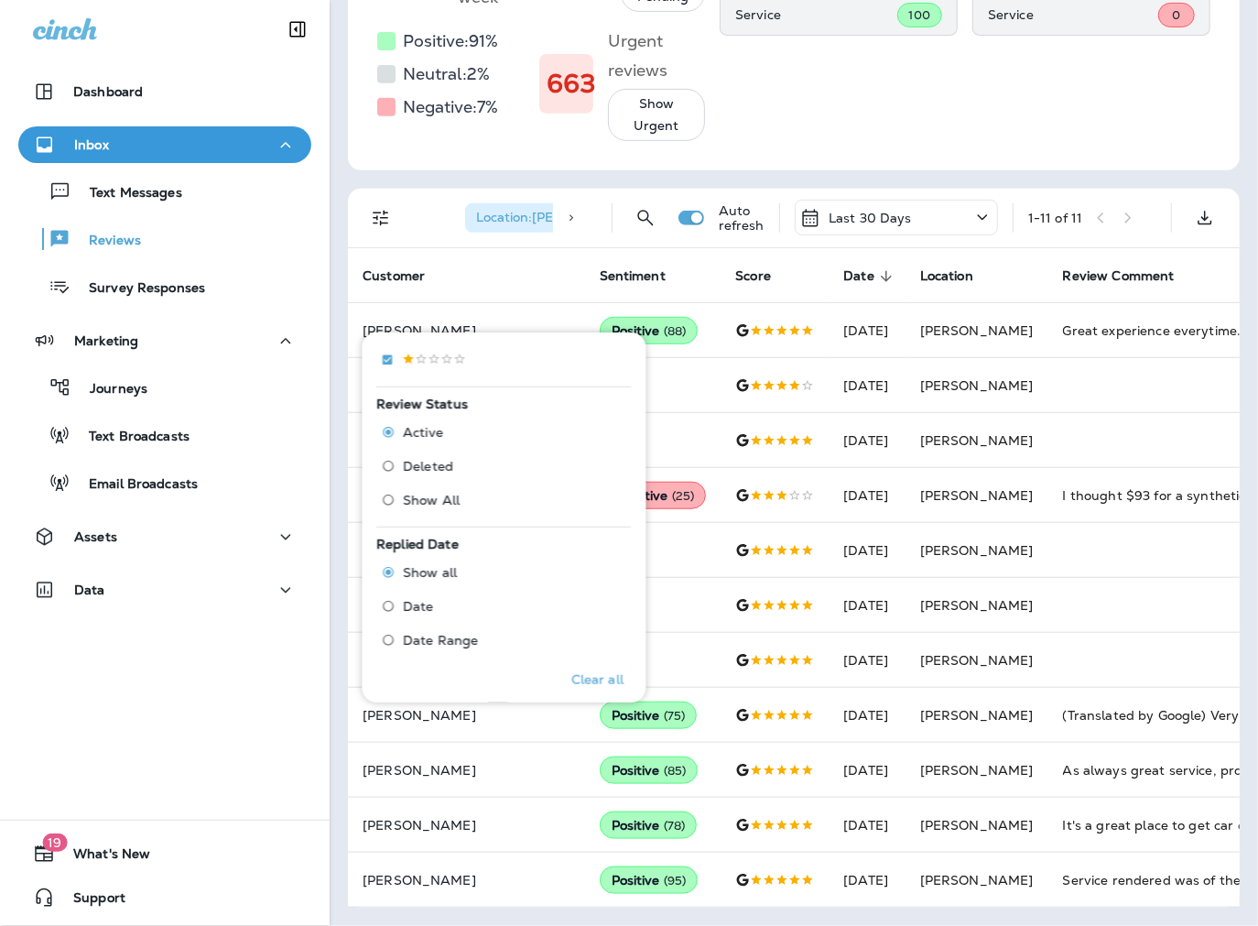
scroll to position [813, 0]
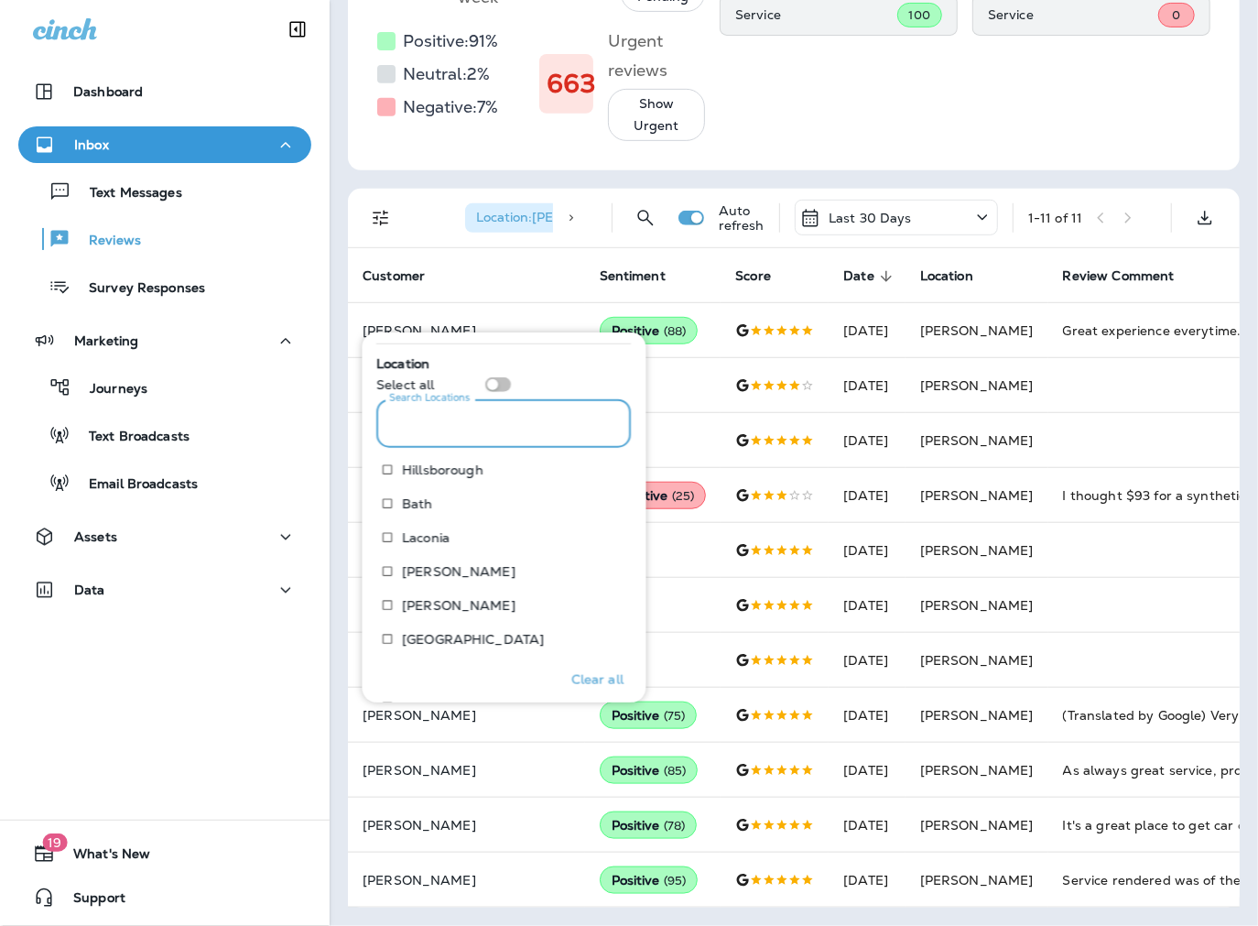
click at [483, 428] on input "Search Locations" at bounding box center [504, 423] width 255 height 49
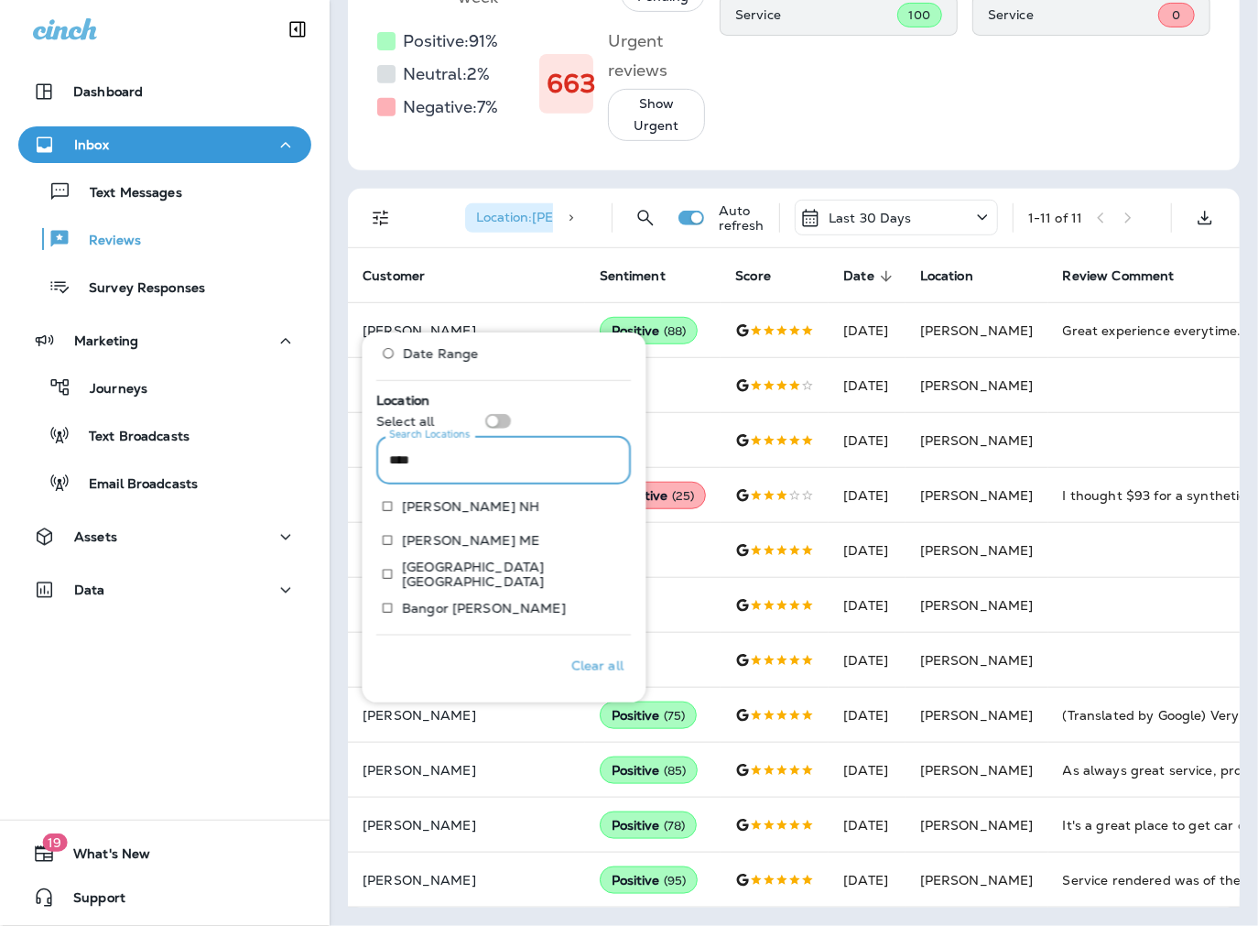
scroll to position [709, 0]
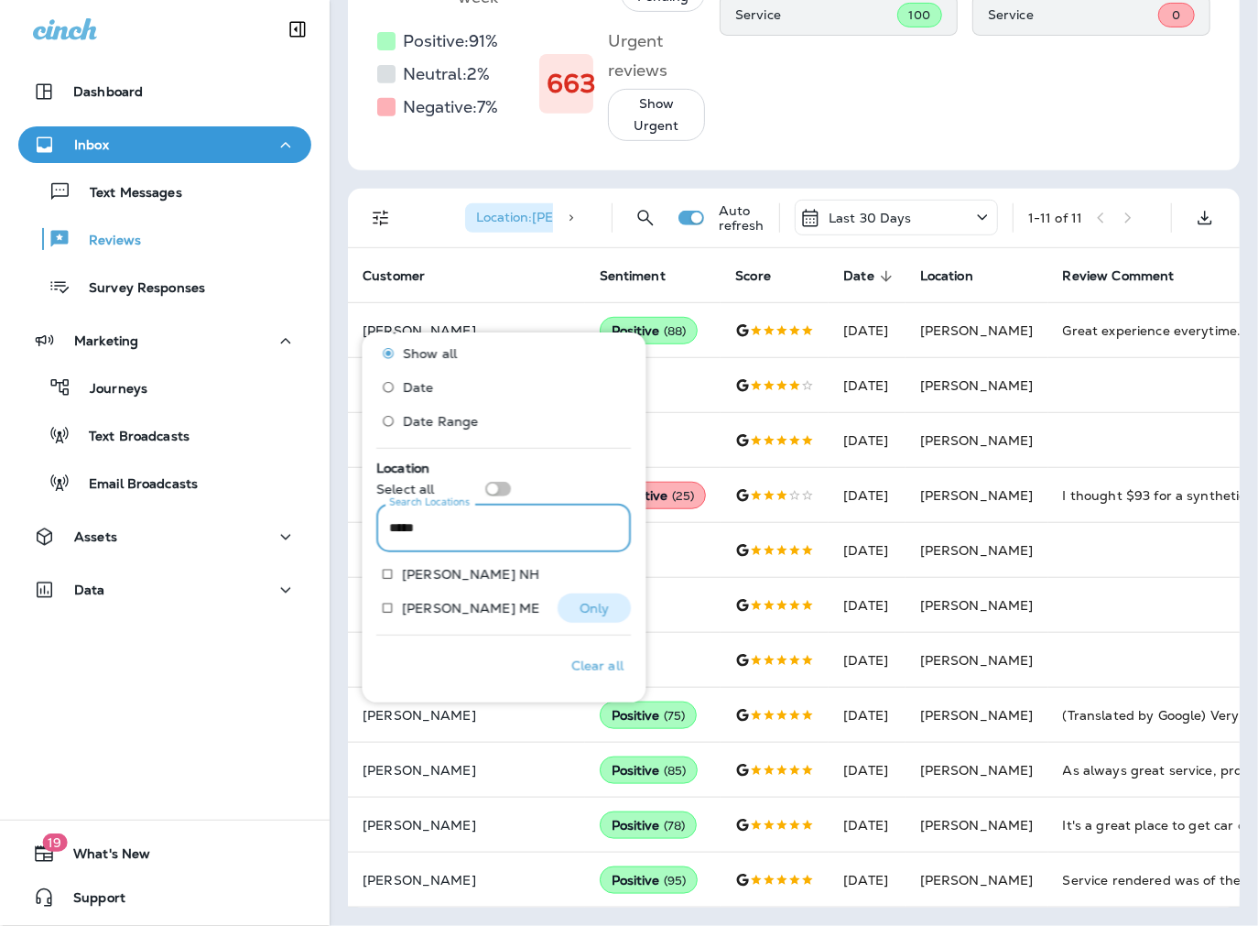
type input "*****"
click at [593, 602] on p "Only" at bounding box center [595, 608] width 30 height 15
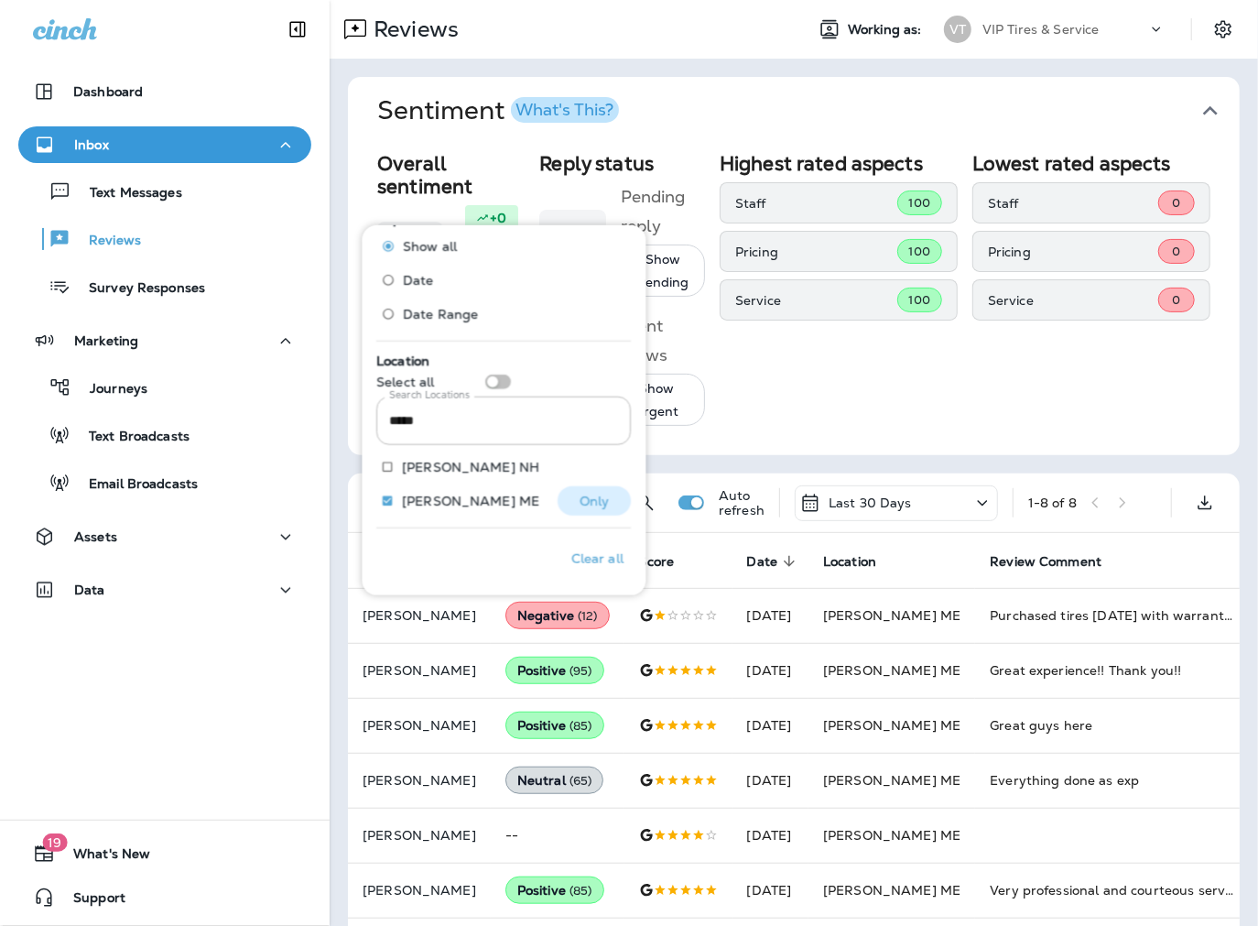
click at [580, 499] on p "Only" at bounding box center [595, 500] width 30 height 15
click at [331, 525] on div "Sentiment What's This? Overall sentiment 80.8 +0 This week Positive: 91 % Neutr…" at bounding box center [794, 553] width 928 height 988
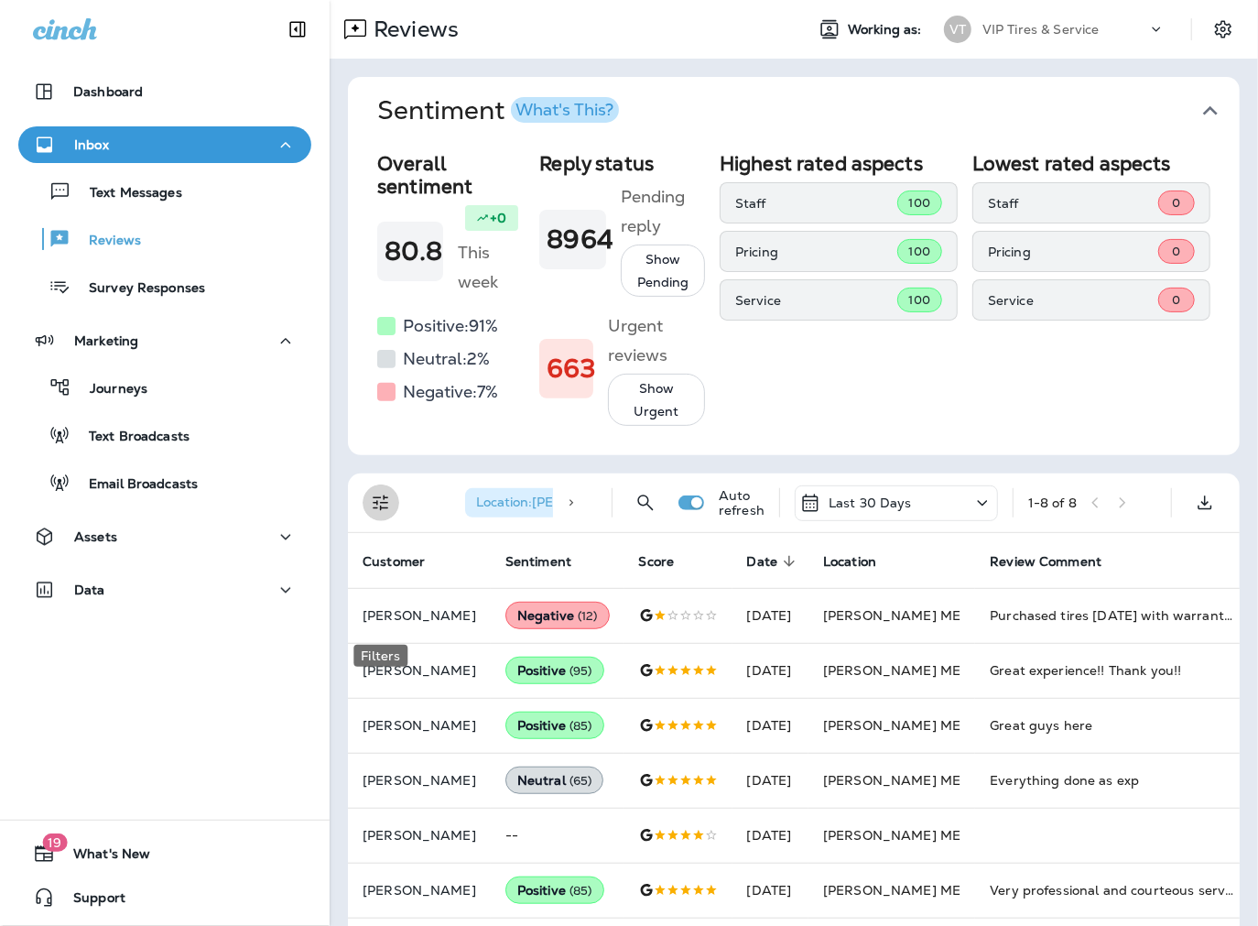
click at [379, 514] on icon "Filters" at bounding box center [381, 503] width 22 height 22
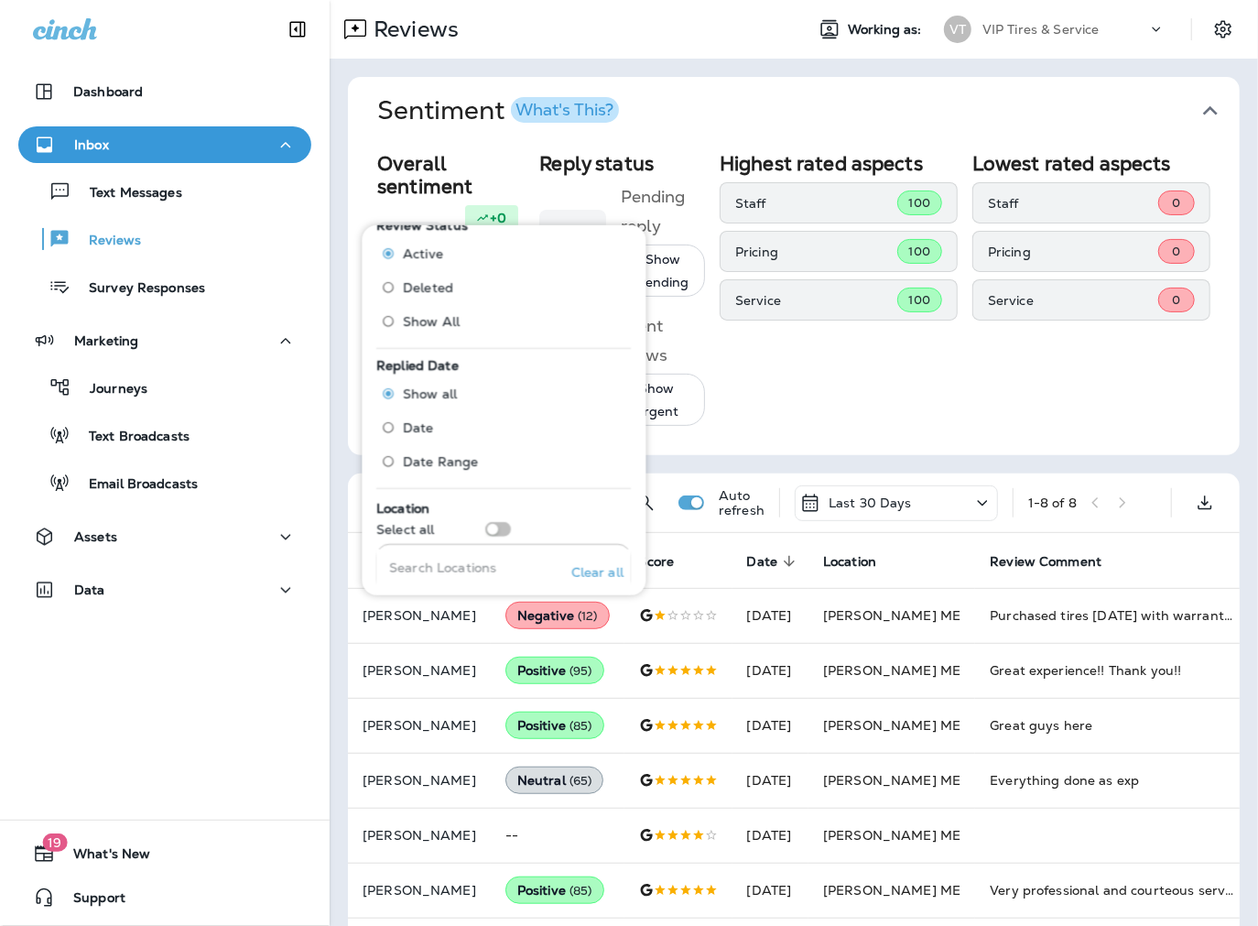
scroll to position [711, 0]
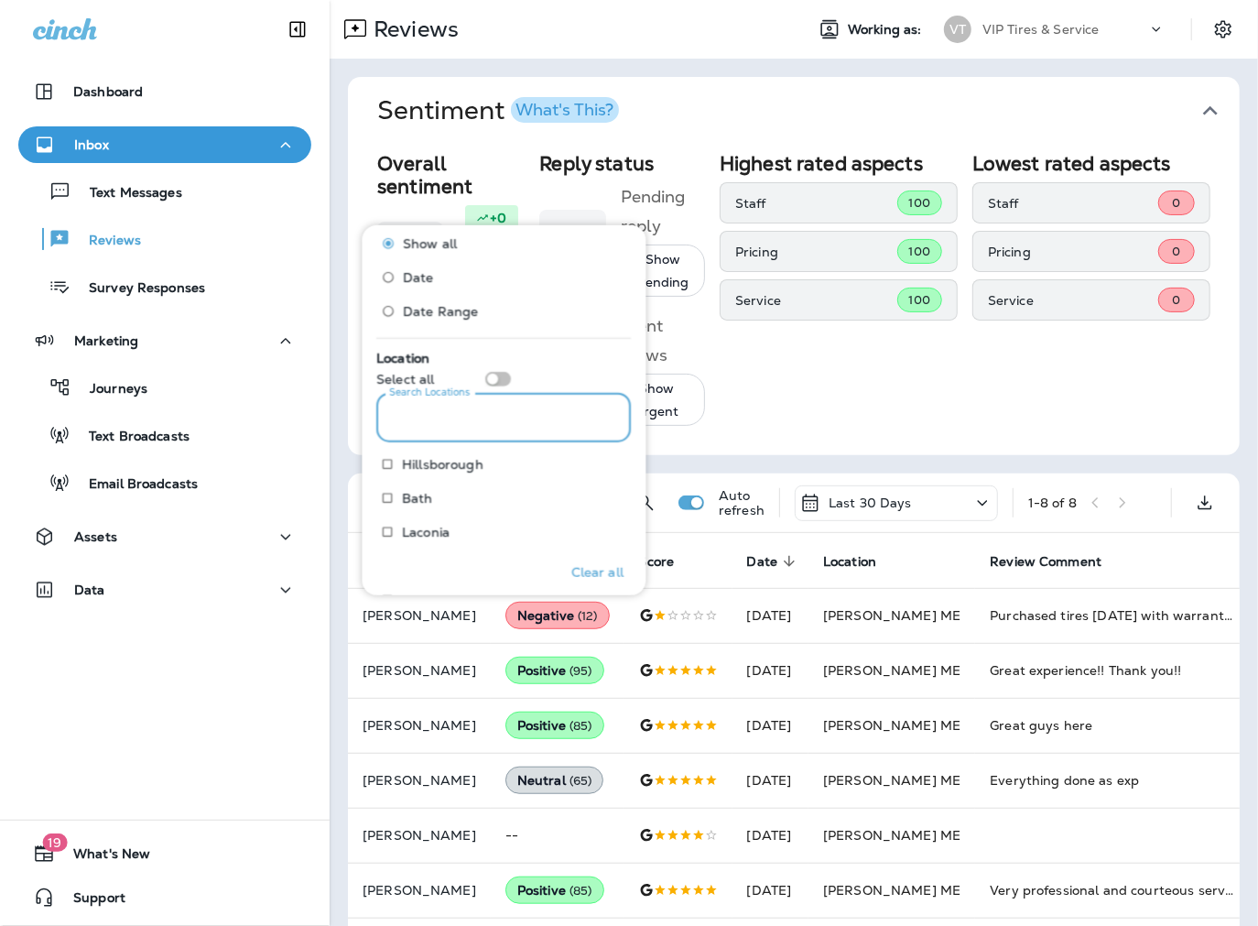
click at [459, 417] on input "Search Locations" at bounding box center [504, 418] width 255 height 49
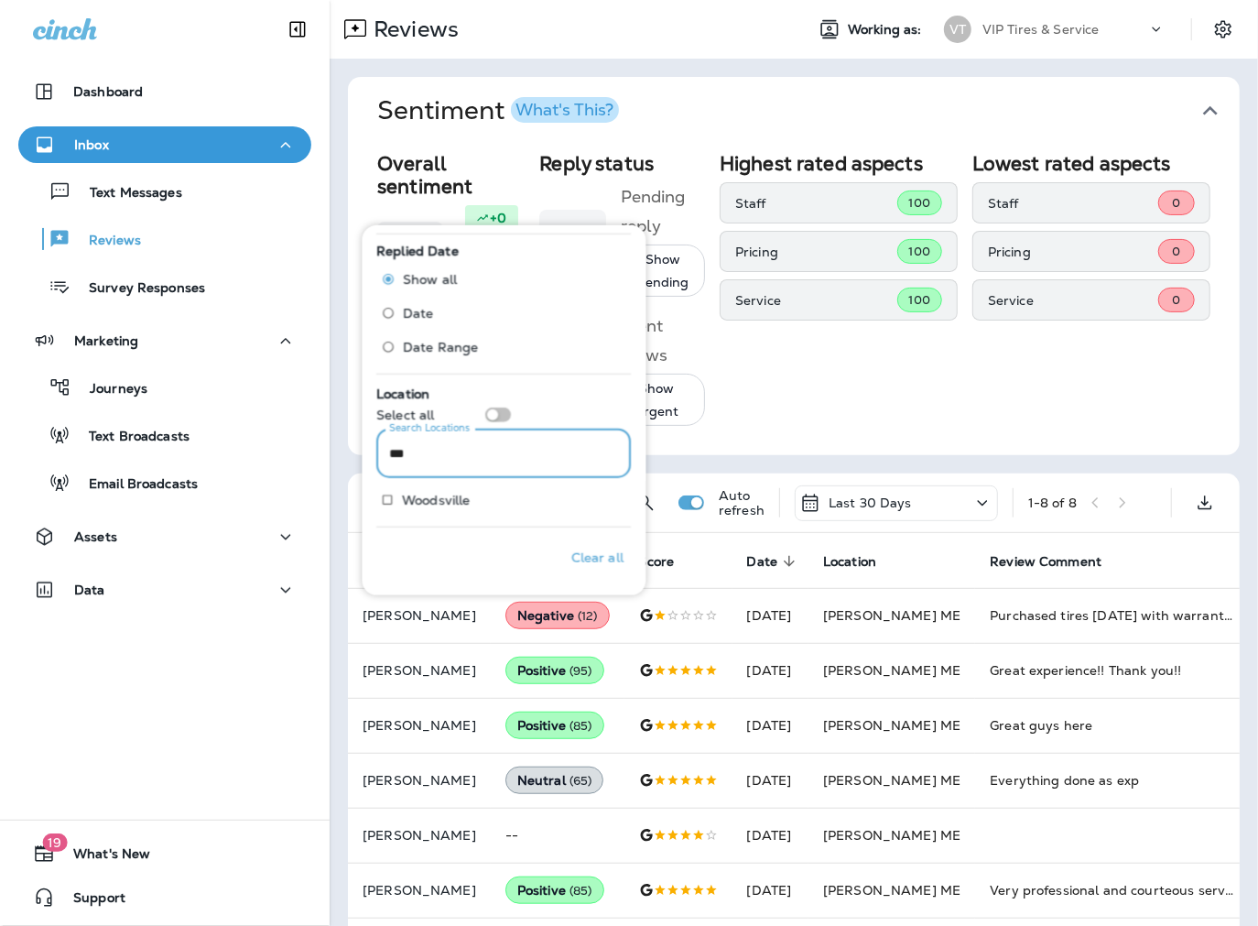
scroll to position [675, 0]
type input "*****"
click at [592, 499] on p "Only" at bounding box center [595, 500] width 30 height 15
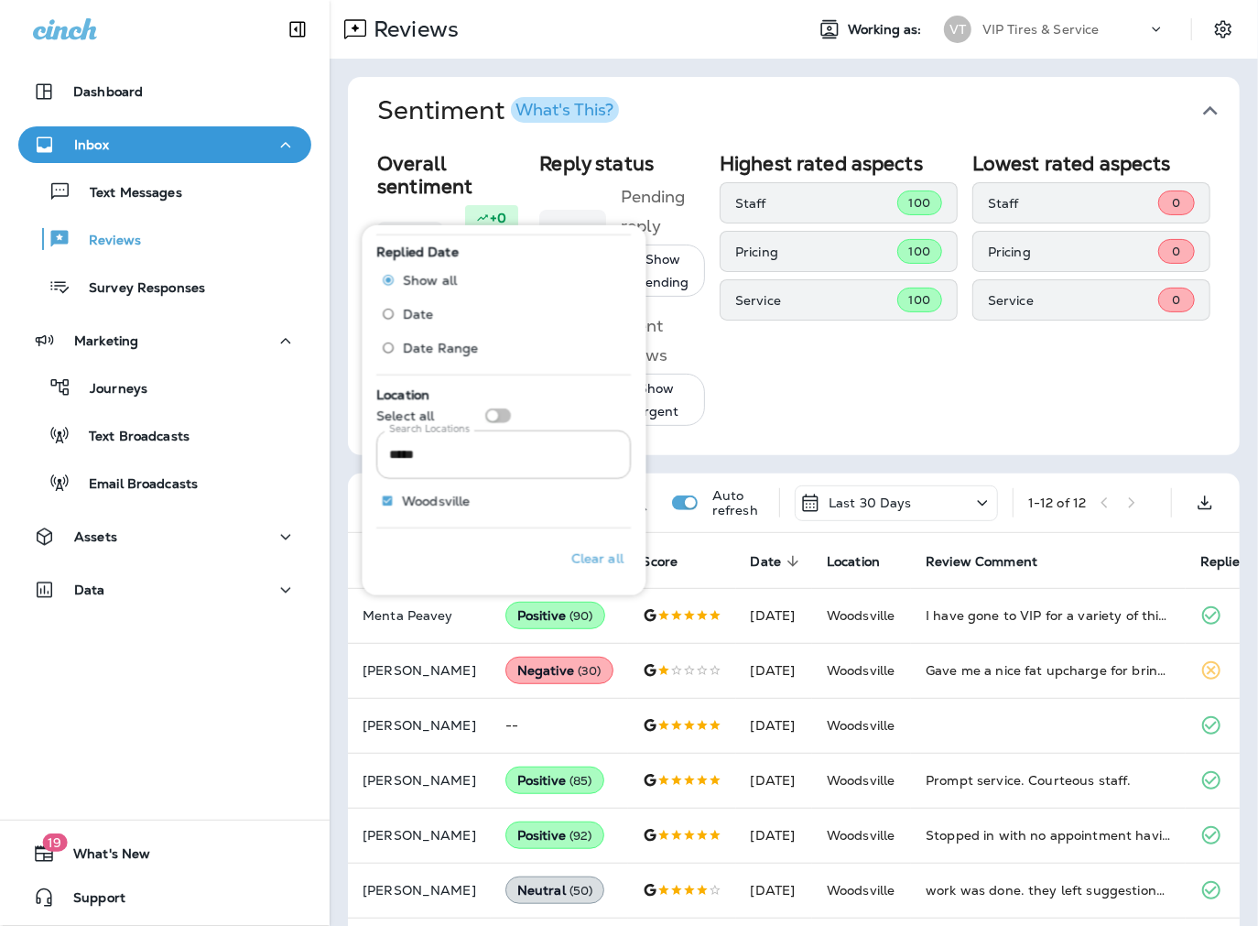
click at [339, 596] on div "Sentiment What's This? Overall sentiment 80.8 +0 This week Positive: 91 % Neutr…" at bounding box center [794, 663] width 928 height 1208
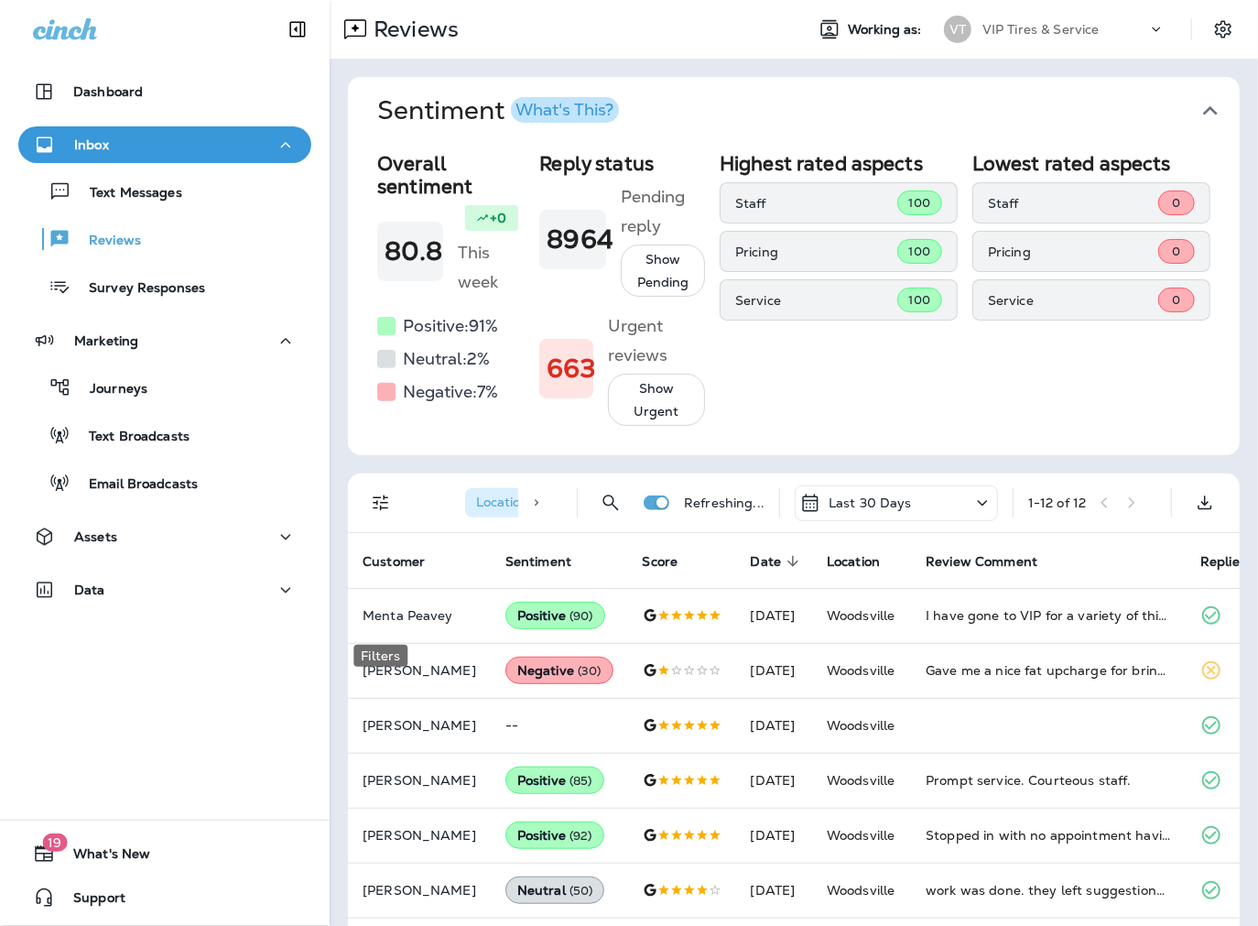
click at [376, 514] on icon "Filters" at bounding box center [381, 503] width 22 height 22
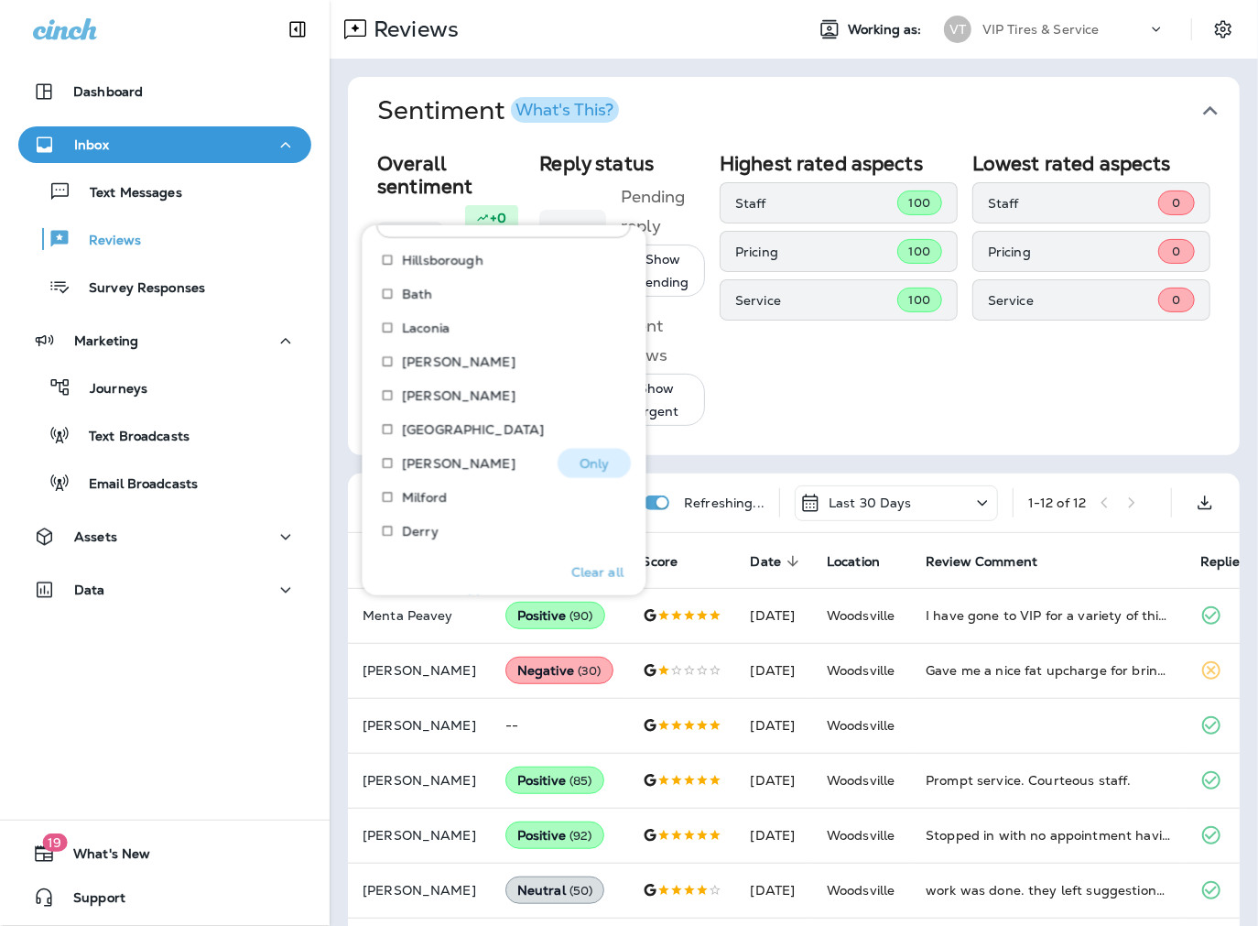
scroll to position [711, 0]
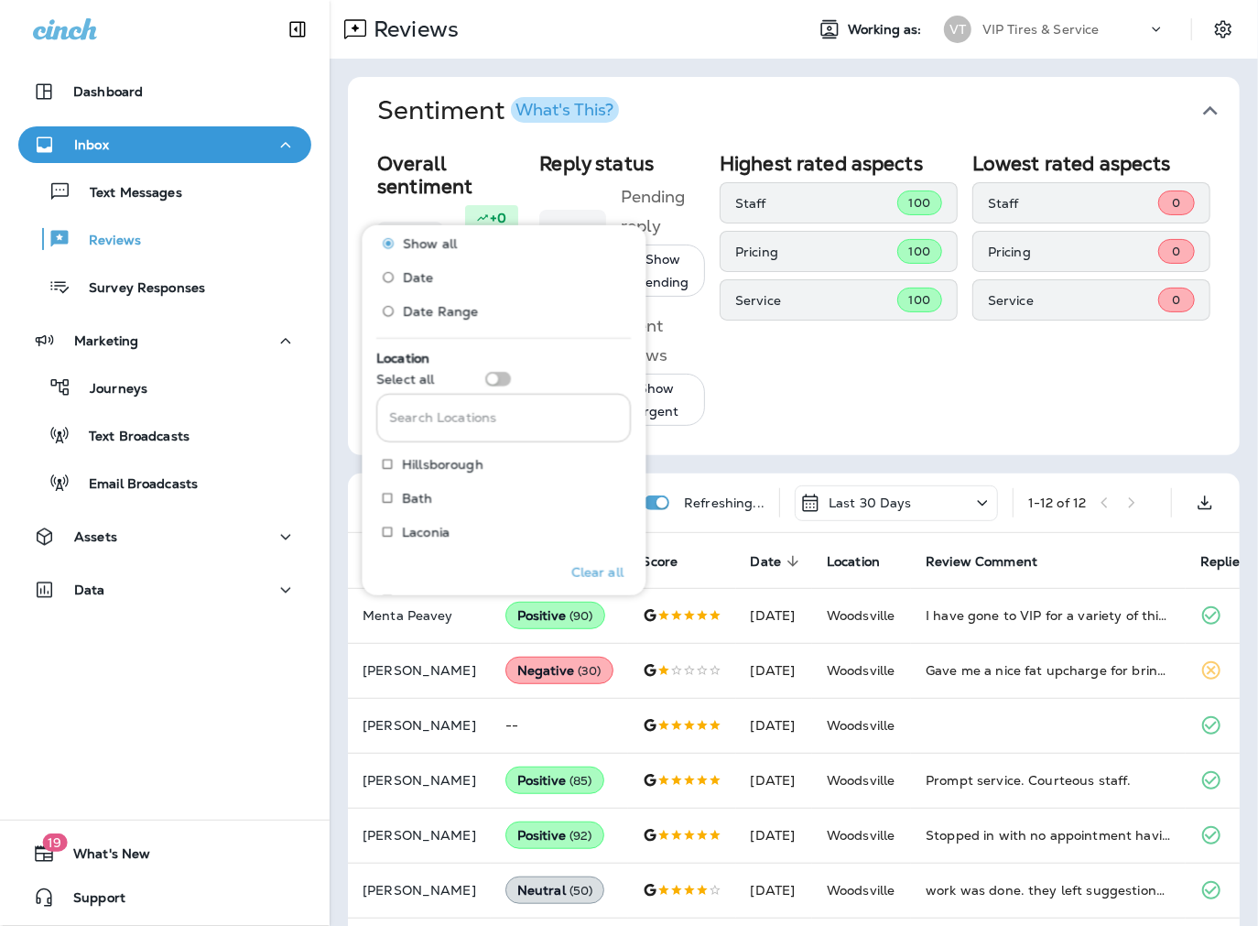
click at [455, 415] on input "Search Locations" at bounding box center [504, 418] width 255 height 49
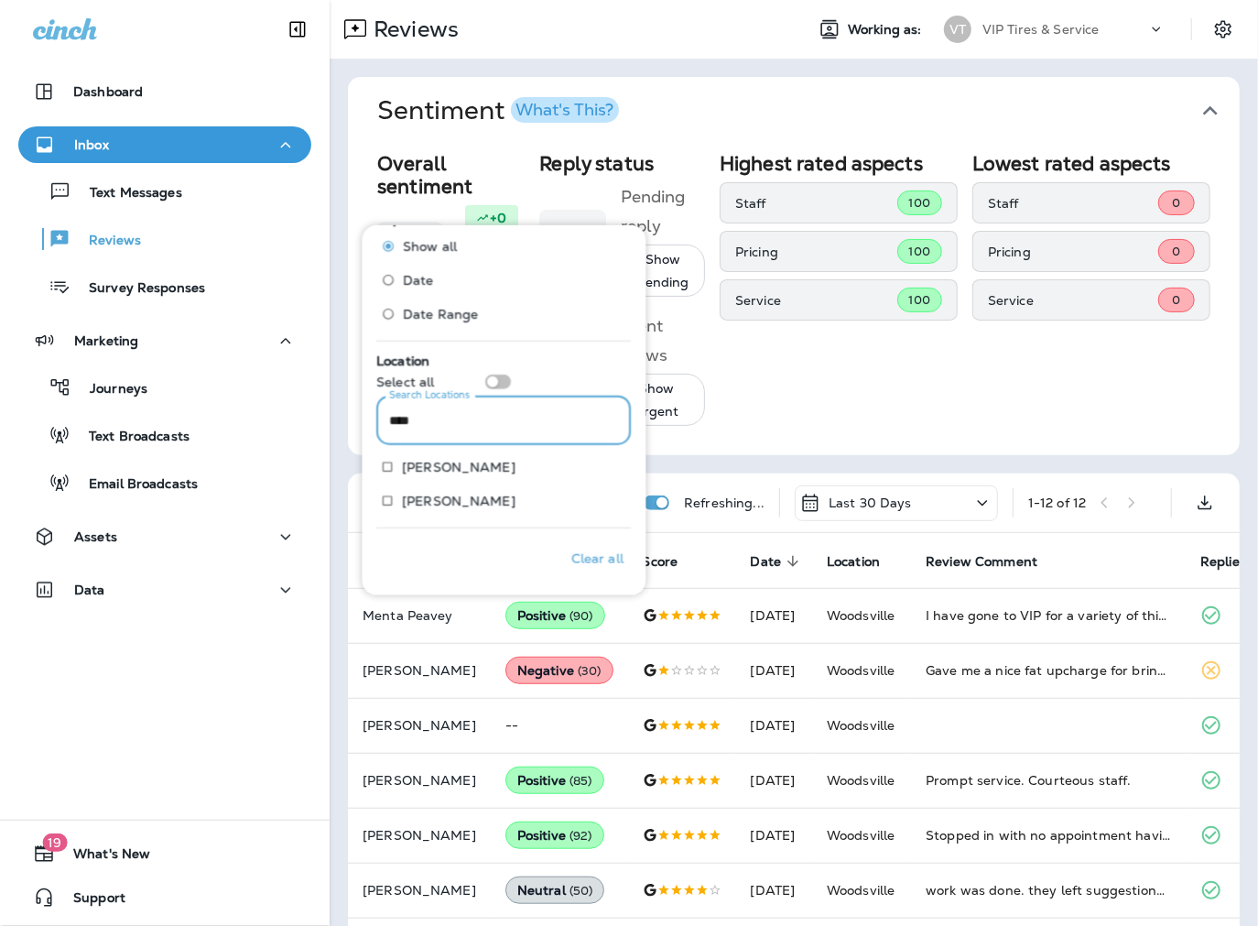
scroll to position [675, 0]
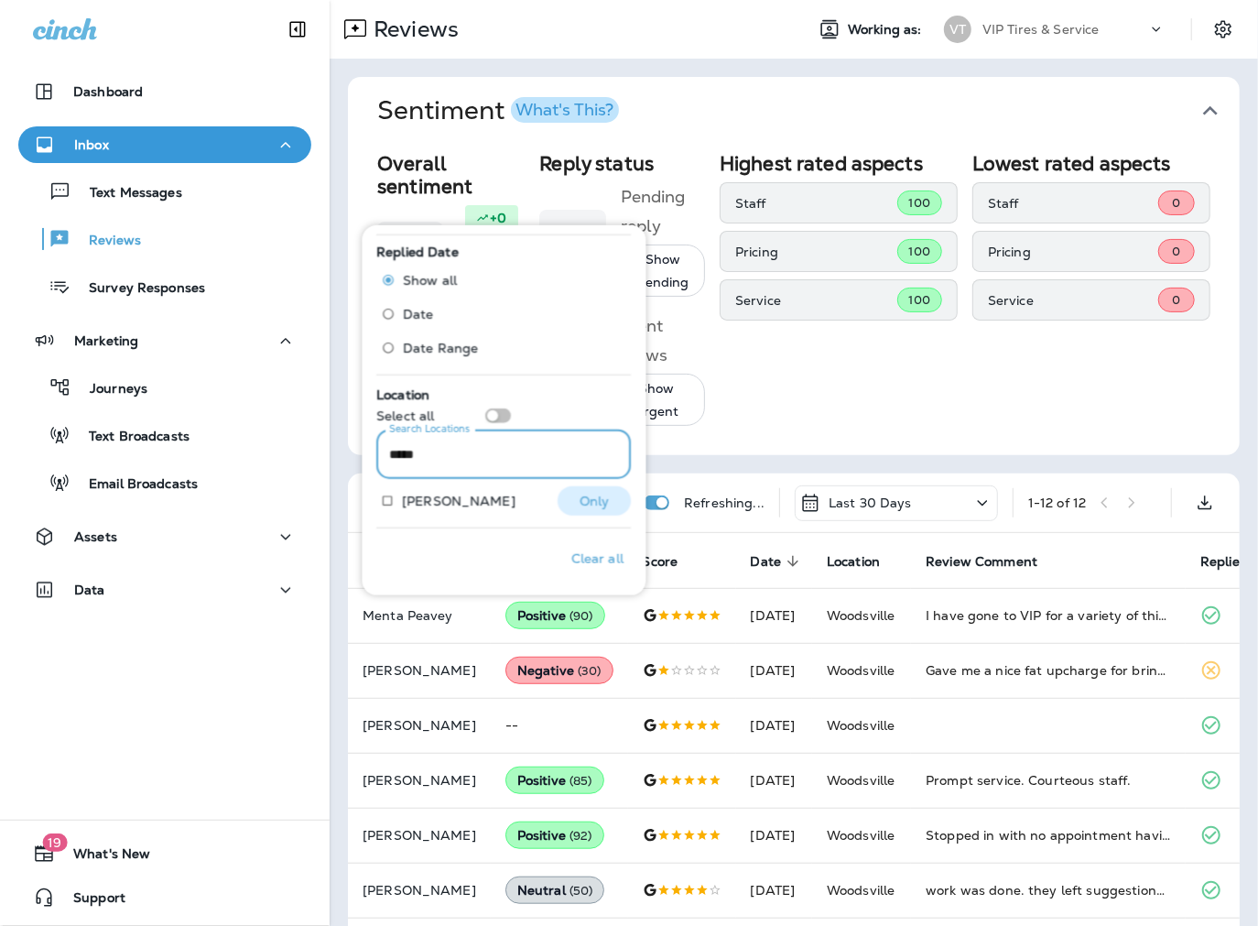
type input "*****"
click at [580, 493] on p "Only" at bounding box center [595, 500] width 30 height 15
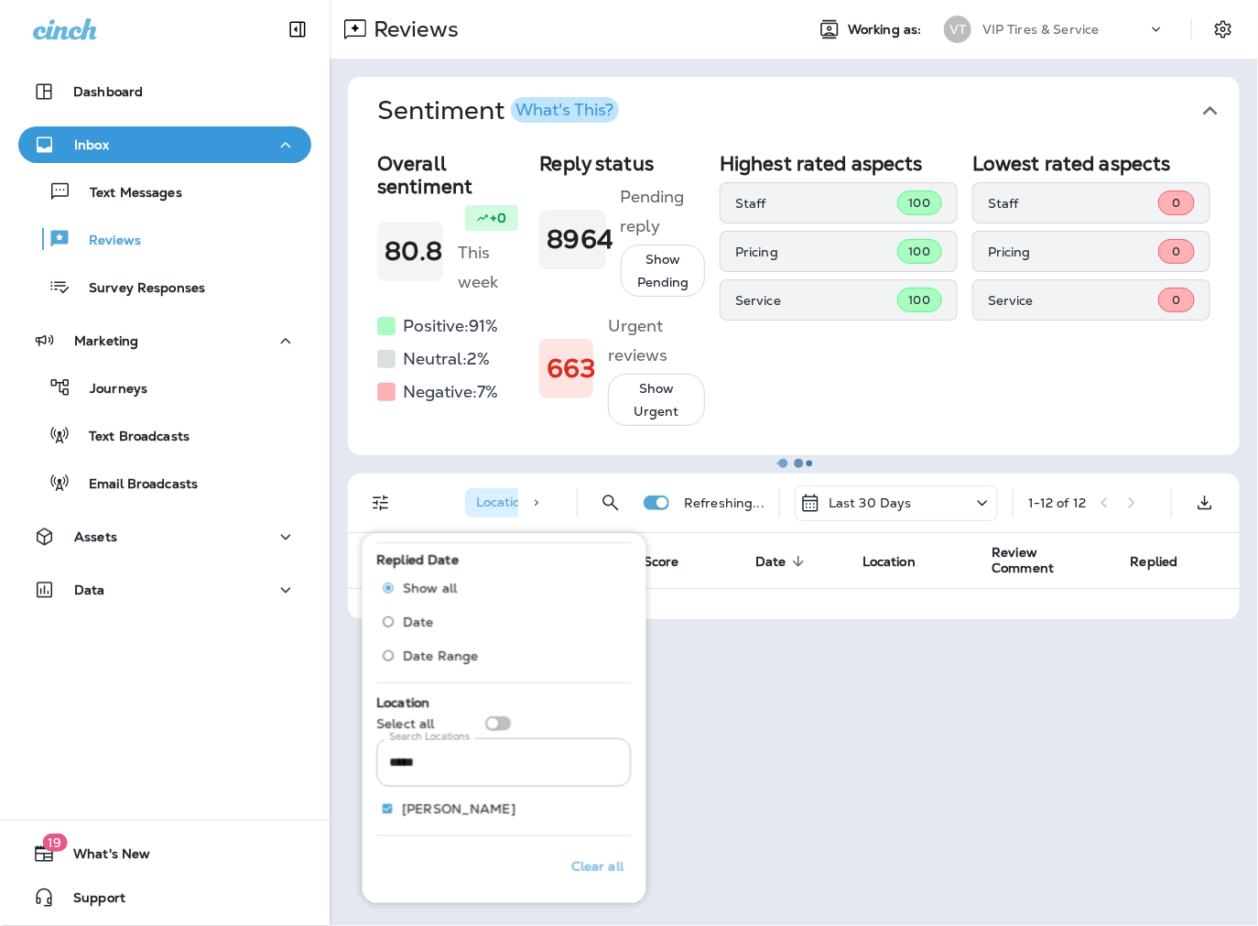
click at [336, 648] on div at bounding box center [793, 463] width 925 height 922
